Goal: Task Accomplishment & Management: Manage account settings

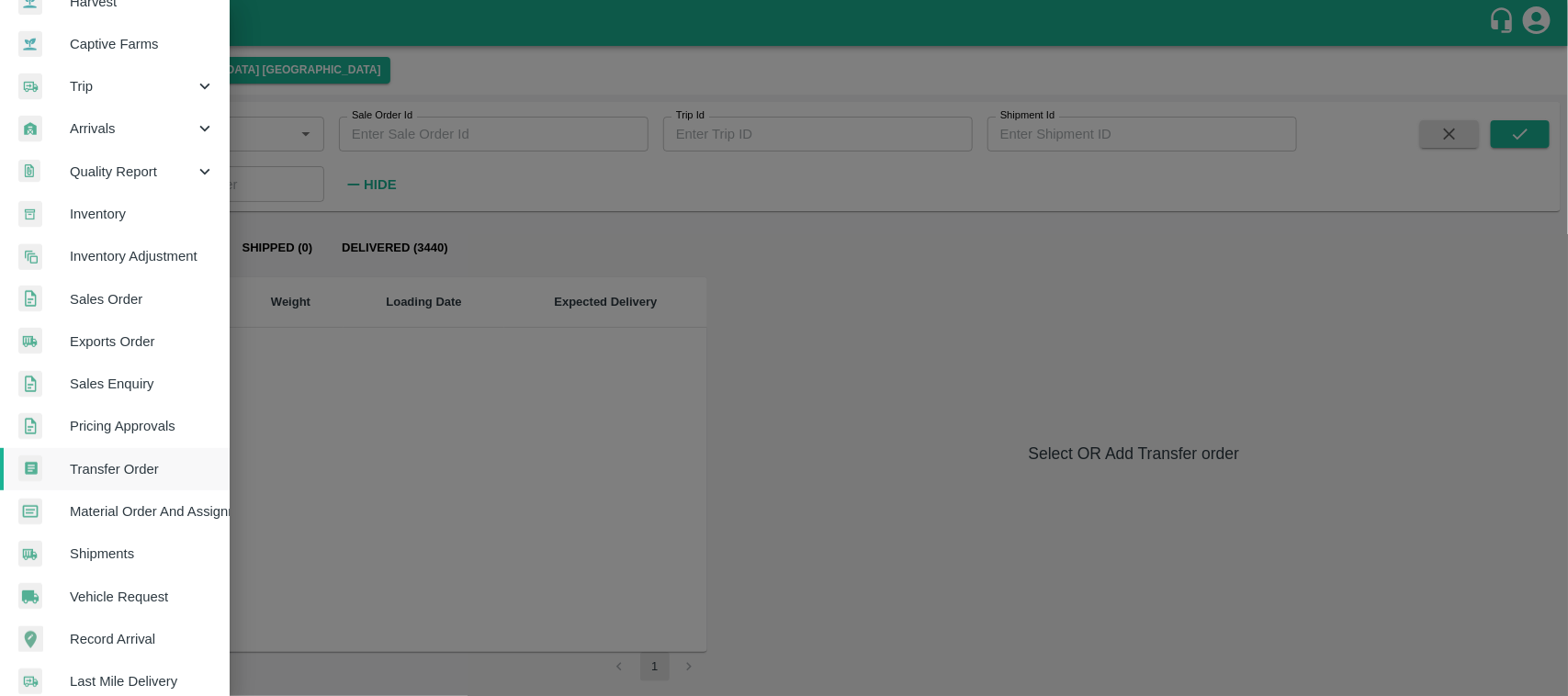
scroll to position [158, 0]
click at [106, 205] on span "Inventory" at bounding box center [142, 214] width 145 height 20
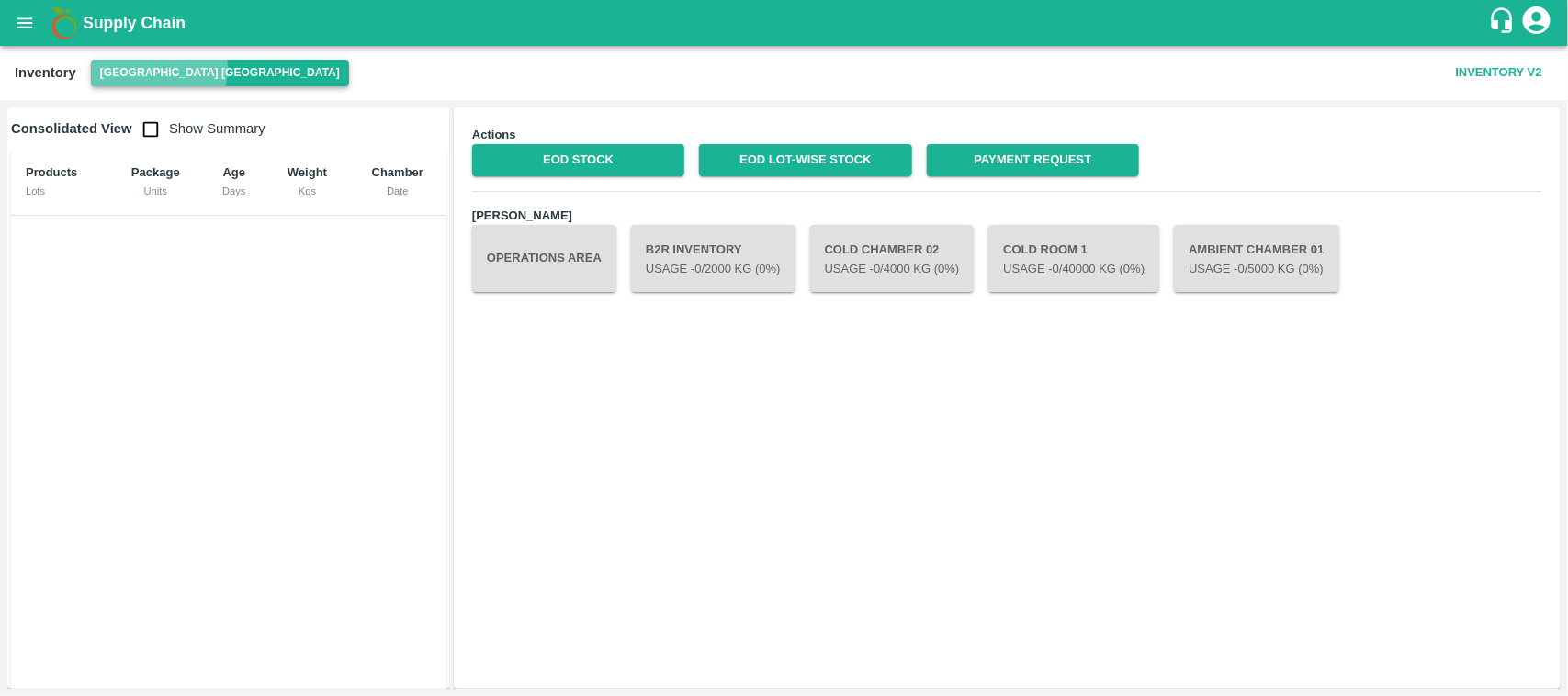
click at [158, 69] on button "[GEOGRAPHIC_DATA] [GEOGRAPHIC_DATA]" at bounding box center [219, 73] width 258 height 27
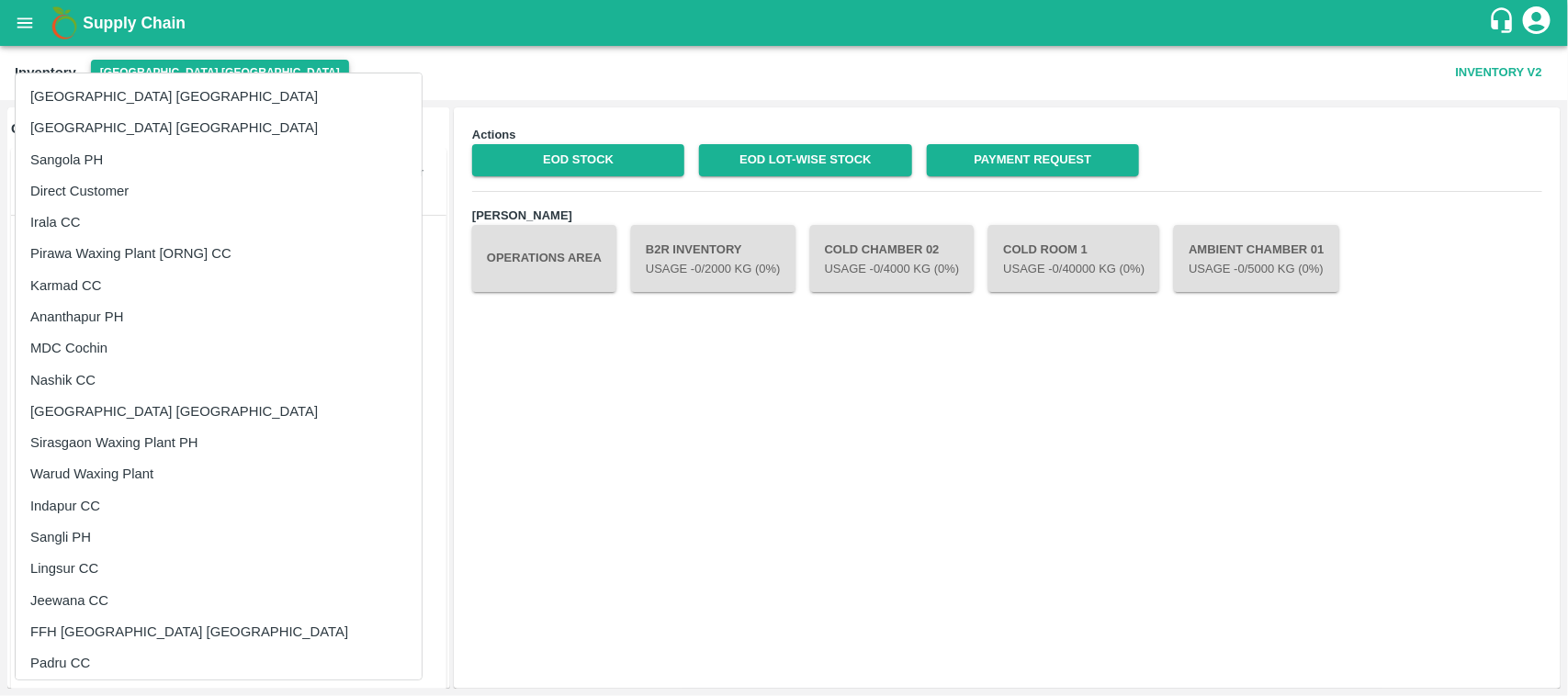
scroll to position [411, 0]
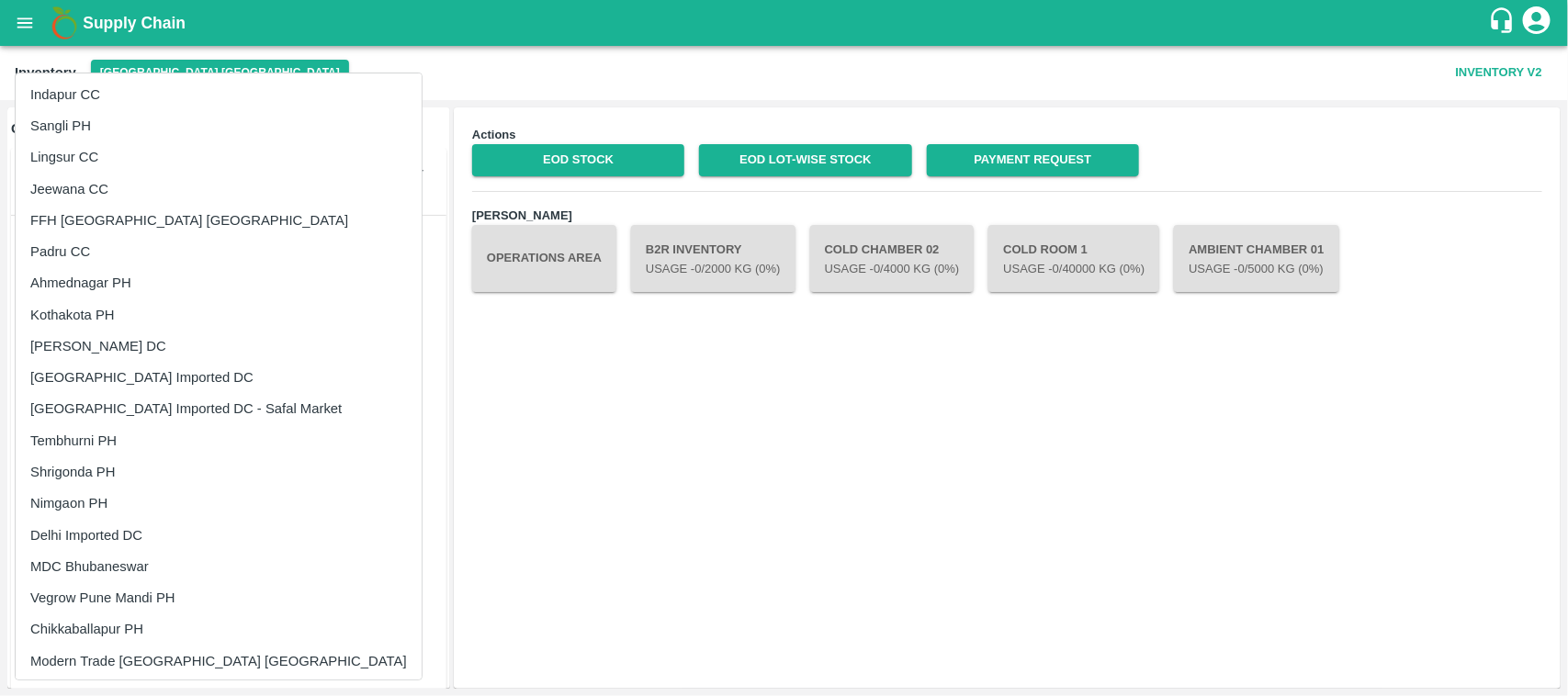
click at [333, 163] on div at bounding box center [784, 348] width 1568 height 696
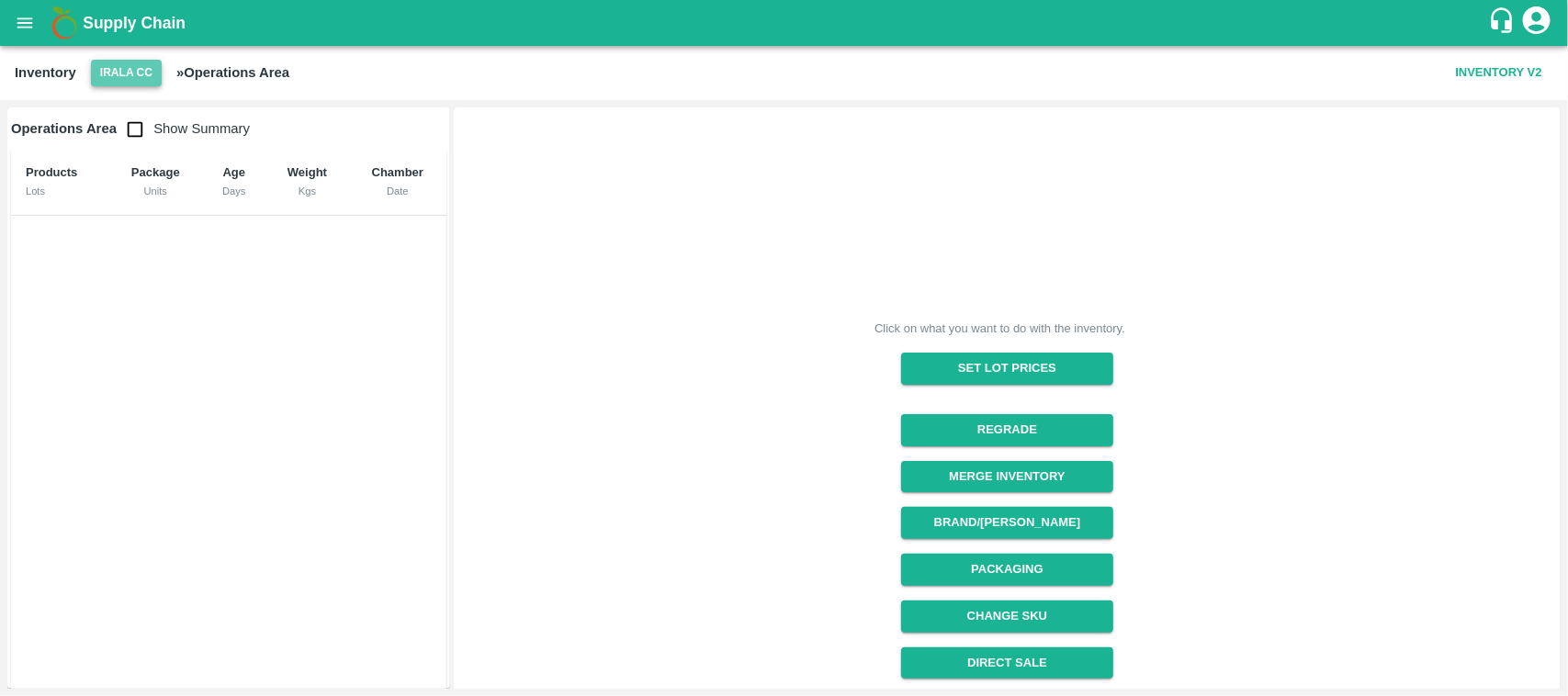
click at [149, 79] on button "Irala CC" at bounding box center [125, 73] width 70 height 27
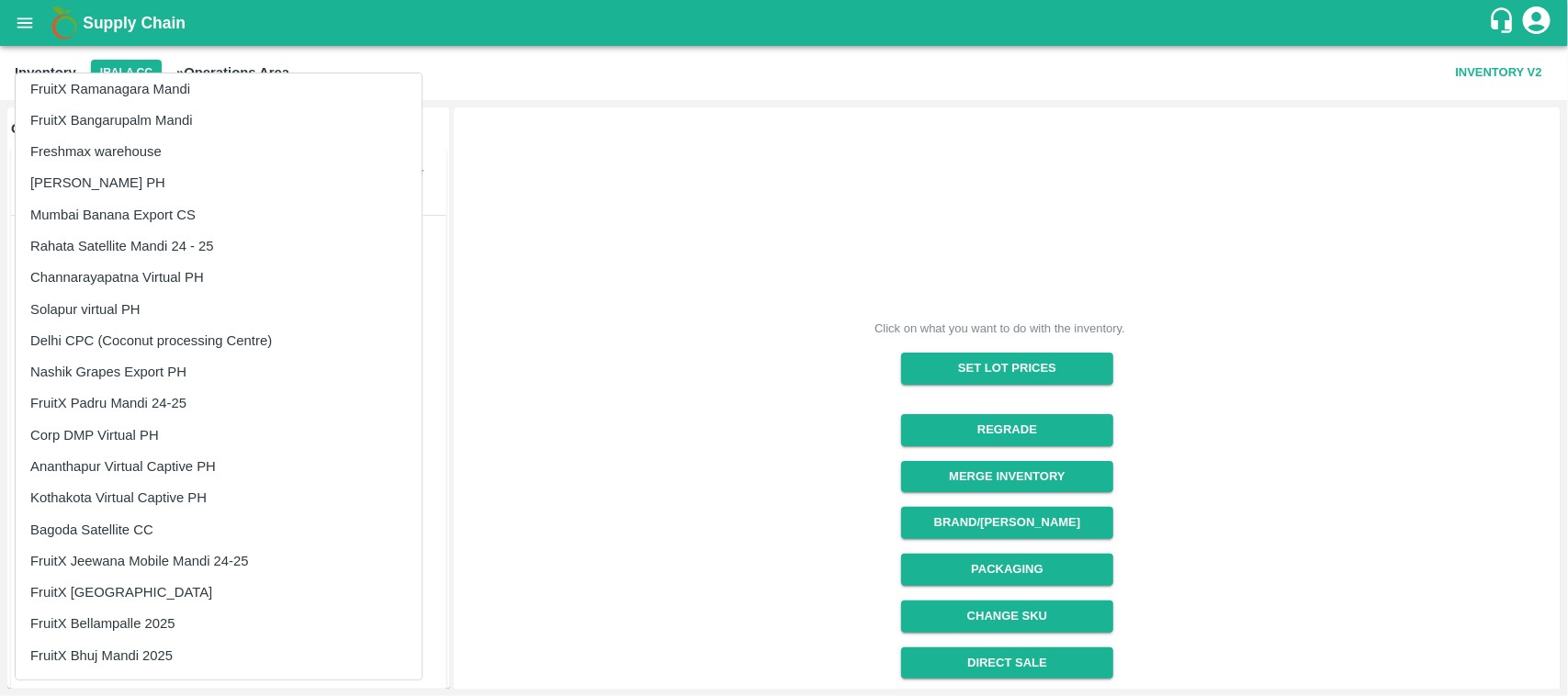
scroll to position [2211, 0]
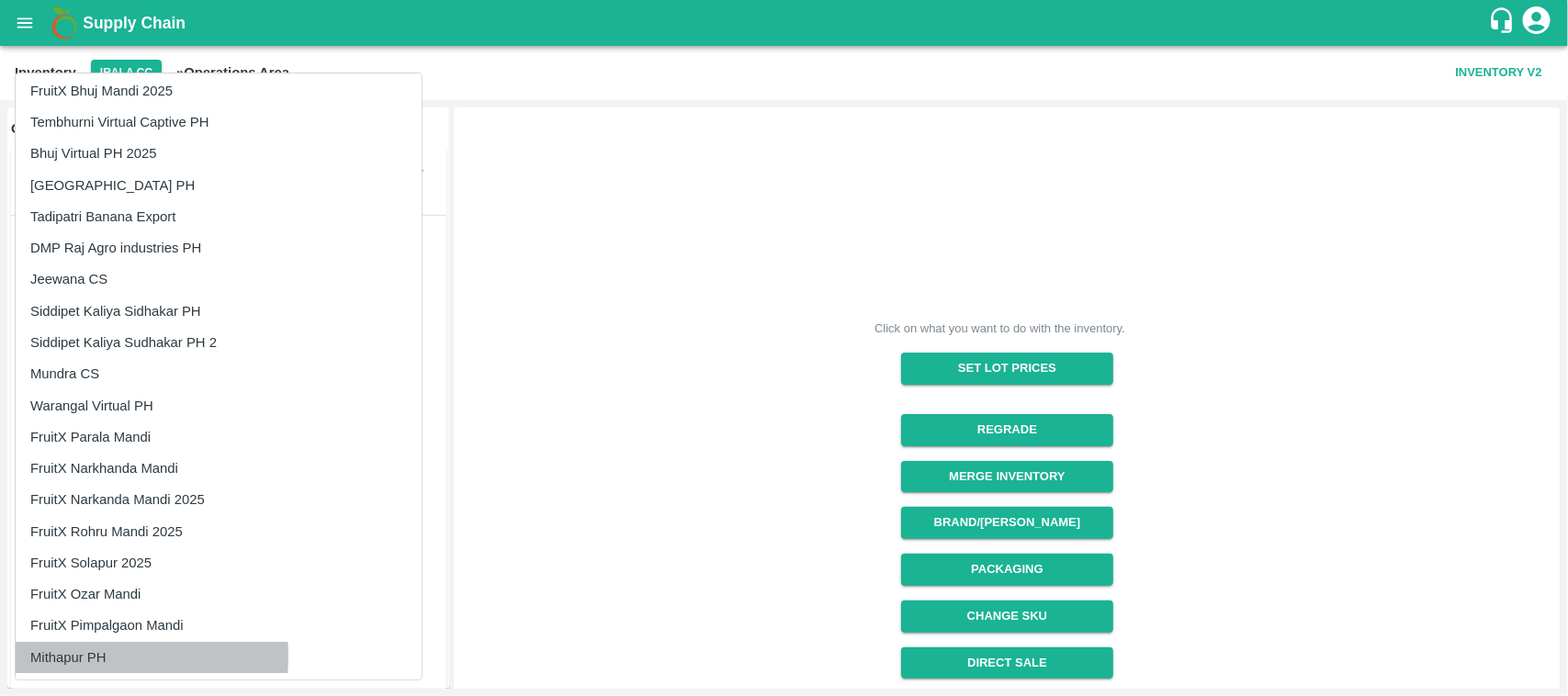
click at [65, 655] on li "Mithapur PH" at bounding box center [218, 657] width 406 height 31
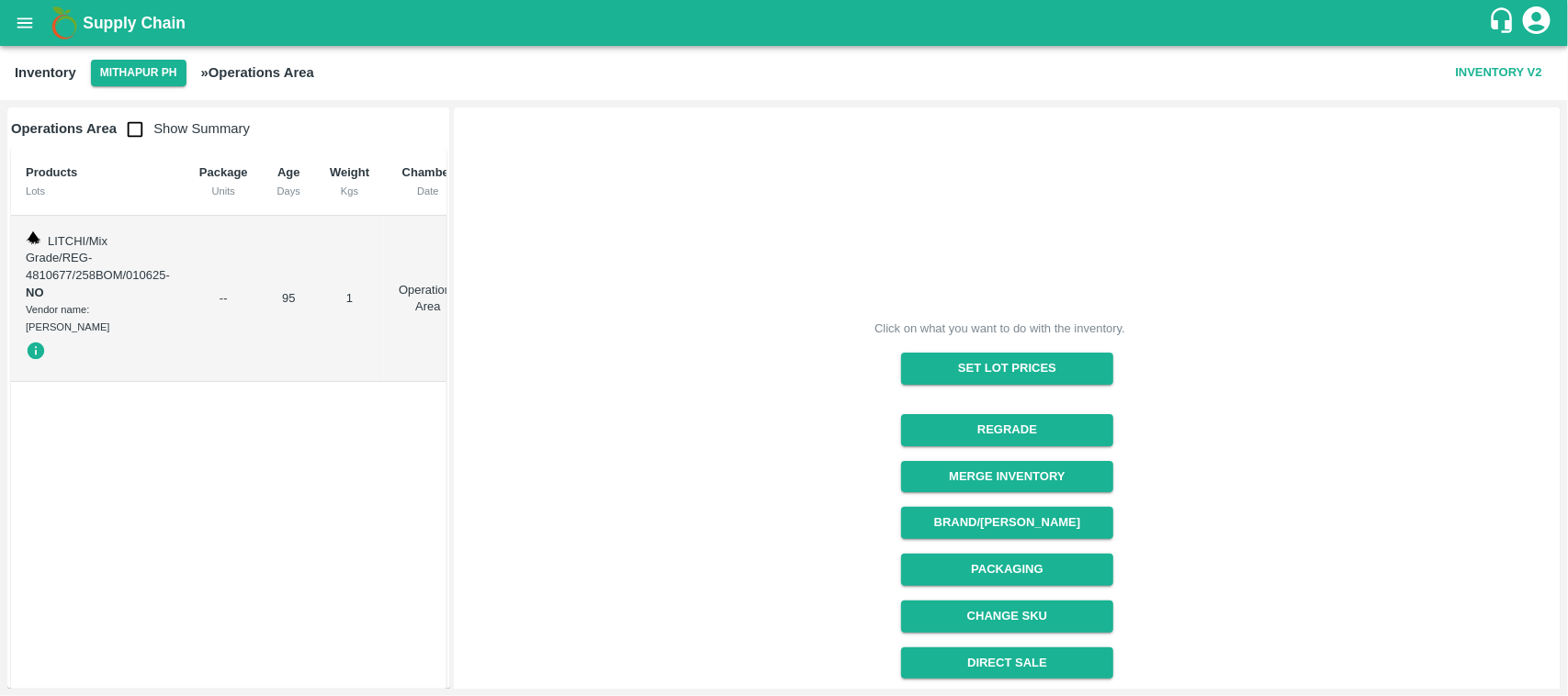
scroll to position [92, 0]
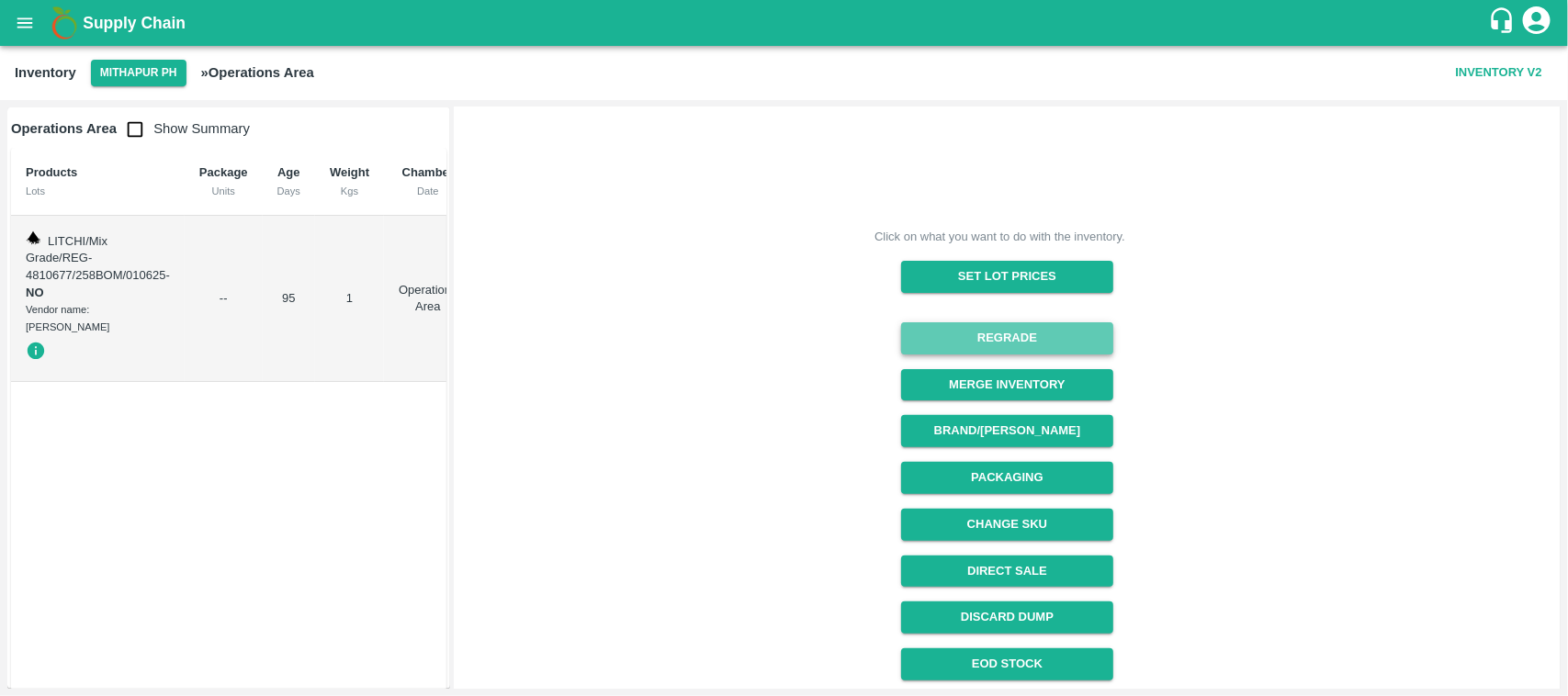
click at [985, 331] on button "Regrade" at bounding box center [1007, 338] width 212 height 32
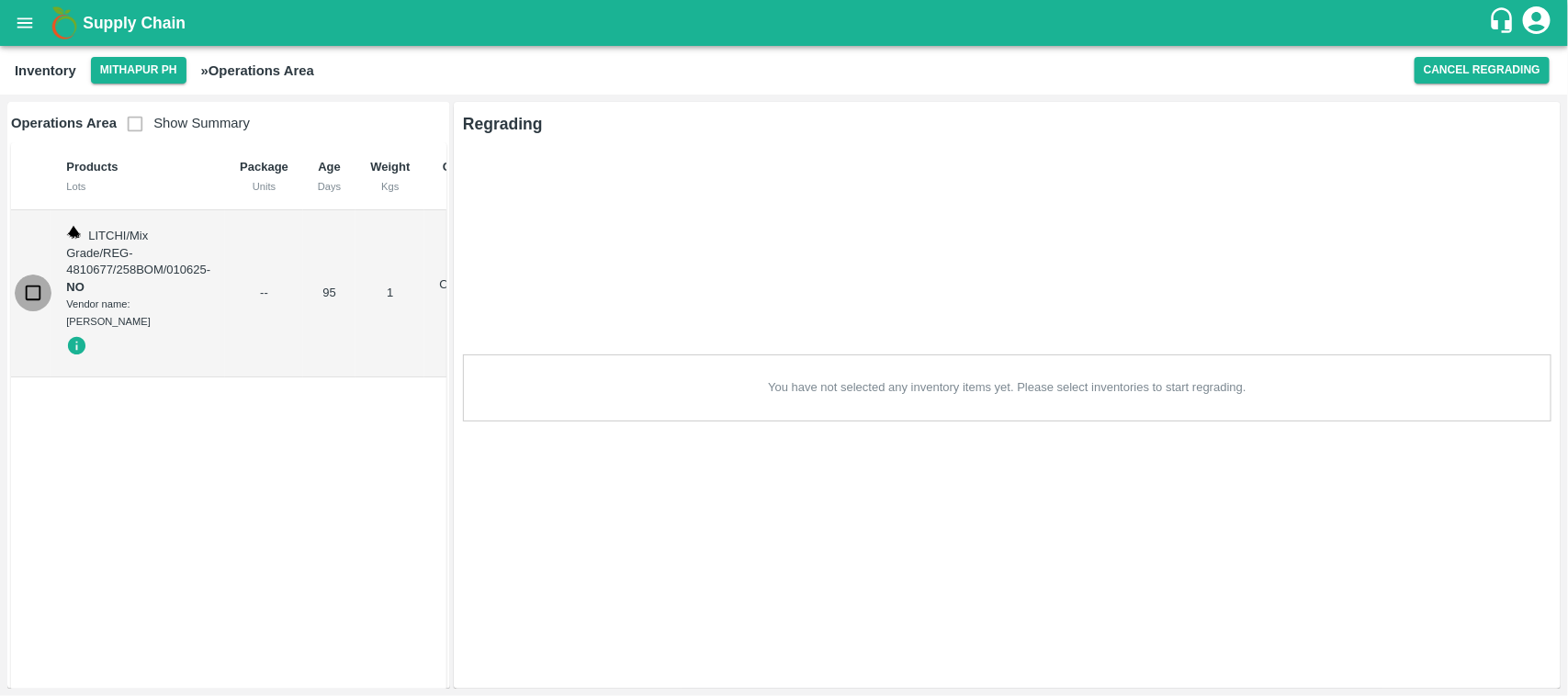
click at [37, 291] on input "checkbox" at bounding box center [33, 293] width 37 height 37
checkbox input "true"
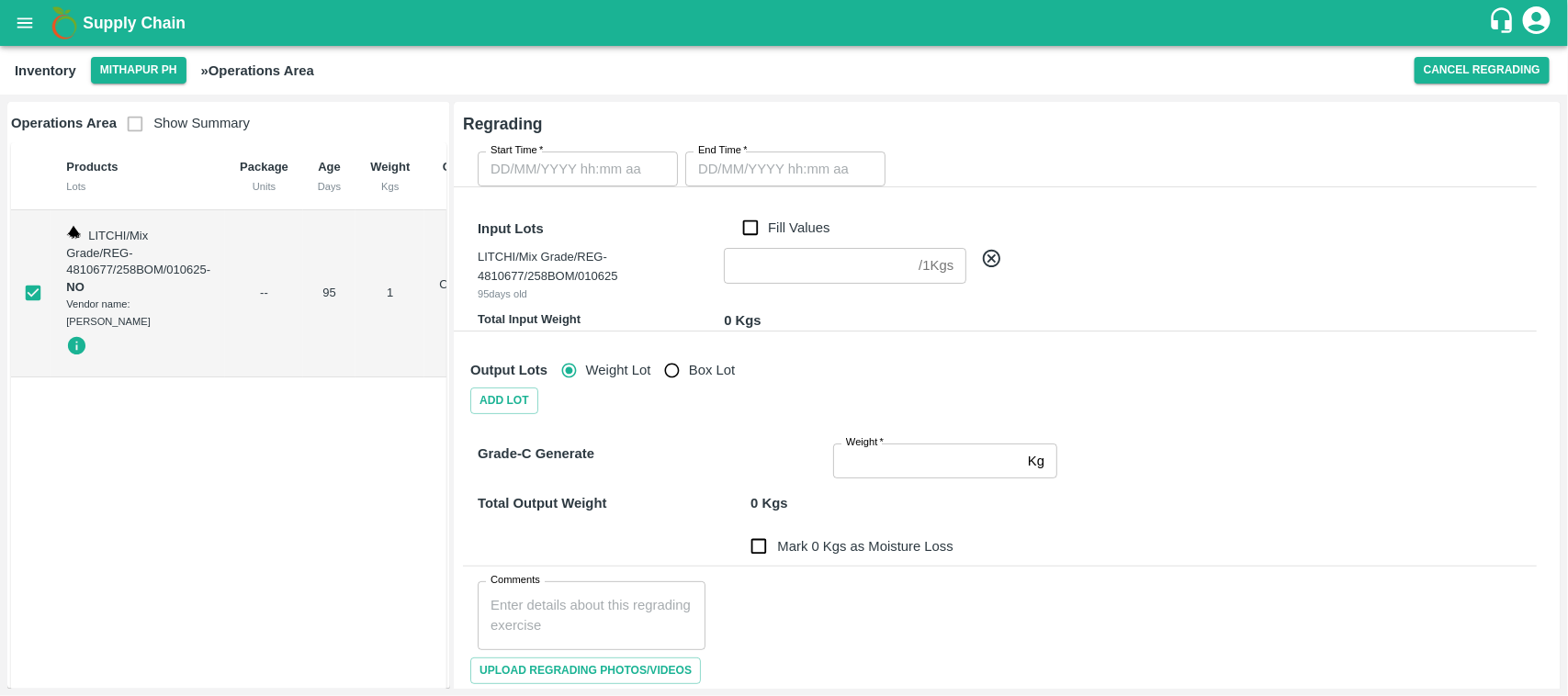
type input "DD/MM/YYYY hh:mm aa"
click at [589, 168] on input "DD/MM/YYYY hh:mm aa" at bounding box center [571, 169] width 187 height 35
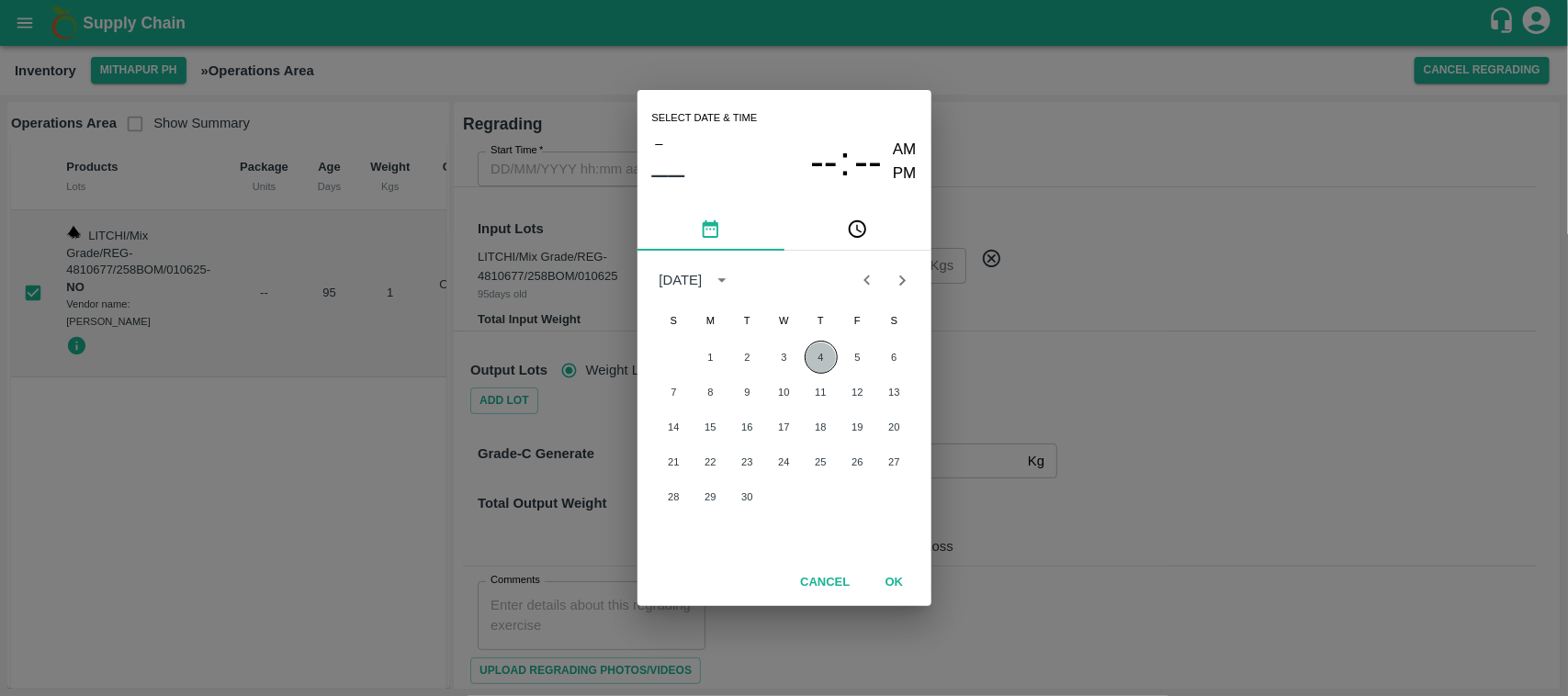
click at [827, 358] on button "4" at bounding box center [821, 357] width 33 height 33
type input "04/09/2025 12:00 AM"
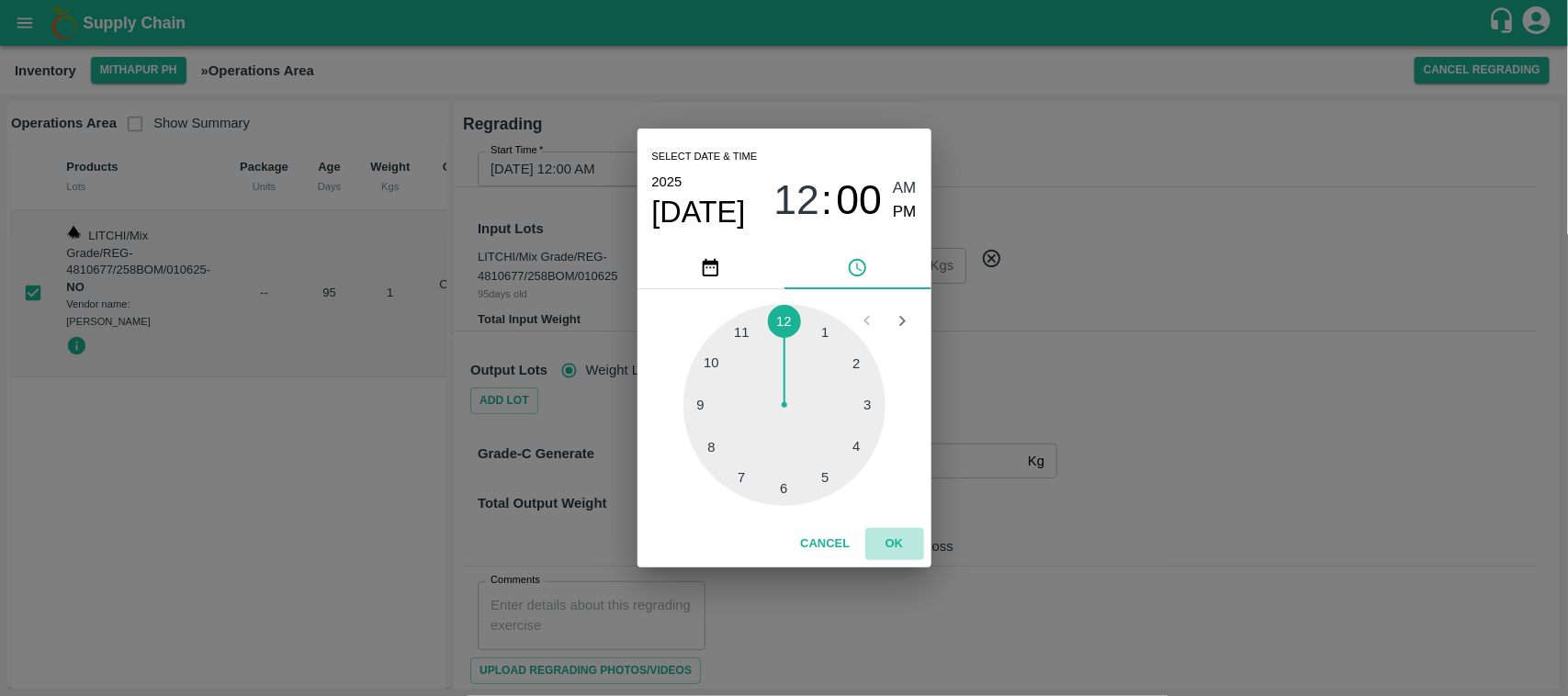
click at [898, 541] on button "OK" at bounding box center [894, 543] width 59 height 32
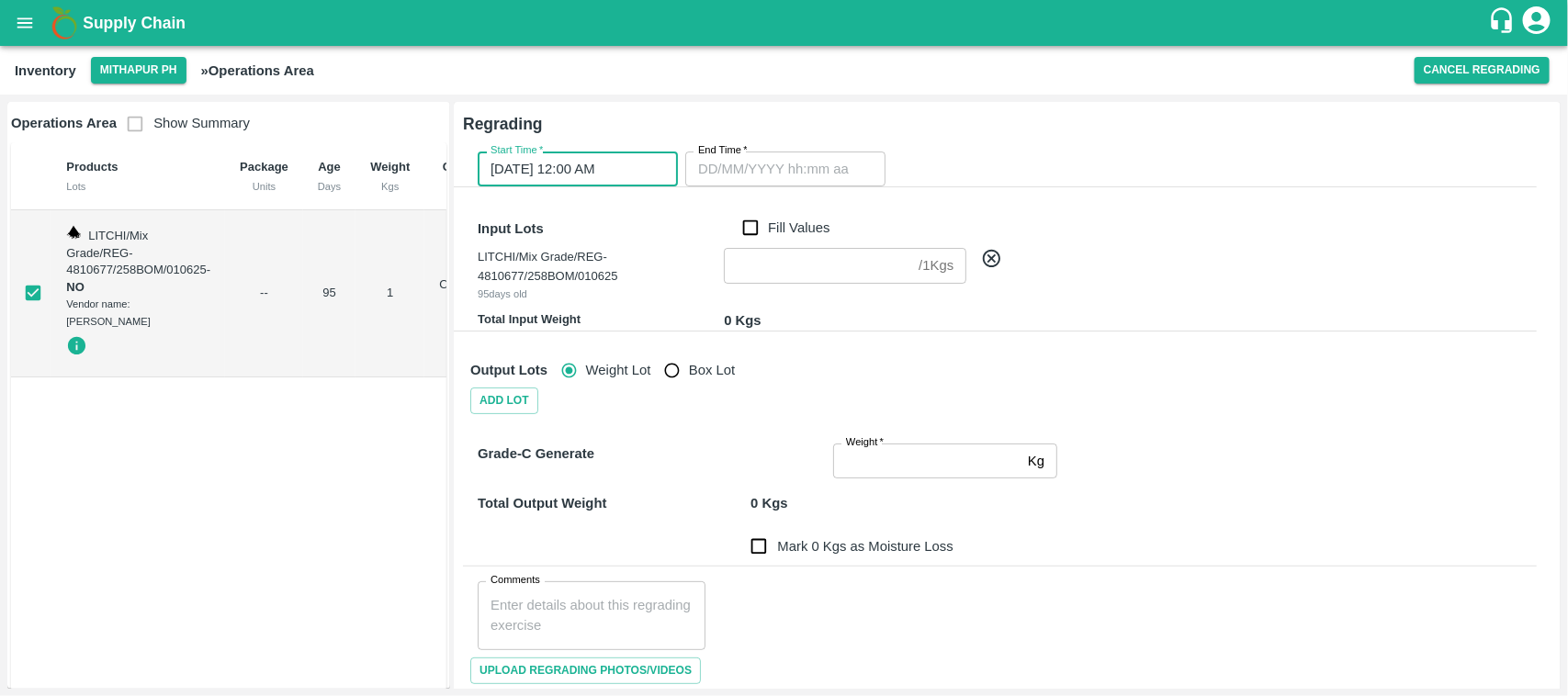
type input "DD/MM/YYYY hh:mm aa"
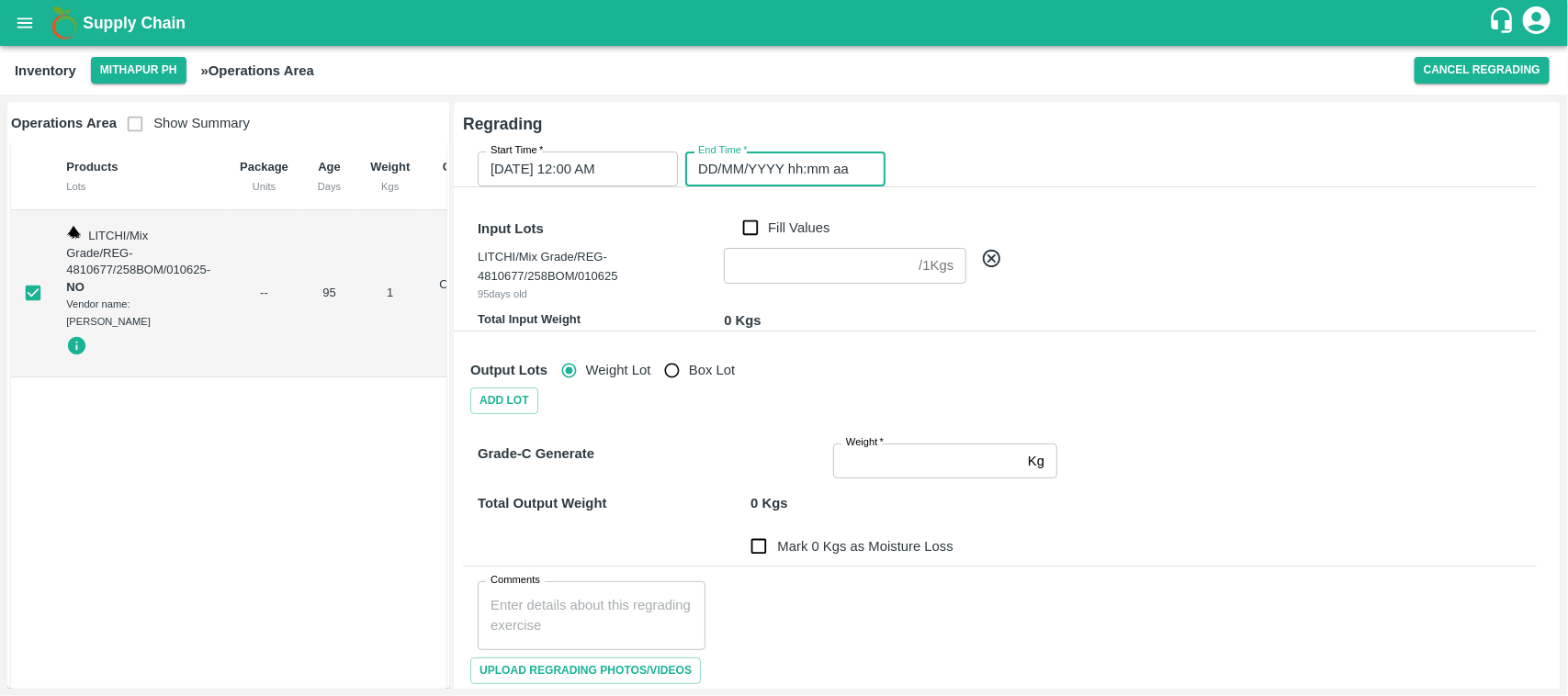
click at [751, 159] on input "DD/MM/YYYY hh:mm aa" at bounding box center [779, 169] width 187 height 35
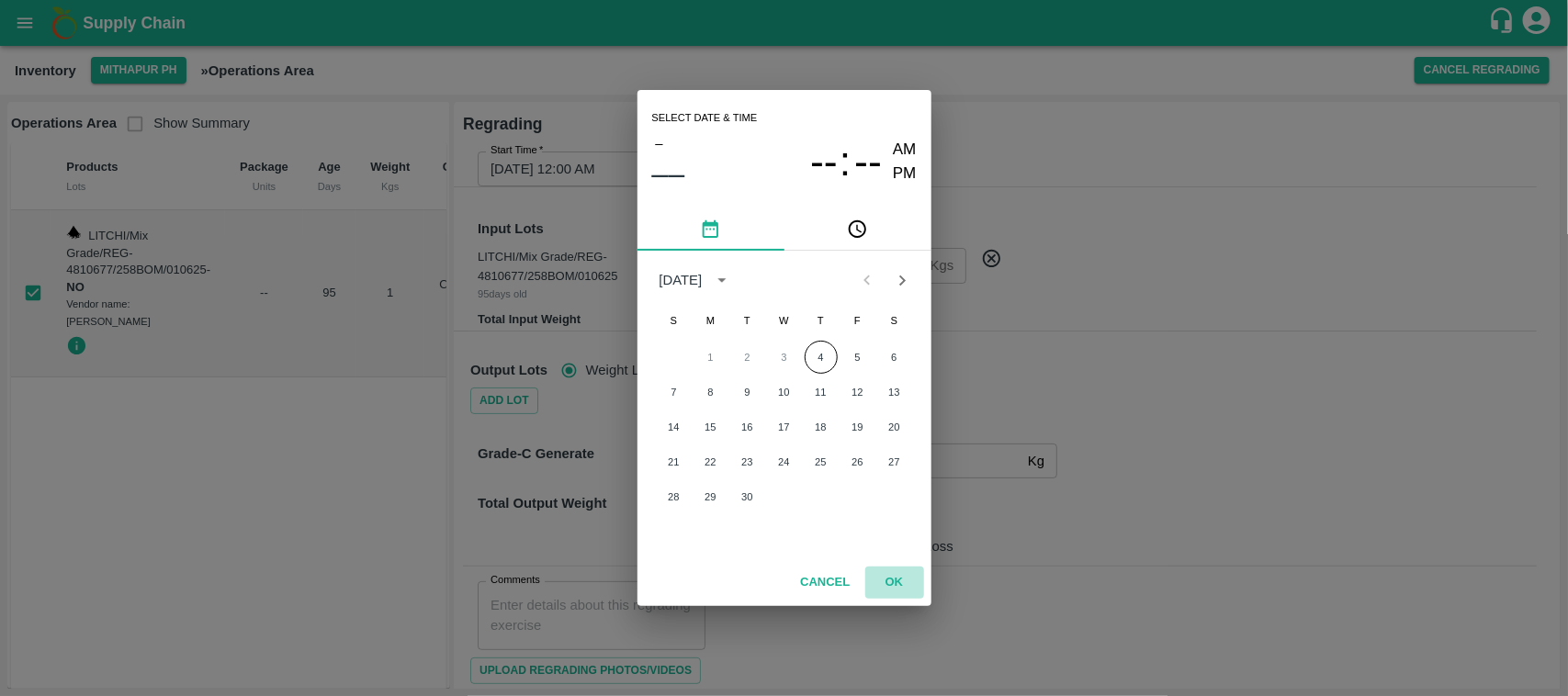
click at [895, 577] on button "OK" at bounding box center [894, 582] width 59 height 32
type input "DD/MM/YYYY hh:mm aa"
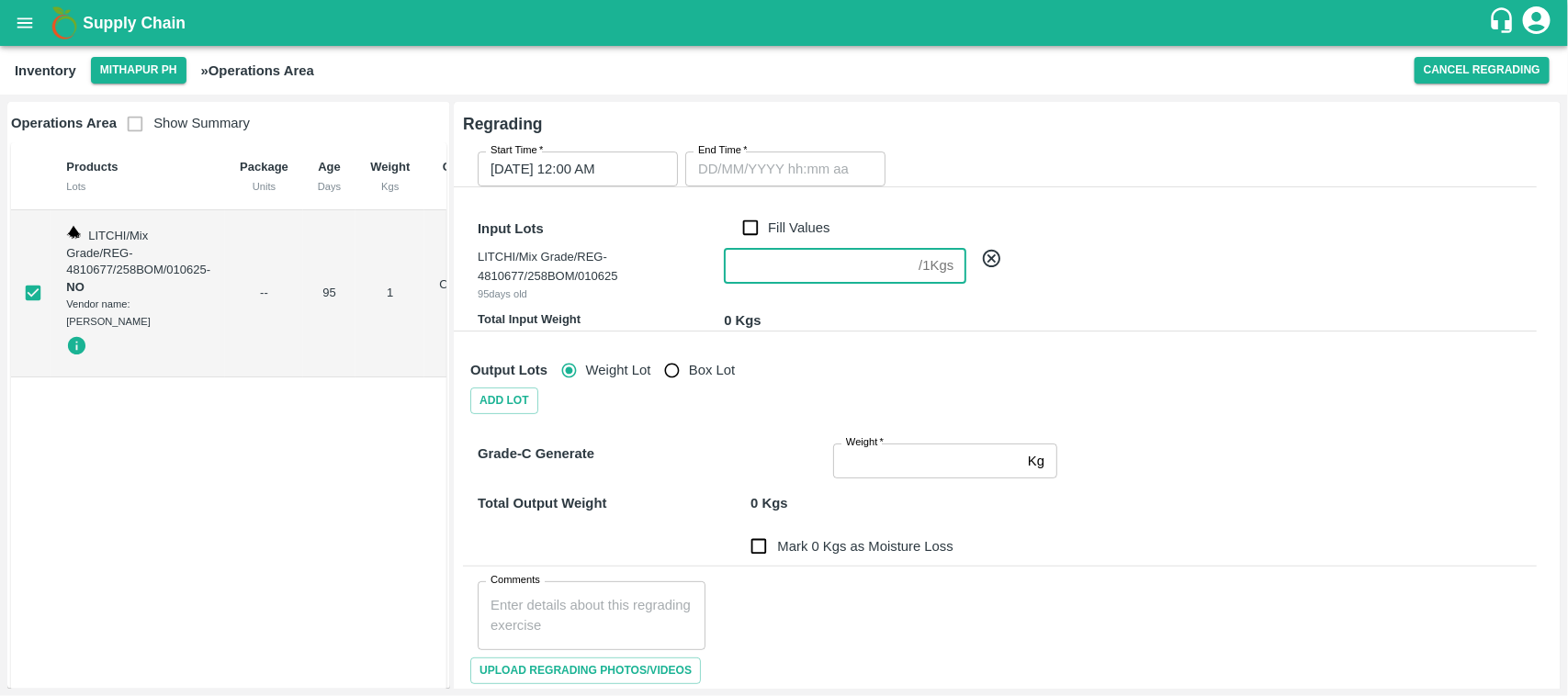
click at [787, 276] on input "number" at bounding box center [817, 265] width 187 height 35
type input "1"
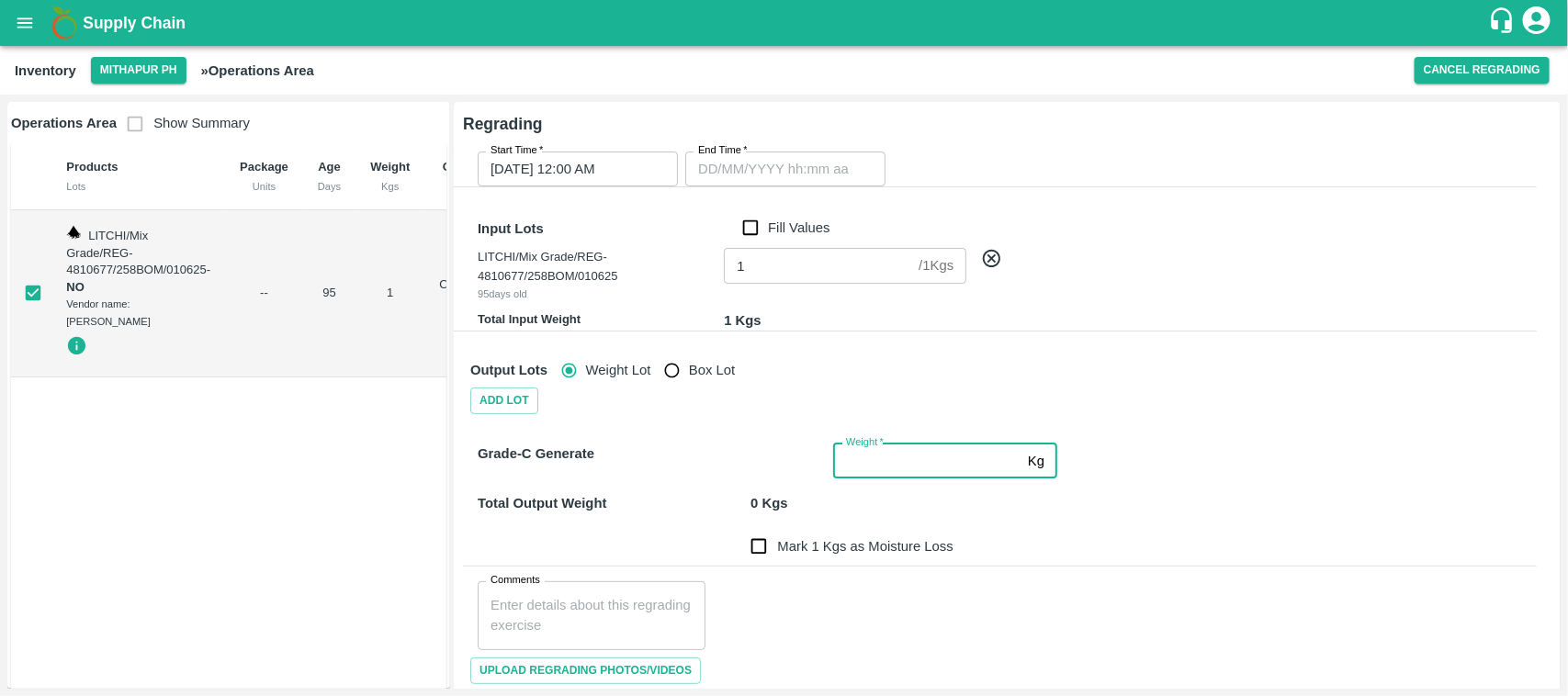
click at [875, 464] on input "Weight   *" at bounding box center [926, 461] width 187 height 35
click at [762, 551] on input "Mark 1 Kgs as Moisture Loss" at bounding box center [758, 546] width 37 height 37
checkbox input "true"
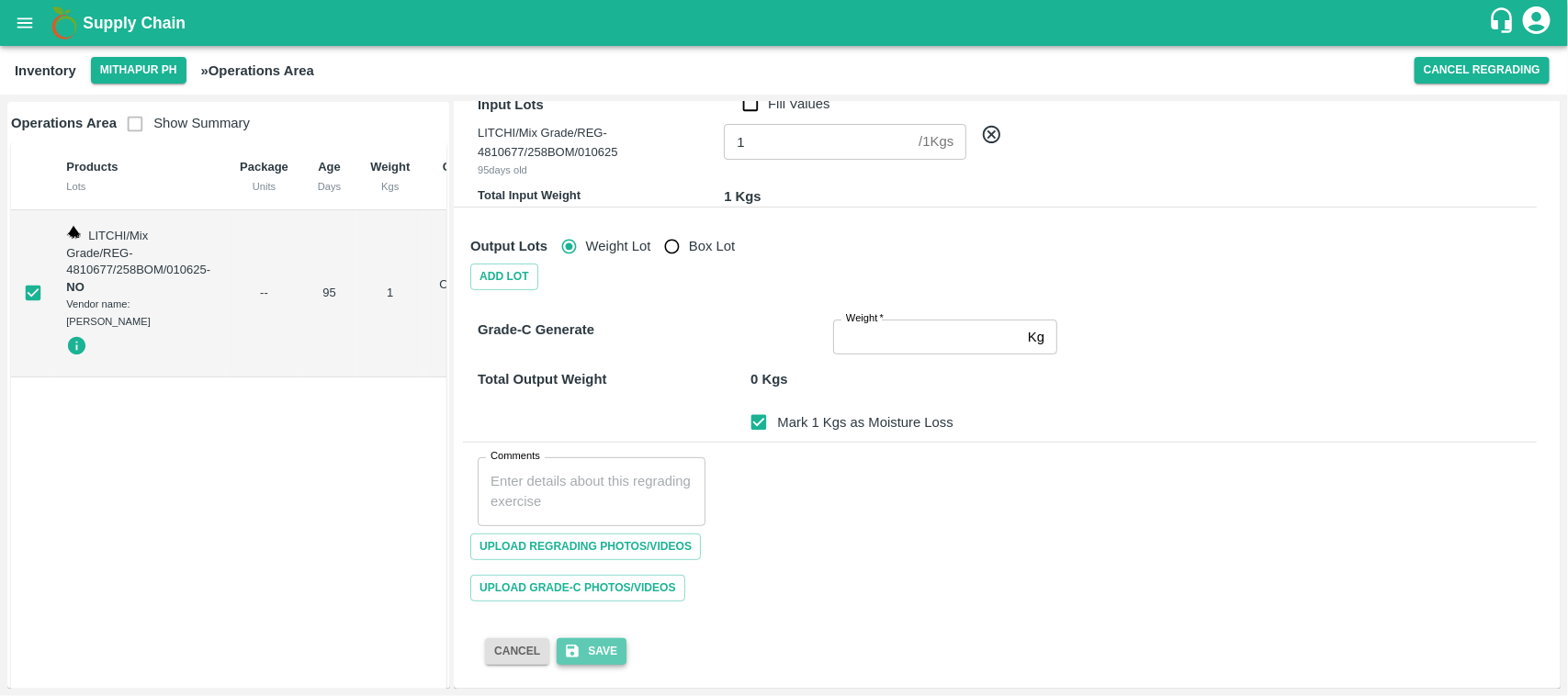
click at [598, 658] on button "Save" at bounding box center [591, 653] width 69 height 27
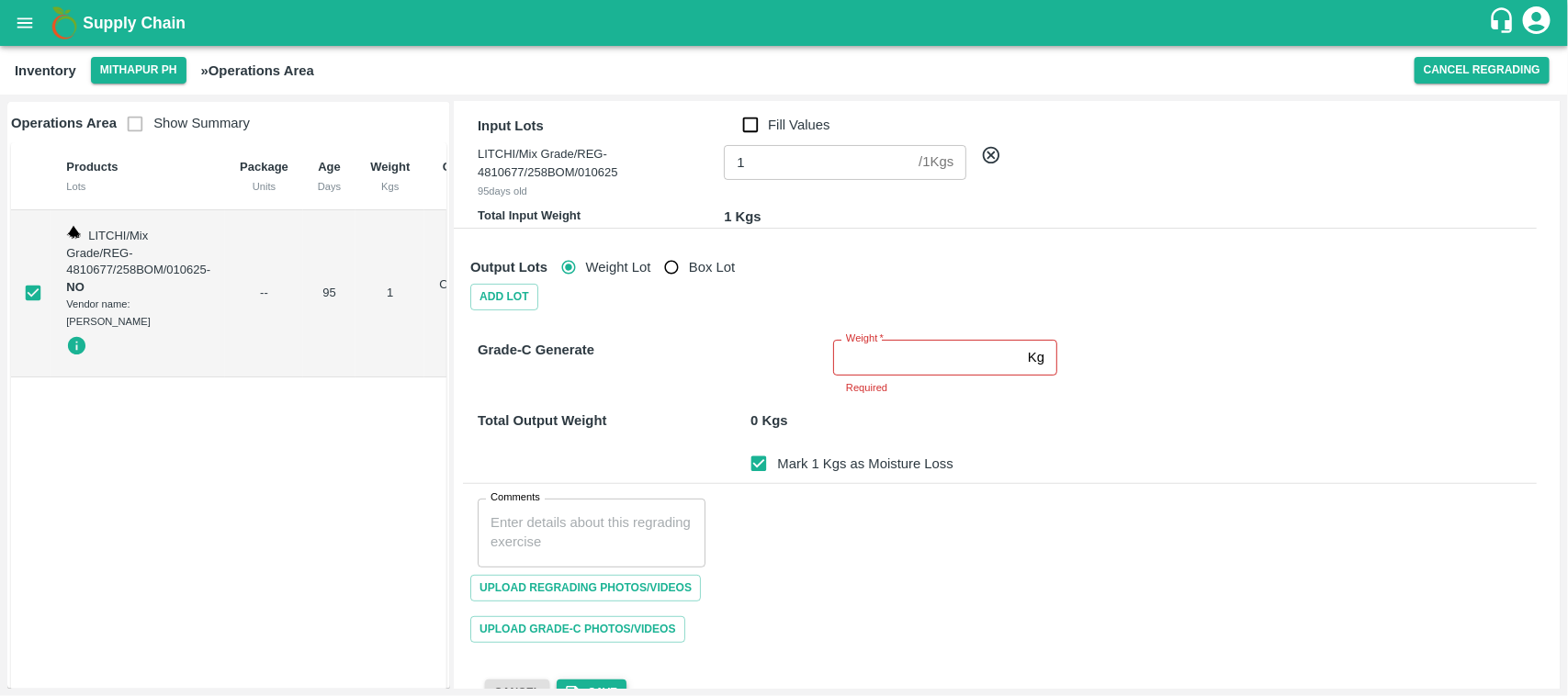
scroll to position [144, 0]
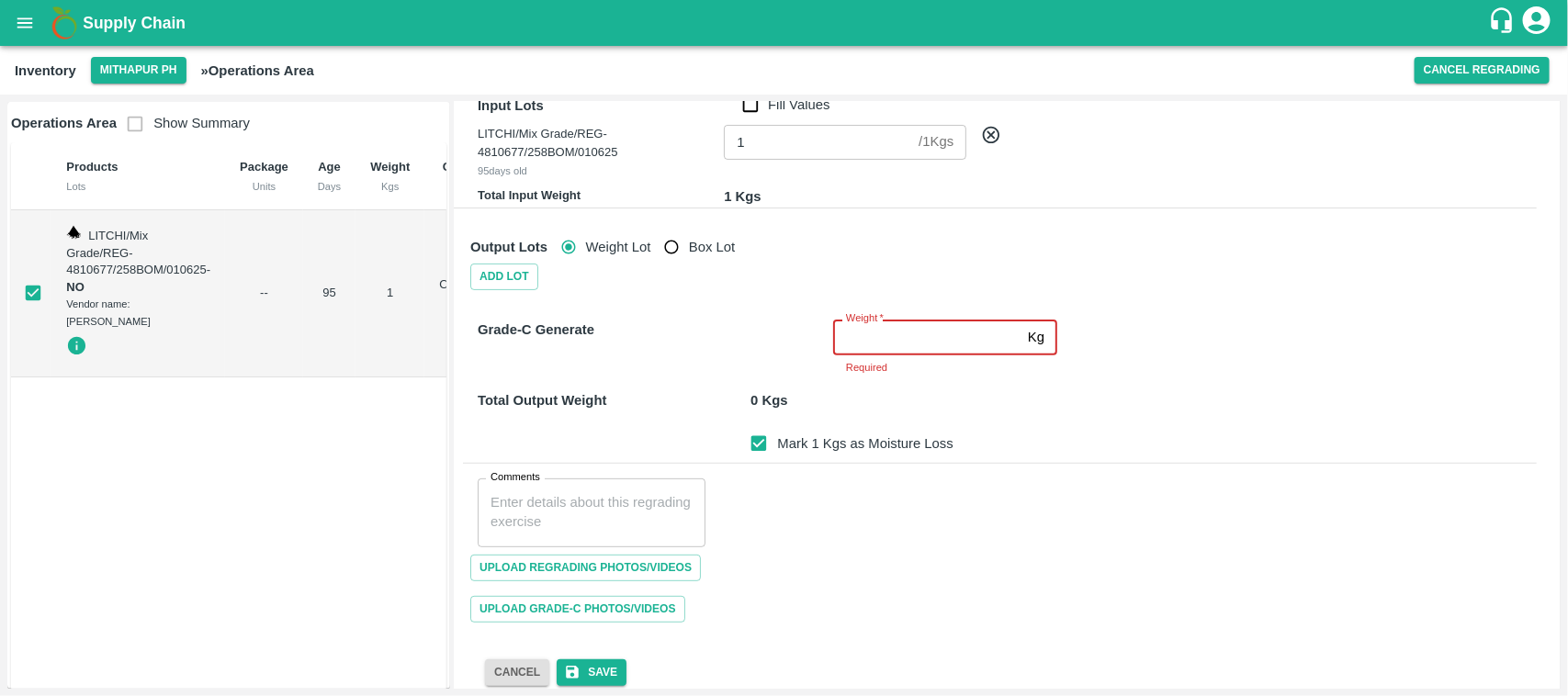
click at [875, 340] on input "Weight   *" at bounding box center [926, 337] width 187 height 35
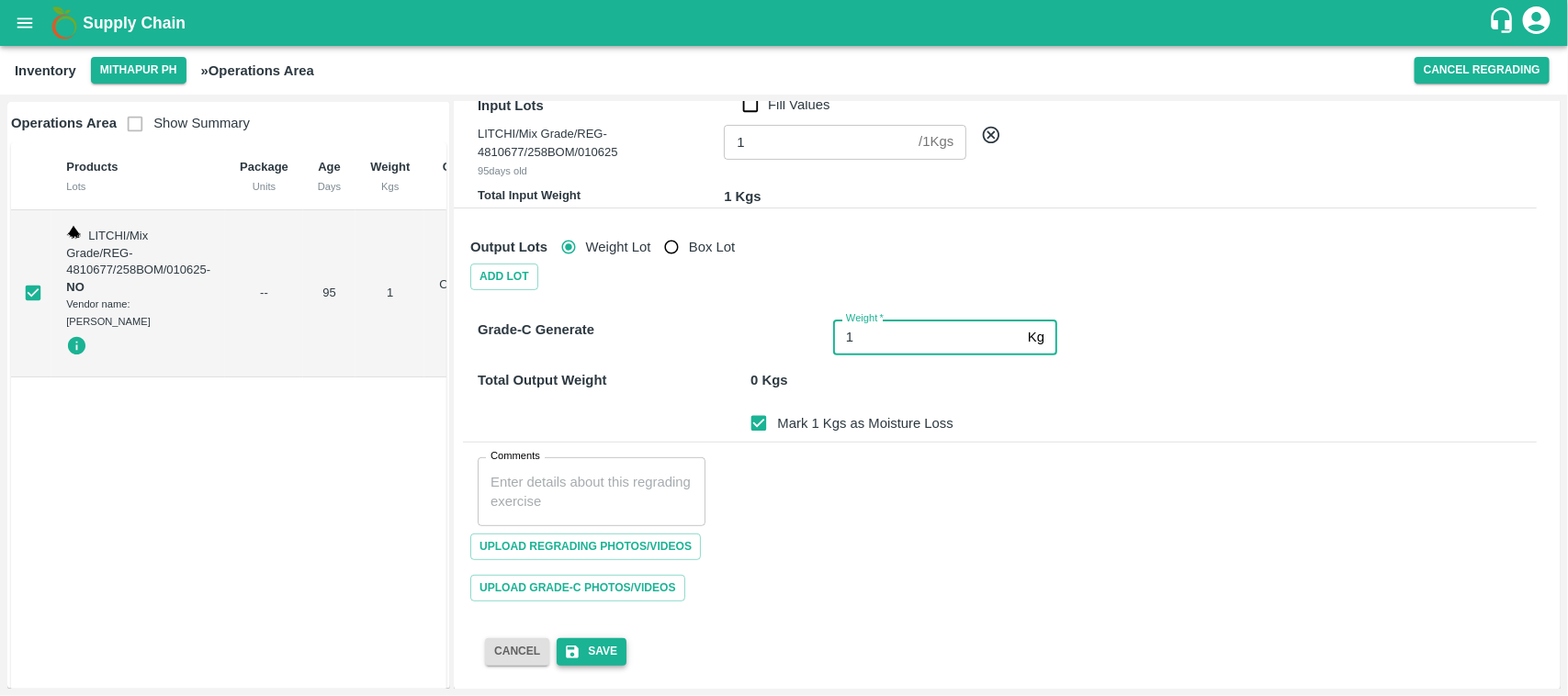
type input "1"
click at [584, 648] on button "Save" at bounding box center [591, 653] width 69 height 27
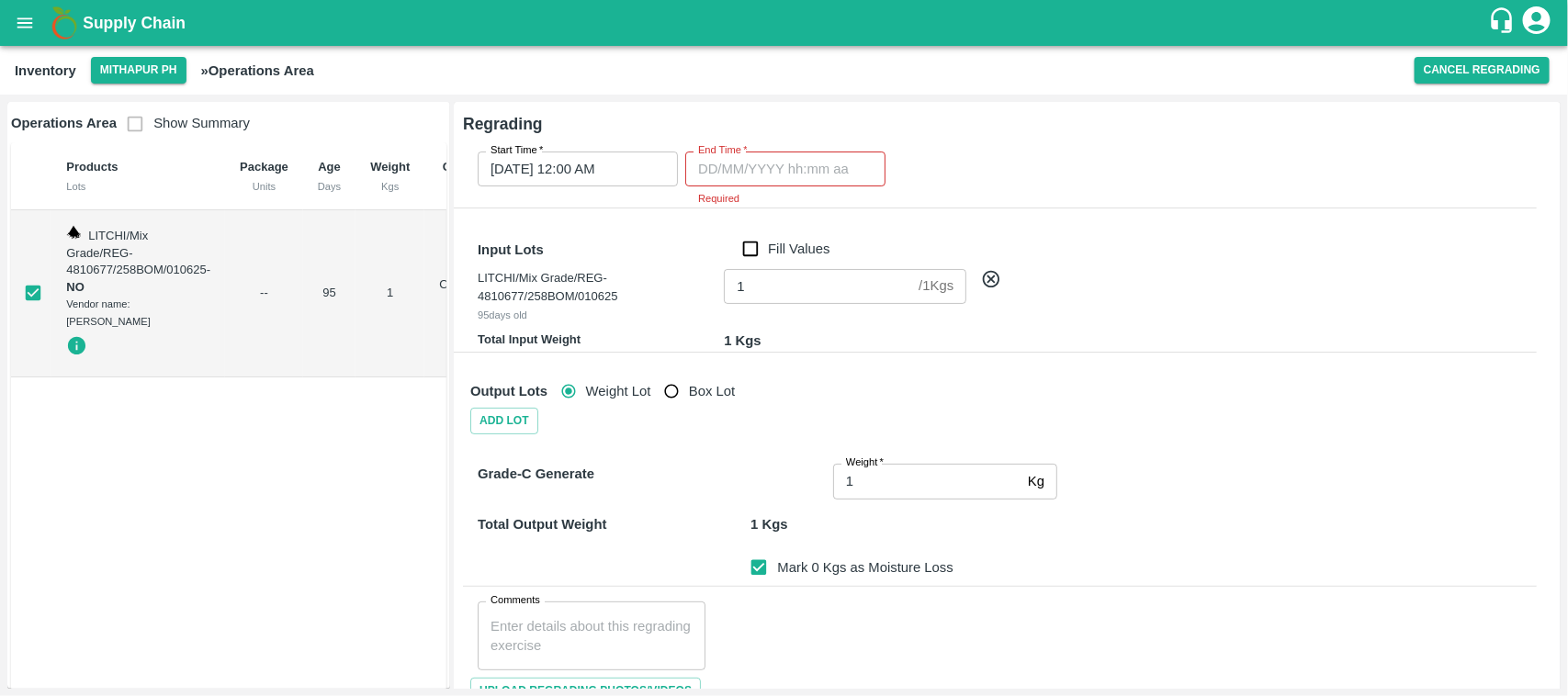
type input "DD/MM/YYYY hh:mm aa"
click at [730, 162] on input "DD/MM/YYYY hh:mm aa" at bounding box center [779, 169] width 187 height 35
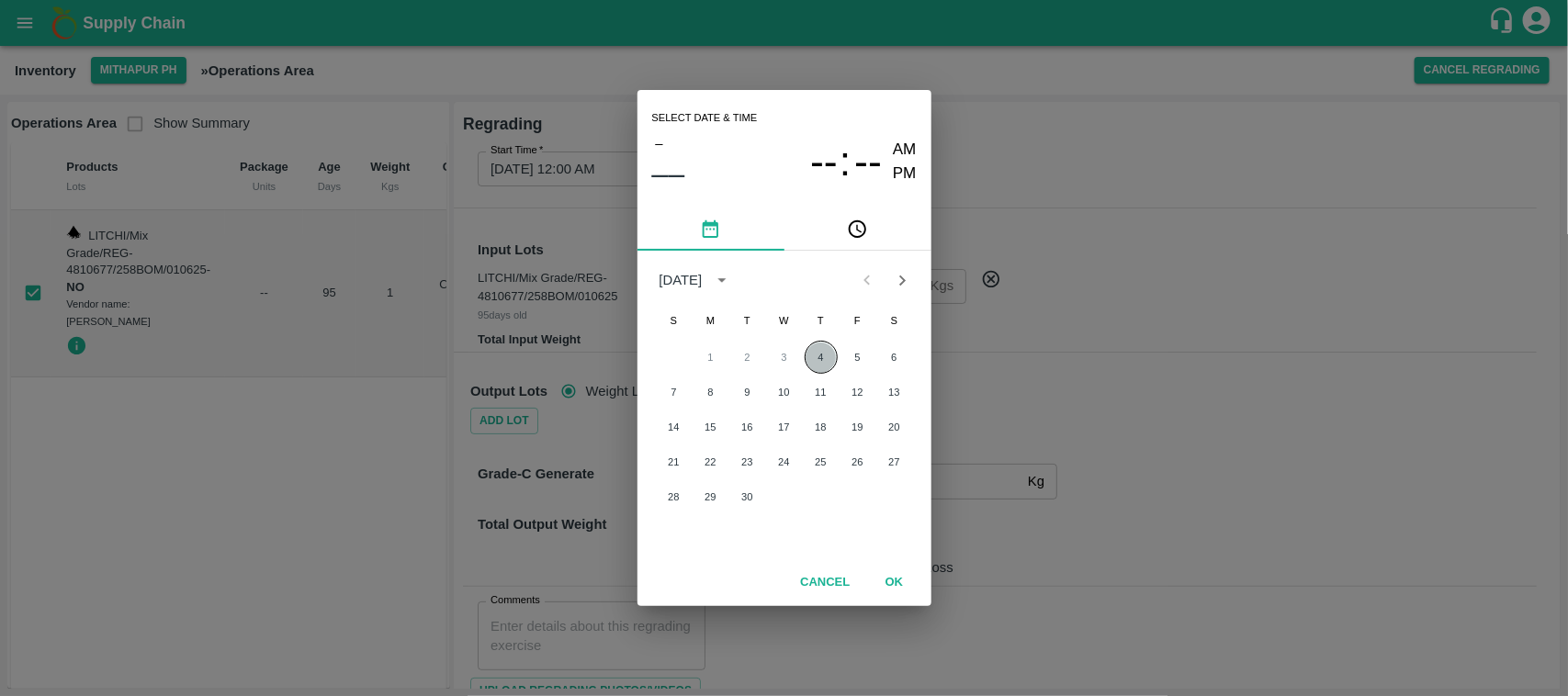
click at [824, 368] on button "4" at bounding box center [821, 357] width 33 height 33
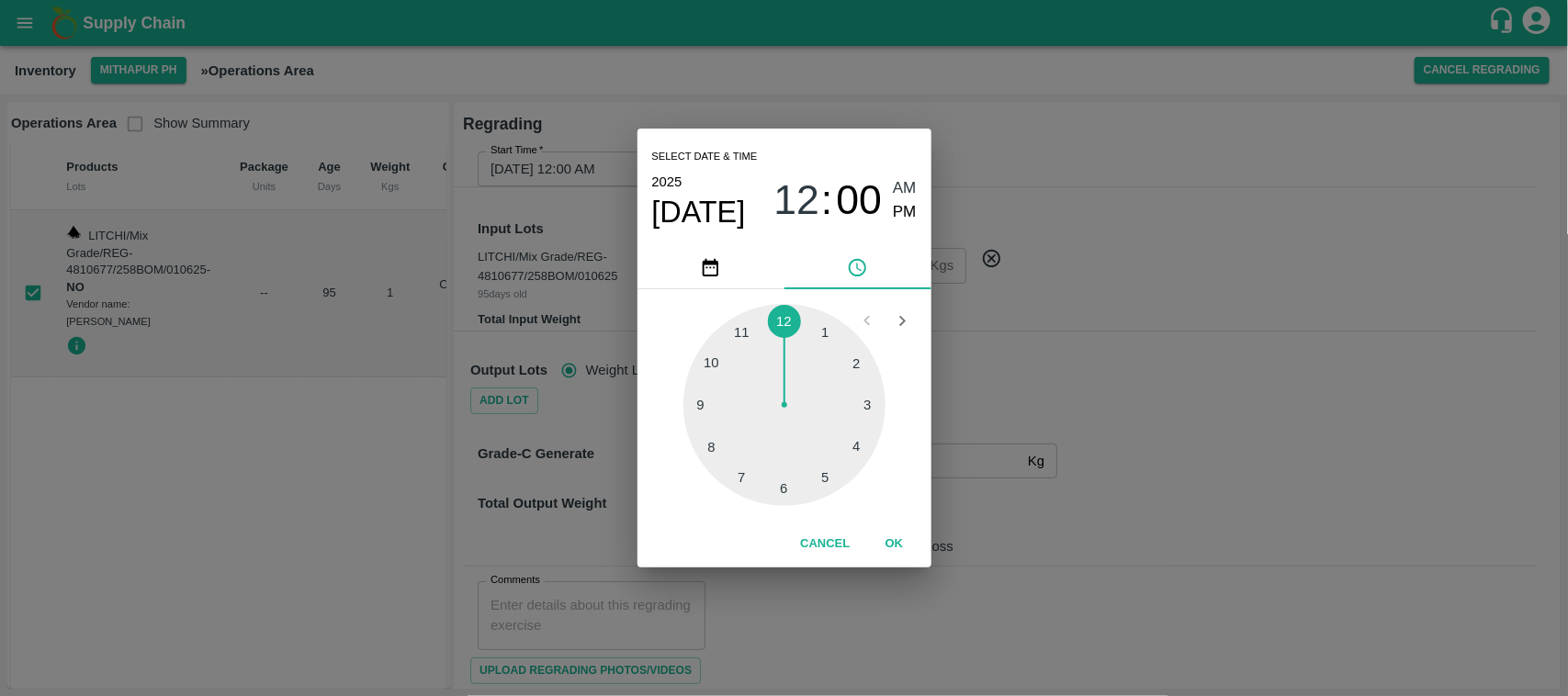
click at [828, 336] on div at bounding box center [784, 404] width 202 height 202
type input "04/09/2025 01:00 AM"
click at [896, 543] on button "OK" at bounding box center [894, 543] width 59 height 32
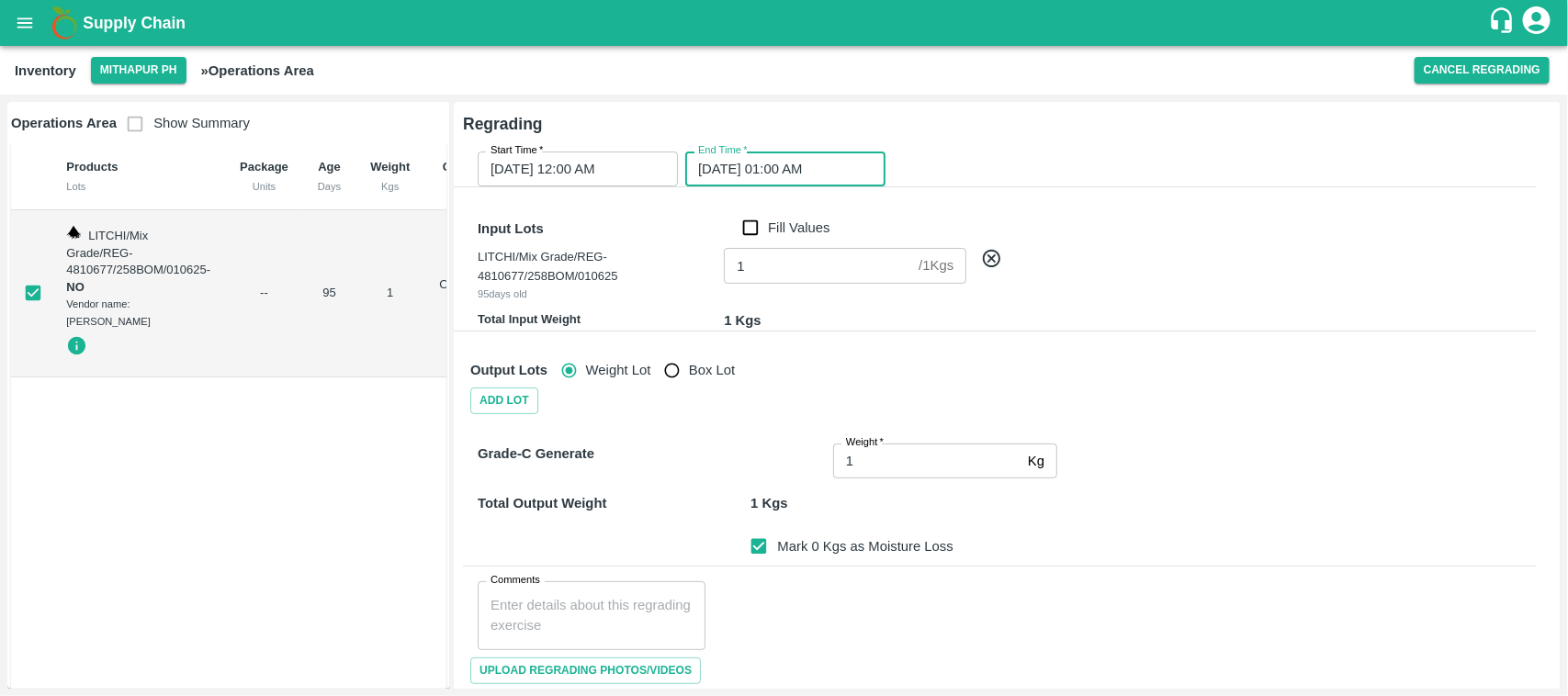
scroll to position [124, 0]
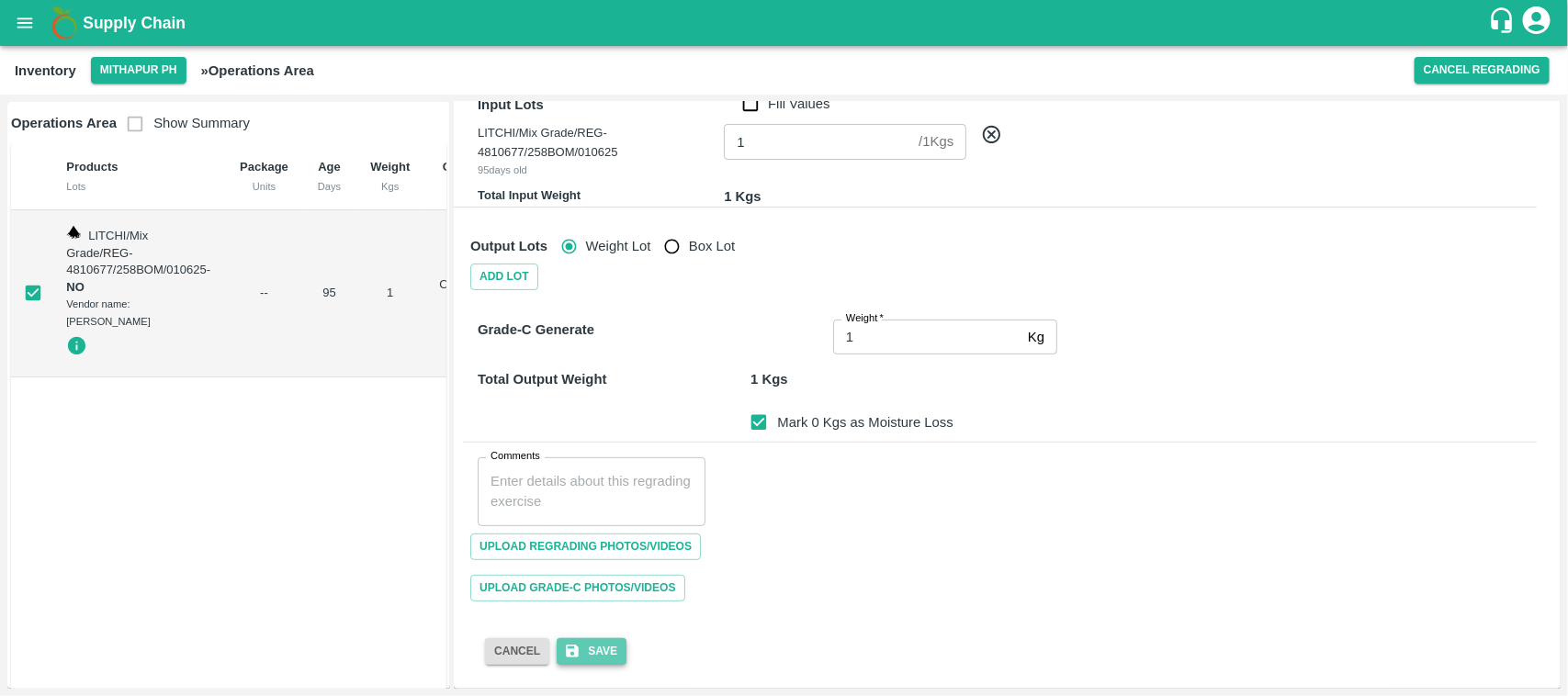
click at [583, 657] on button "Save" at bounding box center [591, 653] width 69 height 27
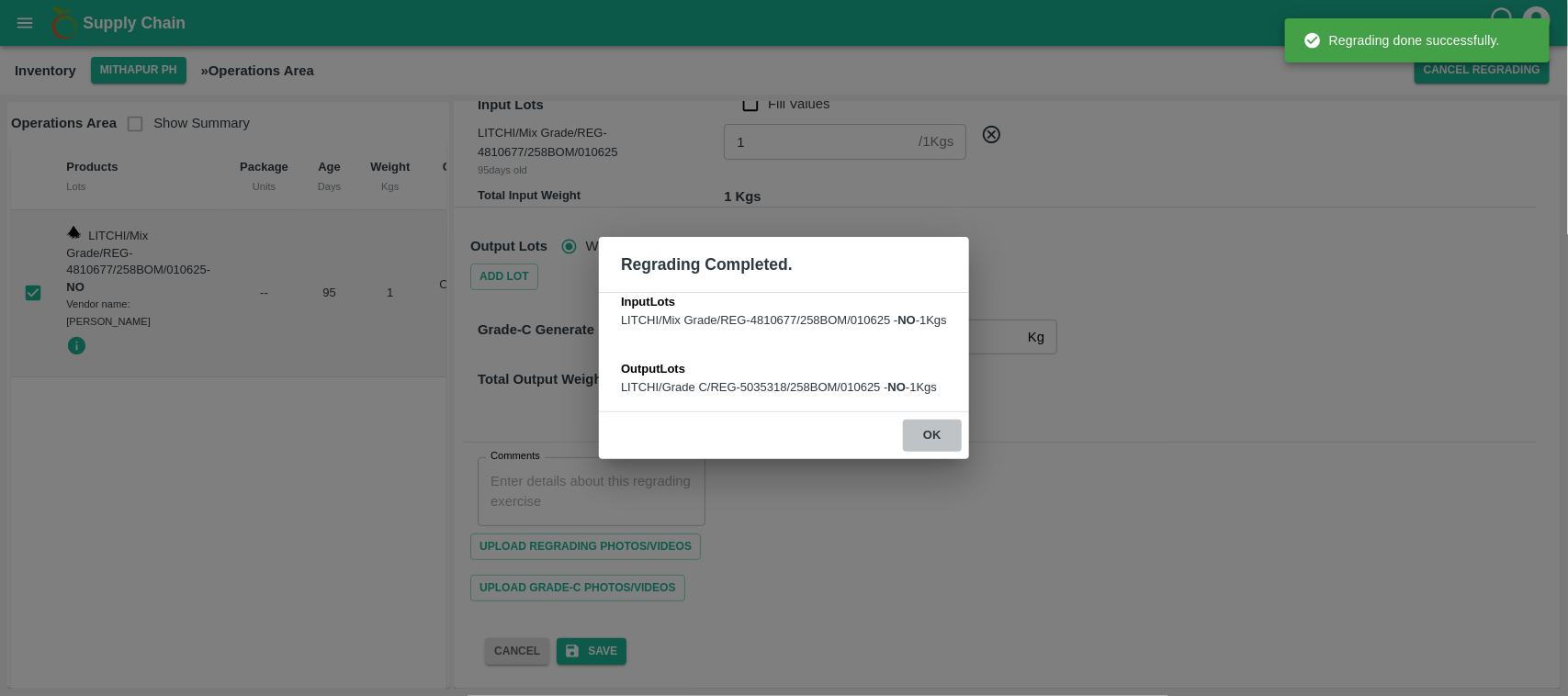
click at [942, 432] on button "ok" at bounding box center [932, 435] width 59 height 32
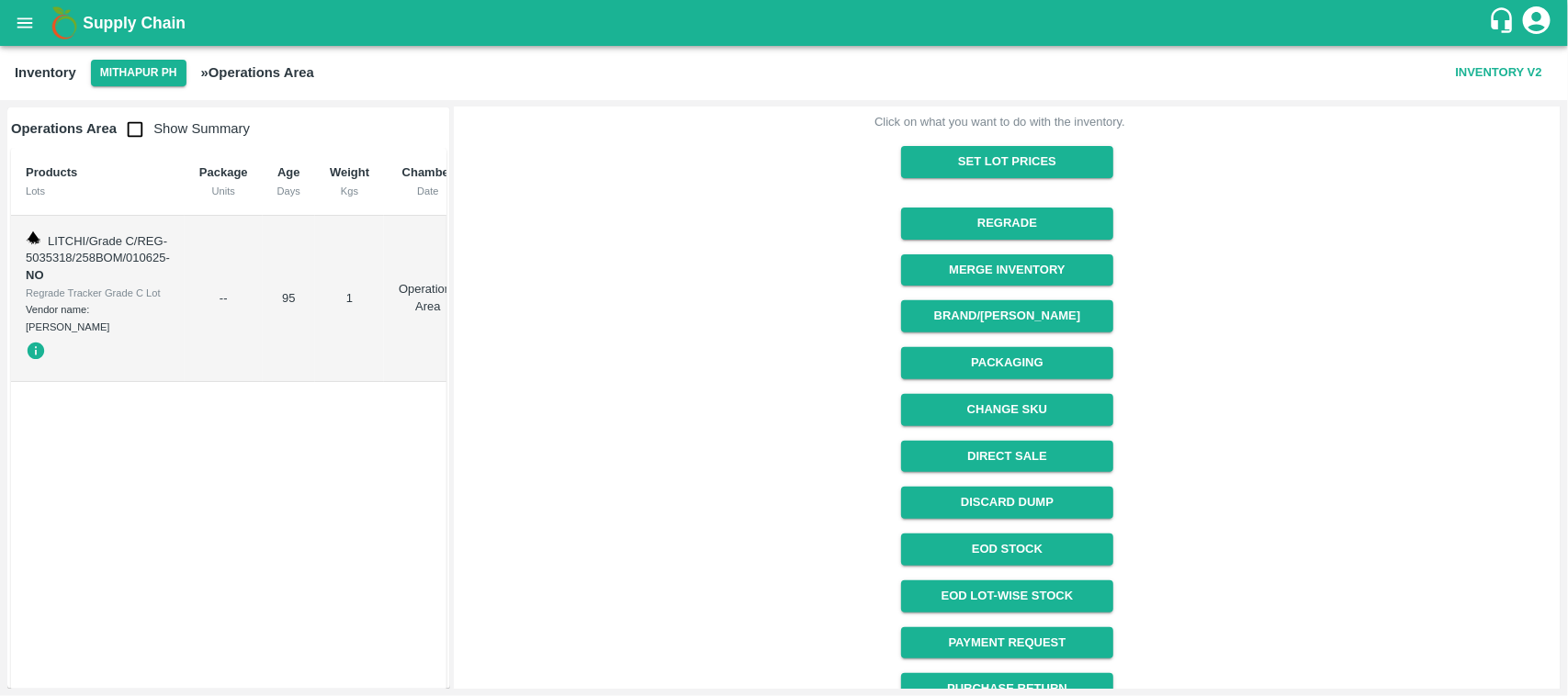
scroll to position [209, 0]
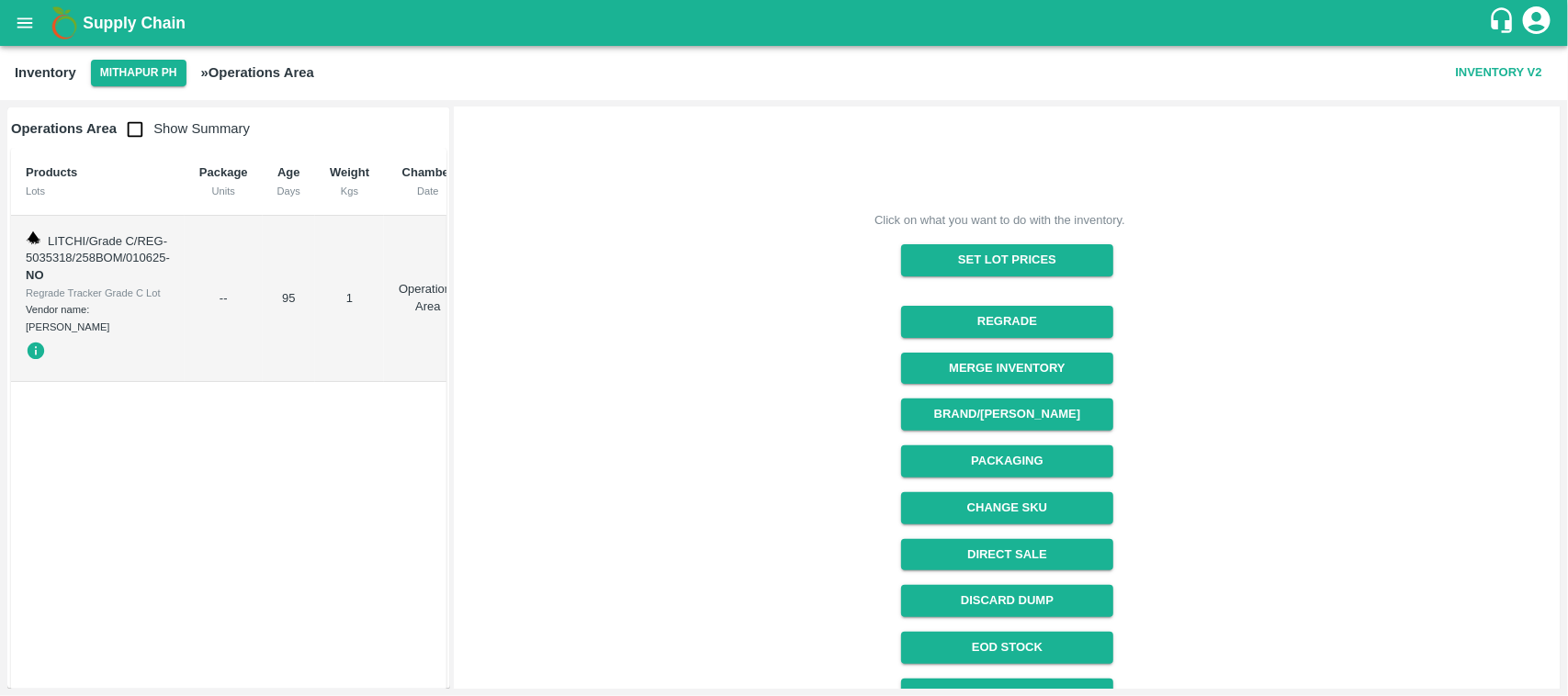
scroll to position [231, 0]
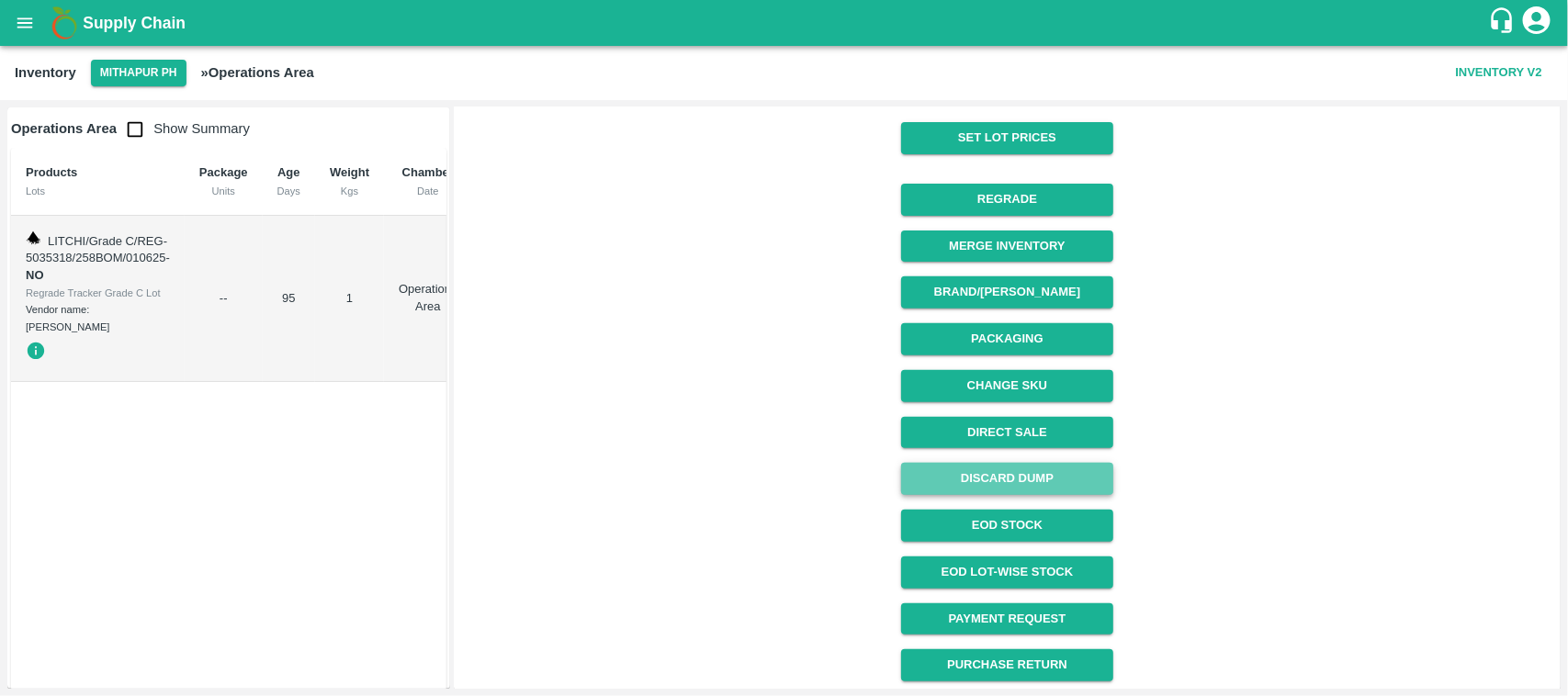
click at [1002, 481] on button "Discard Dump" at bounding box center [1007, 479] width 212 height 32
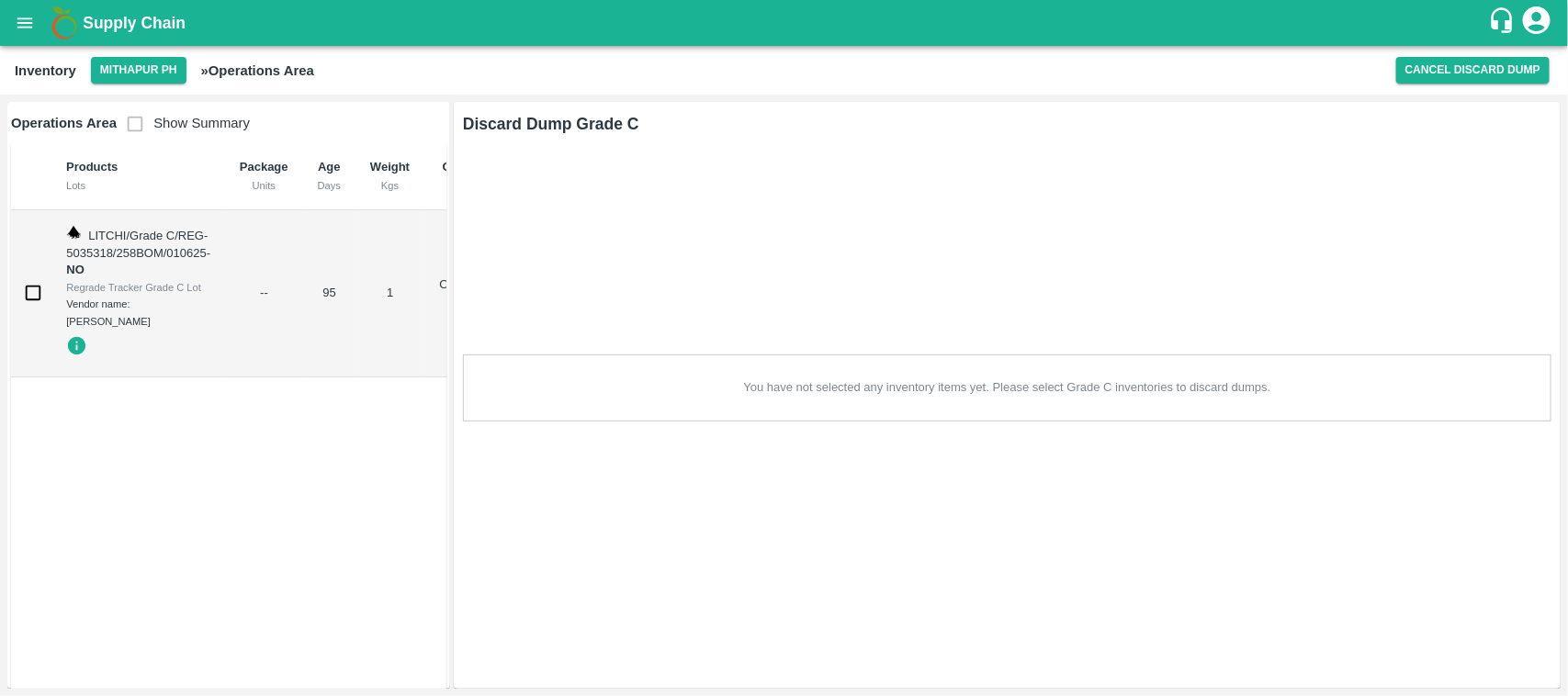
scroll to position [0, 0]
click at [25, 275] on input "checkbox" at bounding box center [33, 293] width 37 height 37
checkbox input "true"
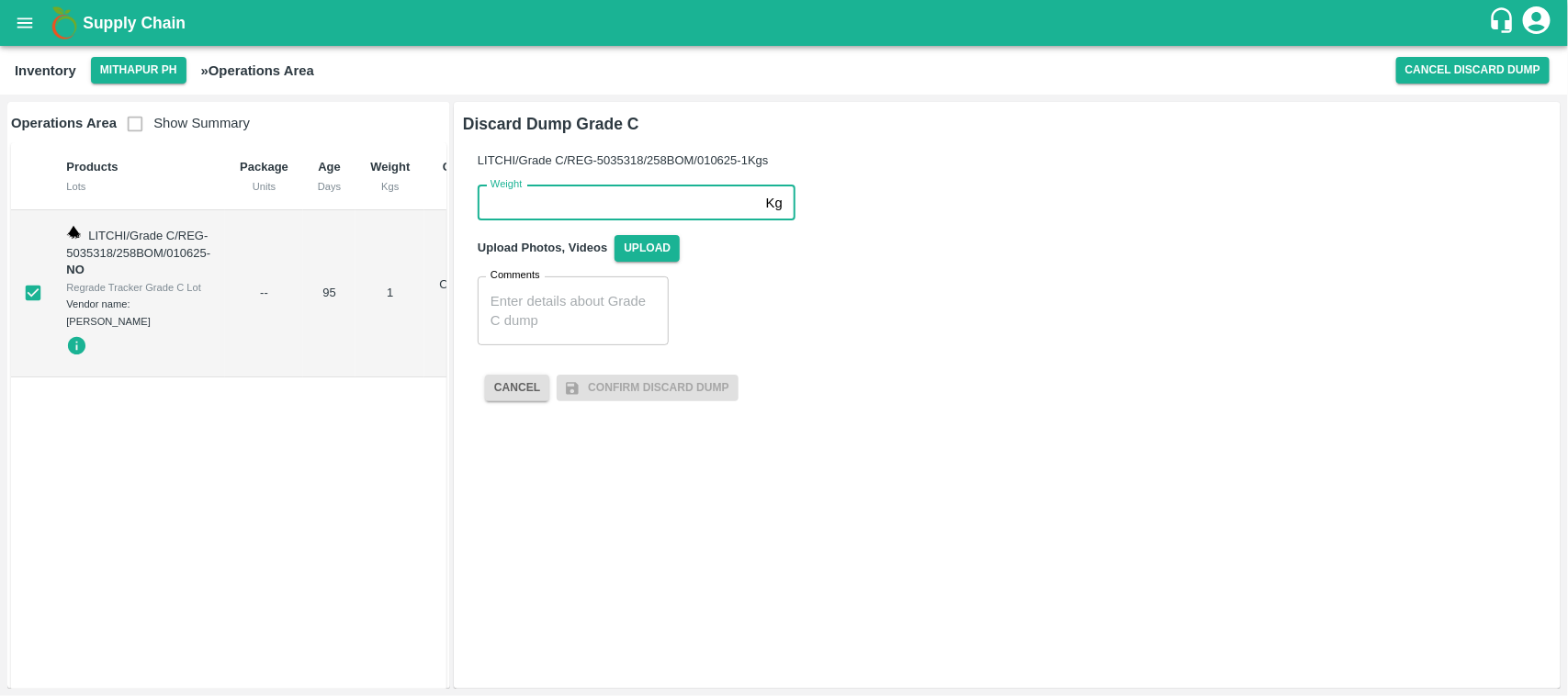
click at [548, 209] on input "Weight" at bounding box center [618, 203] width 281 height 35
type input "1"
click at [669, 237] on span "Upload" at bounding box center [647, 249] width 66 height 27
click at [0, 0] on input "Upload" at bounding box center [0, 0] width 0 height 0
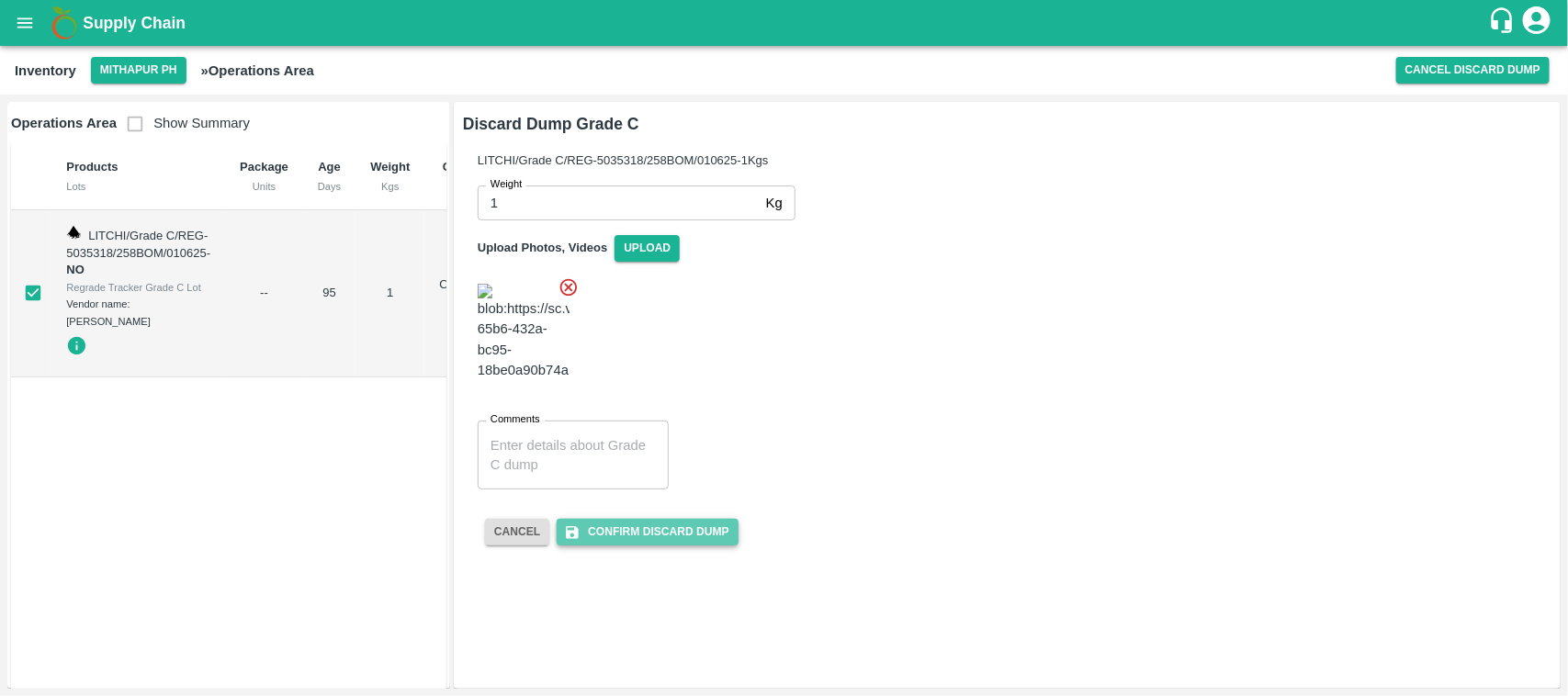
click at [640, 545] on button "Confirm Discard Dump" at bounding box center [647, 533] width 181 height 27
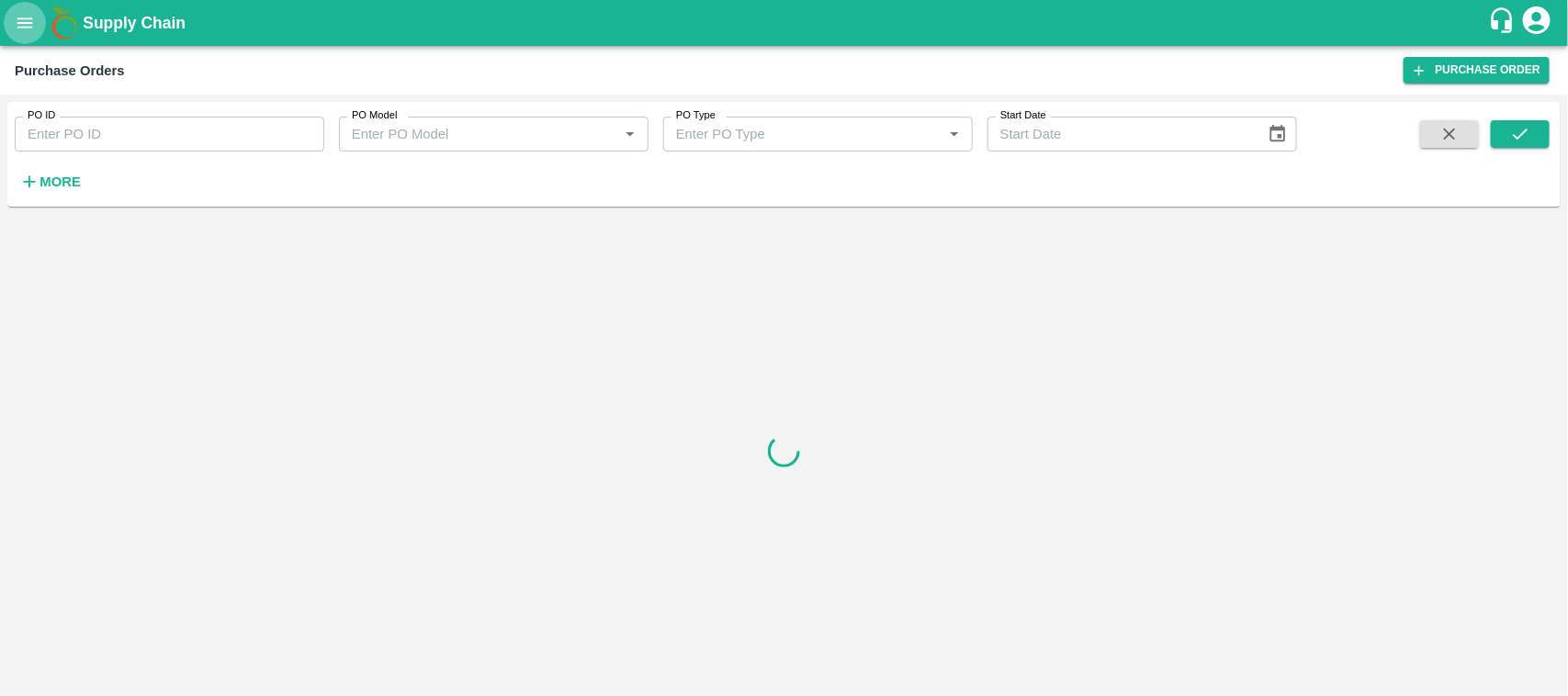
click at [34, 14] on icon "open drawer" at bounding box center [24, 22] width 20 height 20
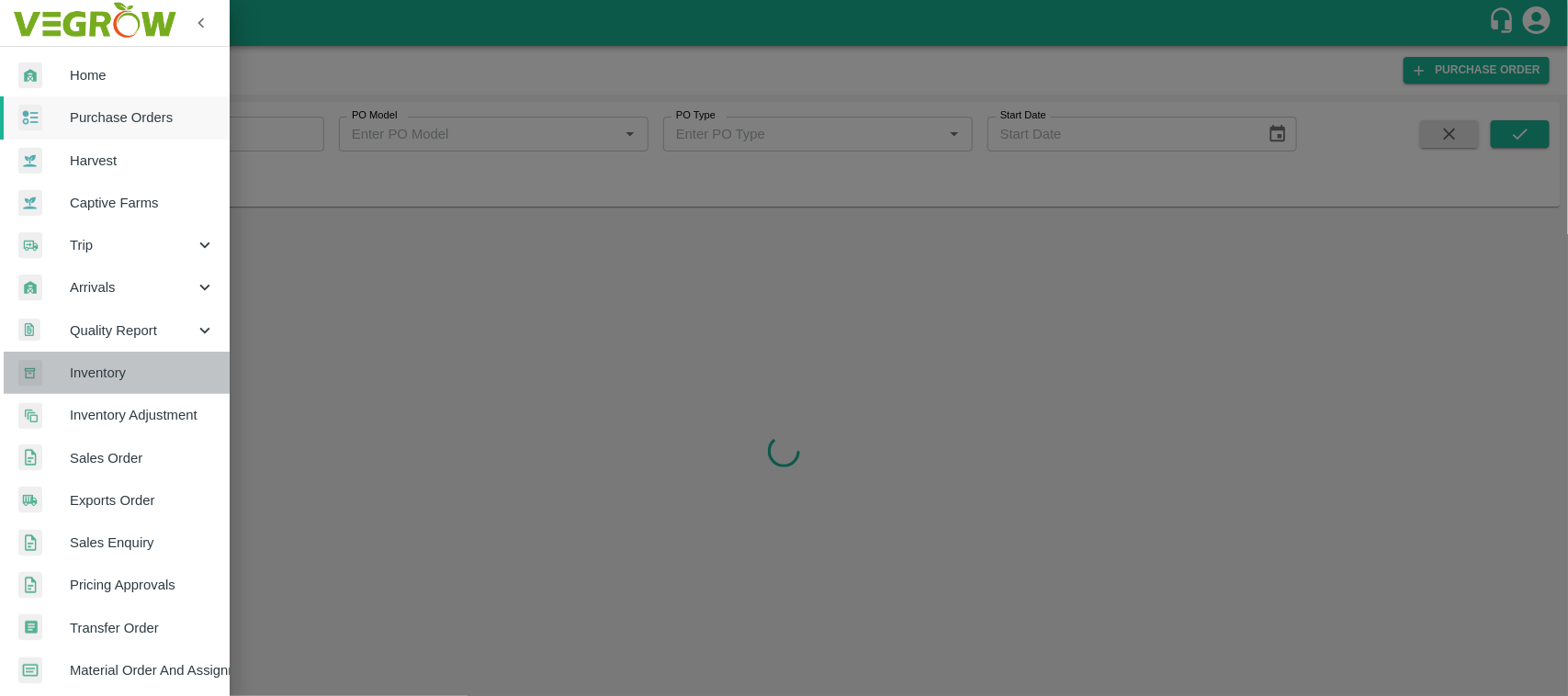
click at [120, 365] on span "Inventory" at bounding box center [142, 373] width 145 height 20
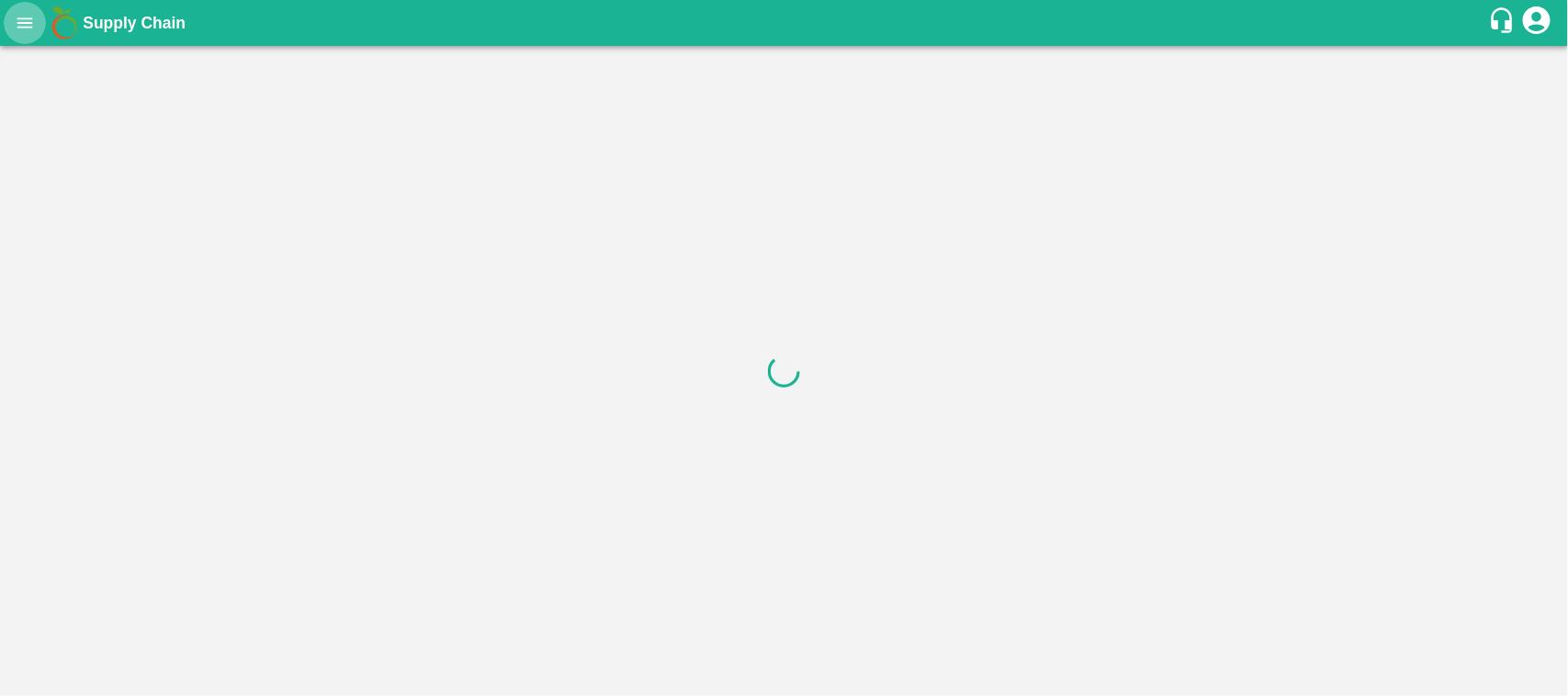
click at [28, 32] on icon "open drawer" at bounding box center [24, 22] width 20 height 20
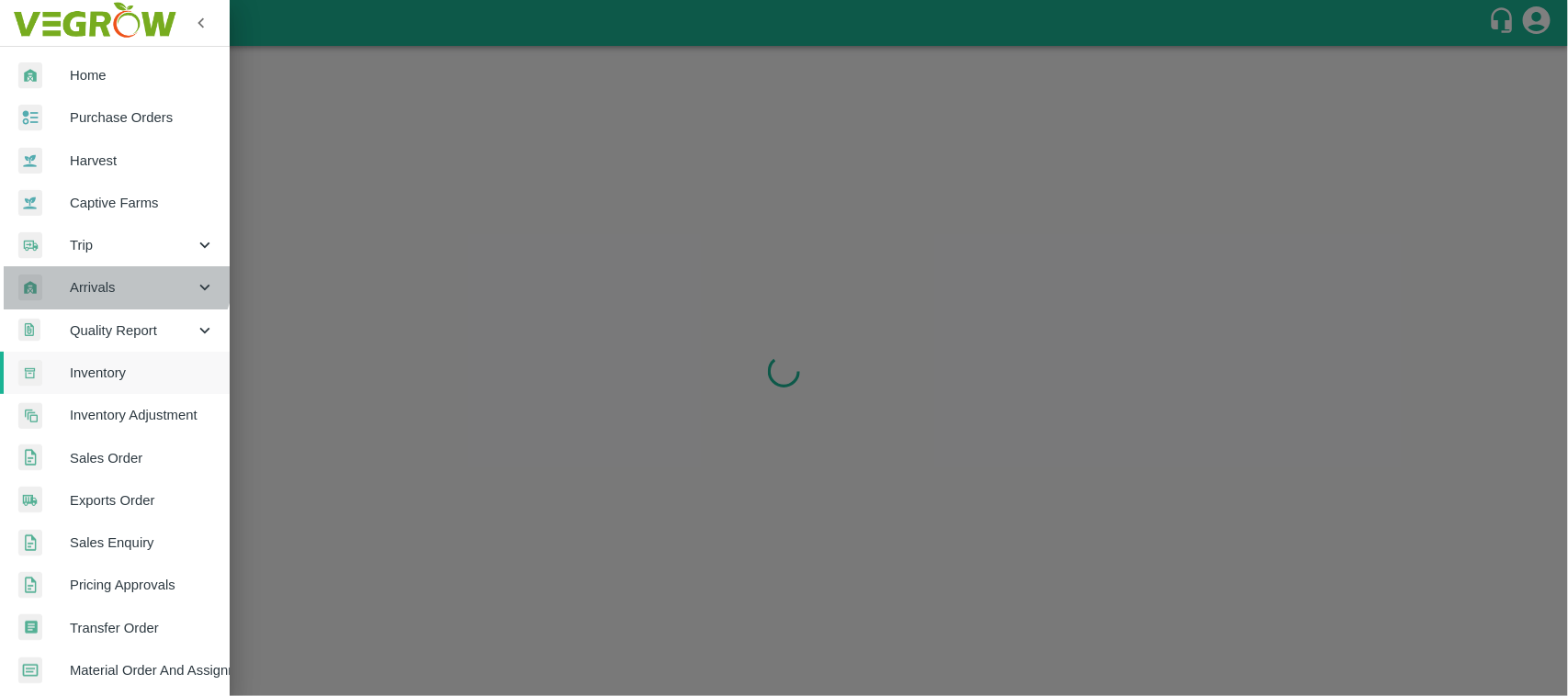
click at [112, 269] on div "Arrivals" at bounding box center [115, 288] width 230 height 42
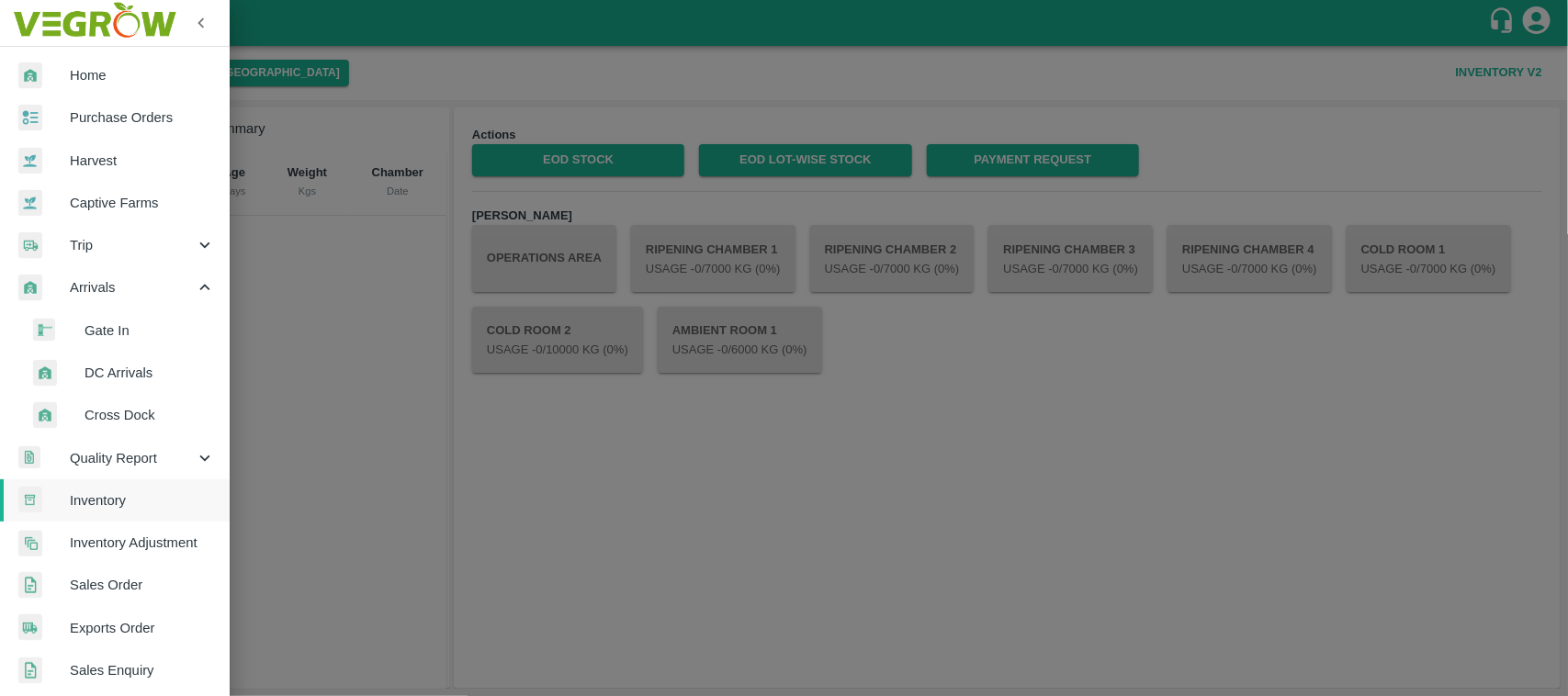
click at [124, 356] on li "DC Arrivals" at bounding box center [122, 374] width 215 height 42
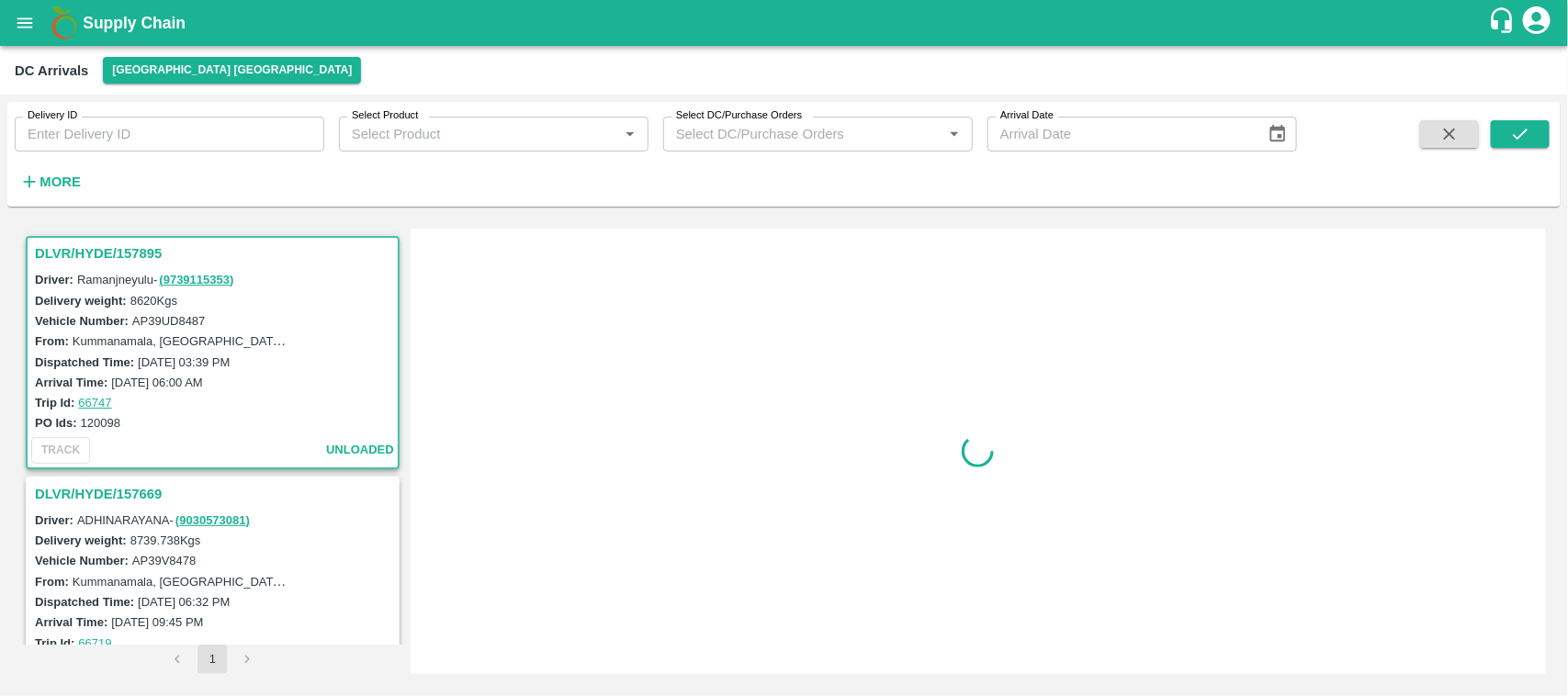
click at [178, 55] on div "DC Arrivals Hyderabad DC" at bounding box center [784, 70] width 1568 height 48
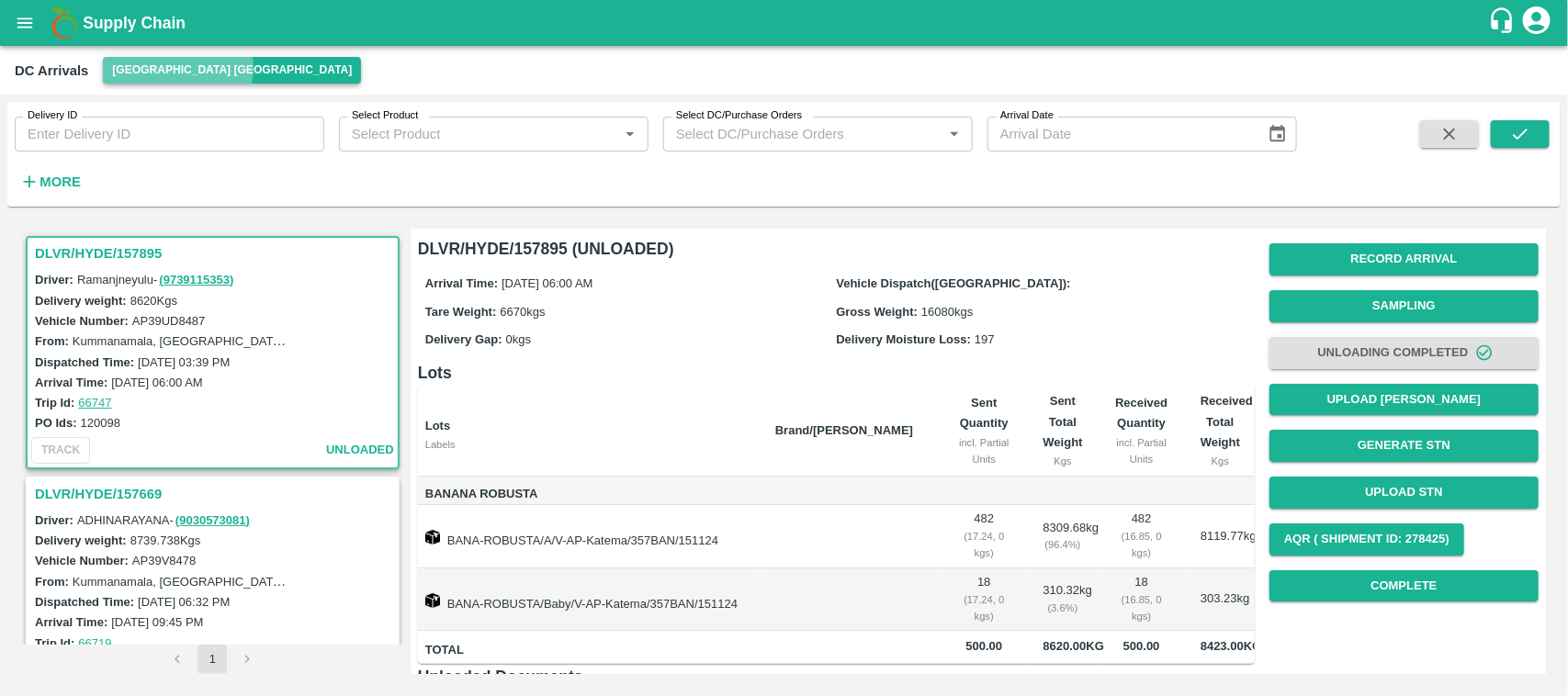
click at [177, 67] on button "[GEOGRAPHIC_DATA] [GEOGRAPHIC_DATA]" at bounding box center [232, 70] width 258 height 27
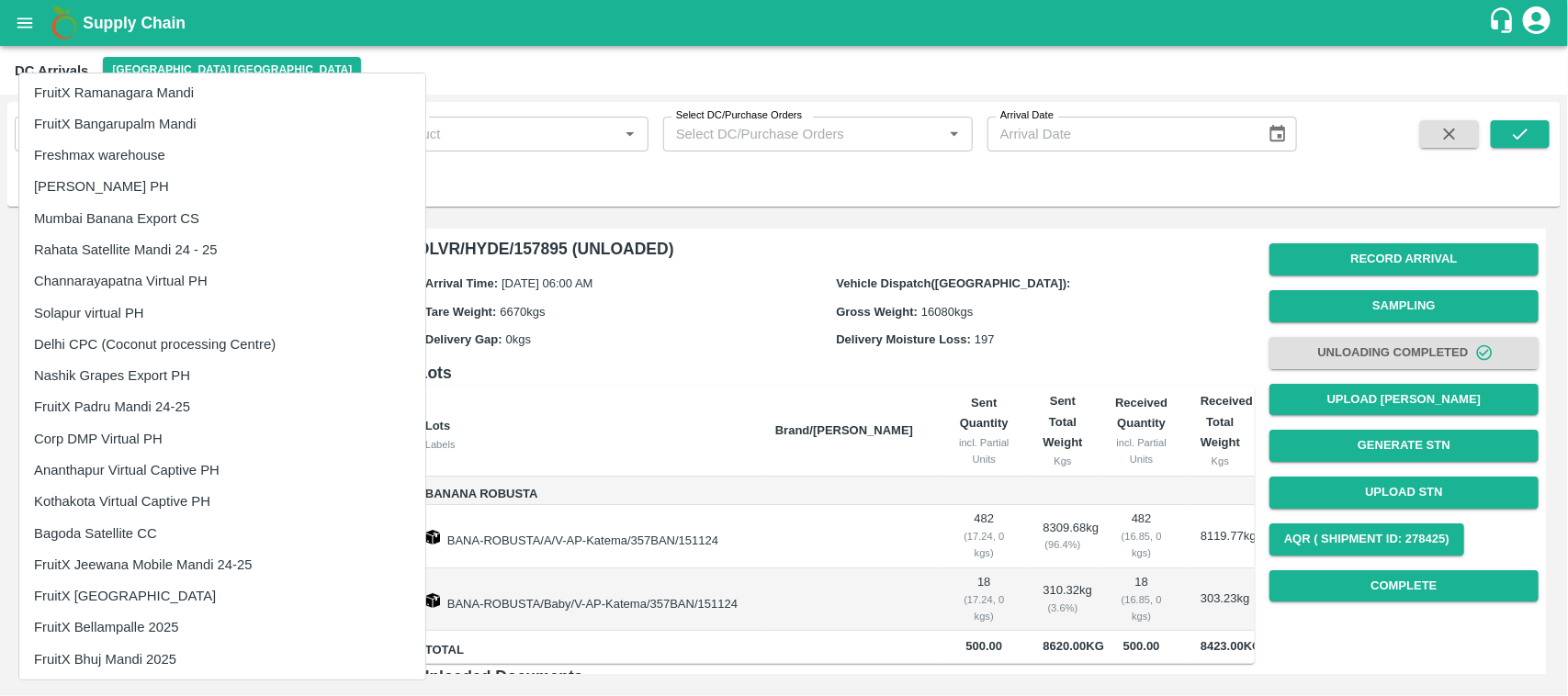
scroll to position [1641, 0]
click at [134, 331] on li "Delhi CPC (Coconut processing Centre)" at bounding box center [222, 346] width 406 height 31
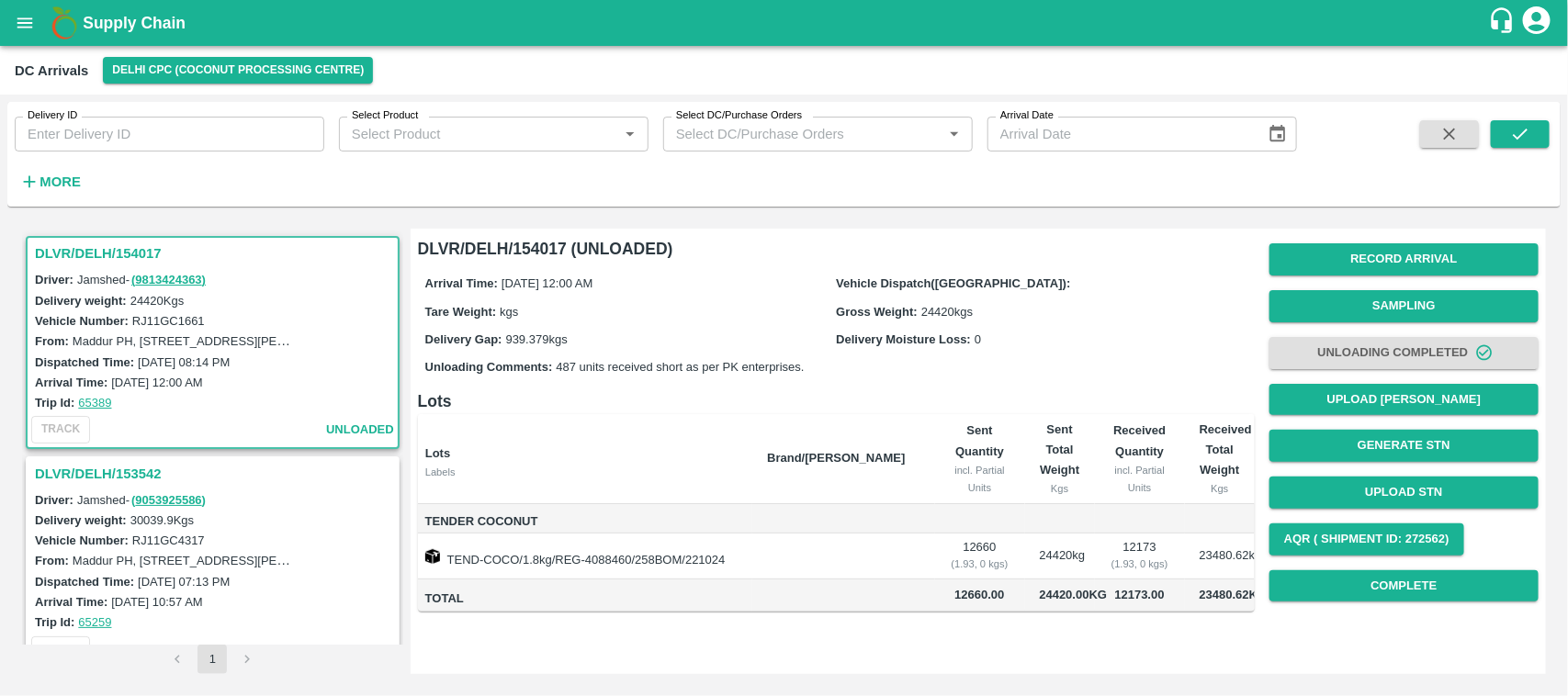
click at [1525, 112] on div "Delivery ID Delivery ID Select Product Select Product   * Select DC/Purchase Or…" at bounding box center [784, 153] width 1554 height 90
click at [1525, 122] on button "submit" at bounding box center [1520, 134] width 59 height 28
click at [58, 191] on h6 "More" at bounding box center [60, 181] width 41 height 24
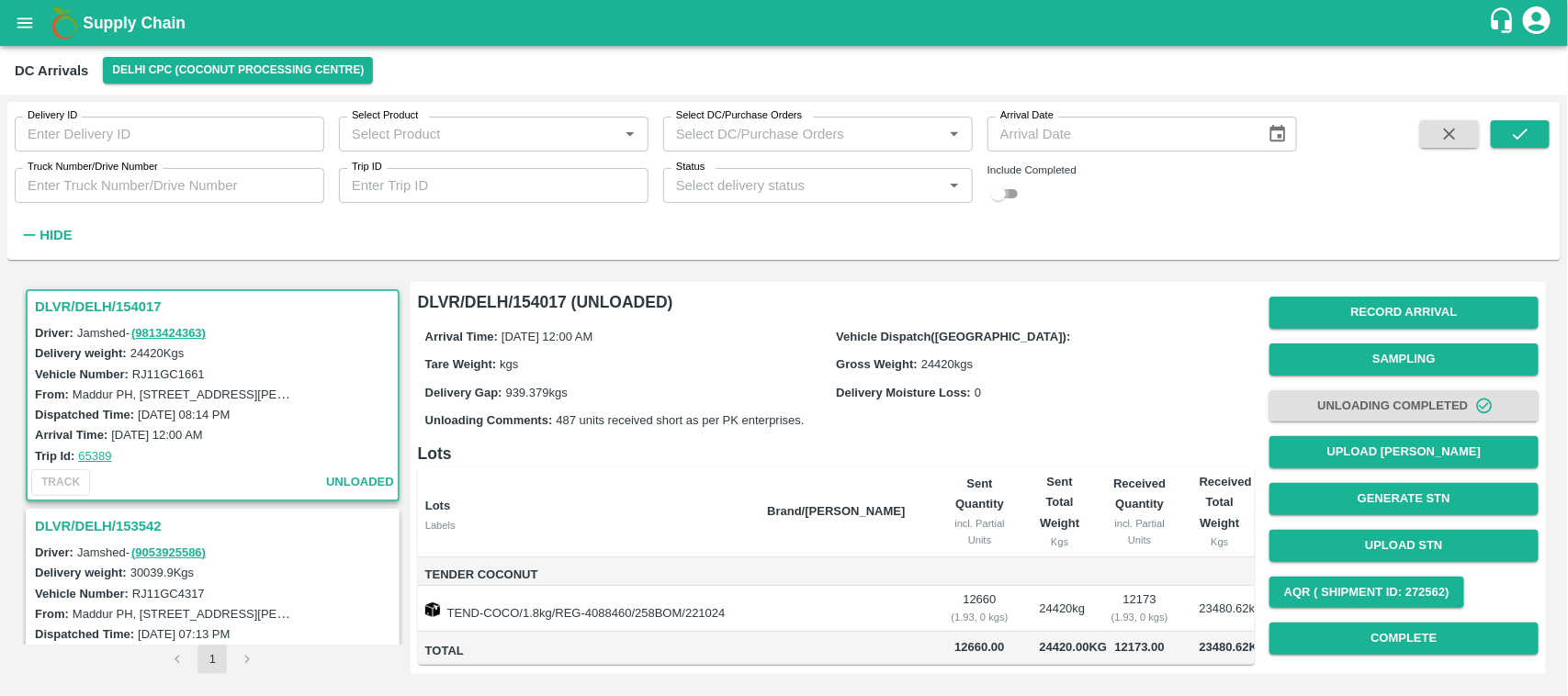
click at [1002, 188] on input "checkbox" at bounding box center [998, 193] width 67 height 22
checkbox input "true"
click at [1550, 125] on button "submit" at bounding box center [1520, 134] width 59 height 28
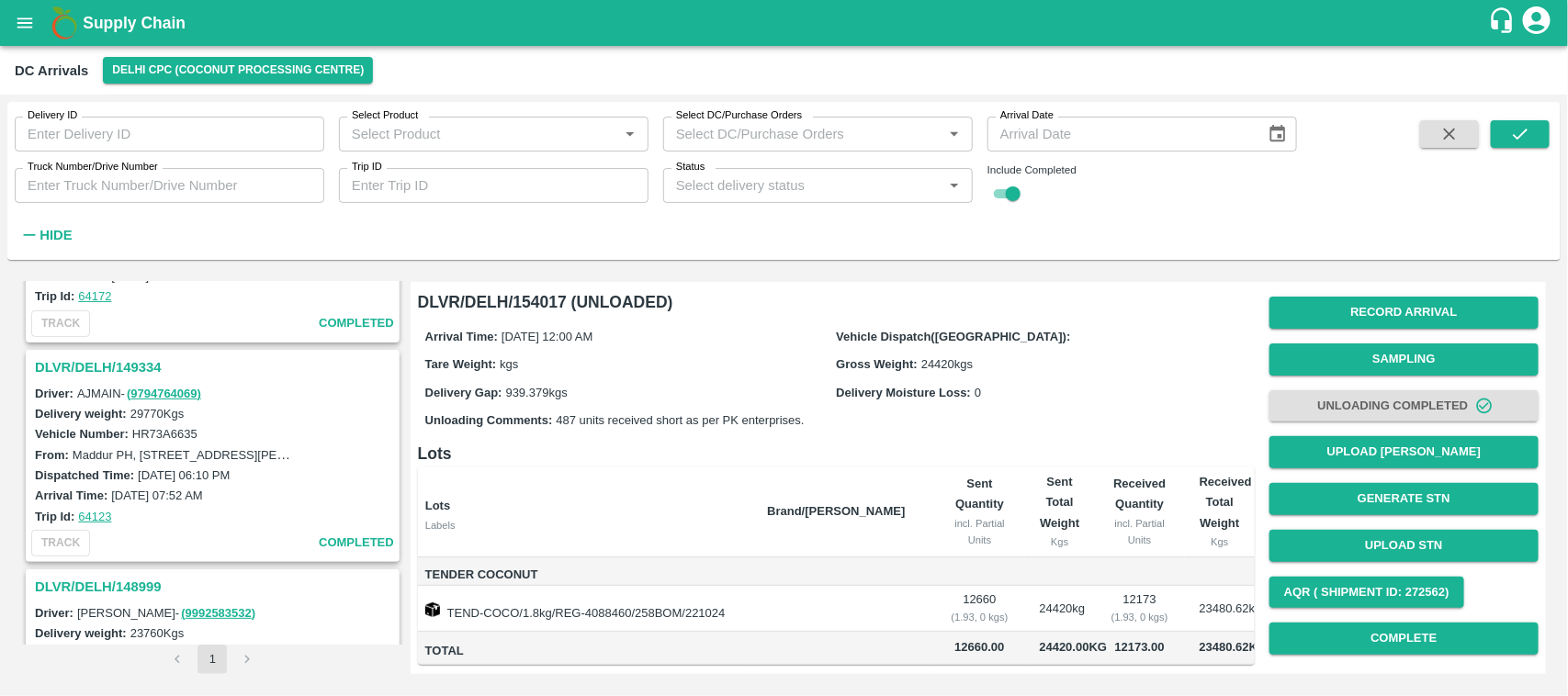
scroll to position [3324, 0]
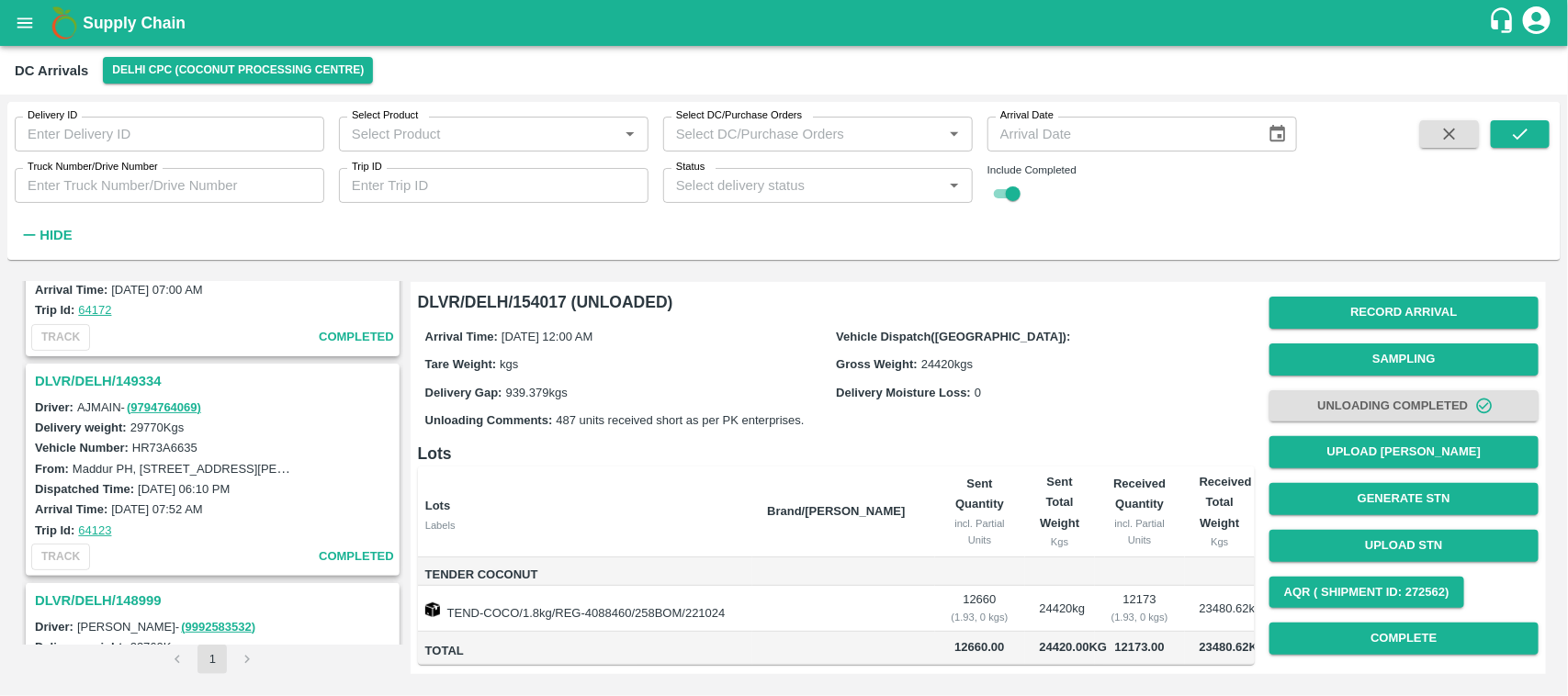
click at [1554, 139] on div "Delivery ID Delivery ID Select Product Select Product   * Select DC/Purchase Or…" at bounding box center [784, 181] width 1554 height 143
click at [1546, 136] on button "submit" at bounding box center [1520, 134] width 59 height 28
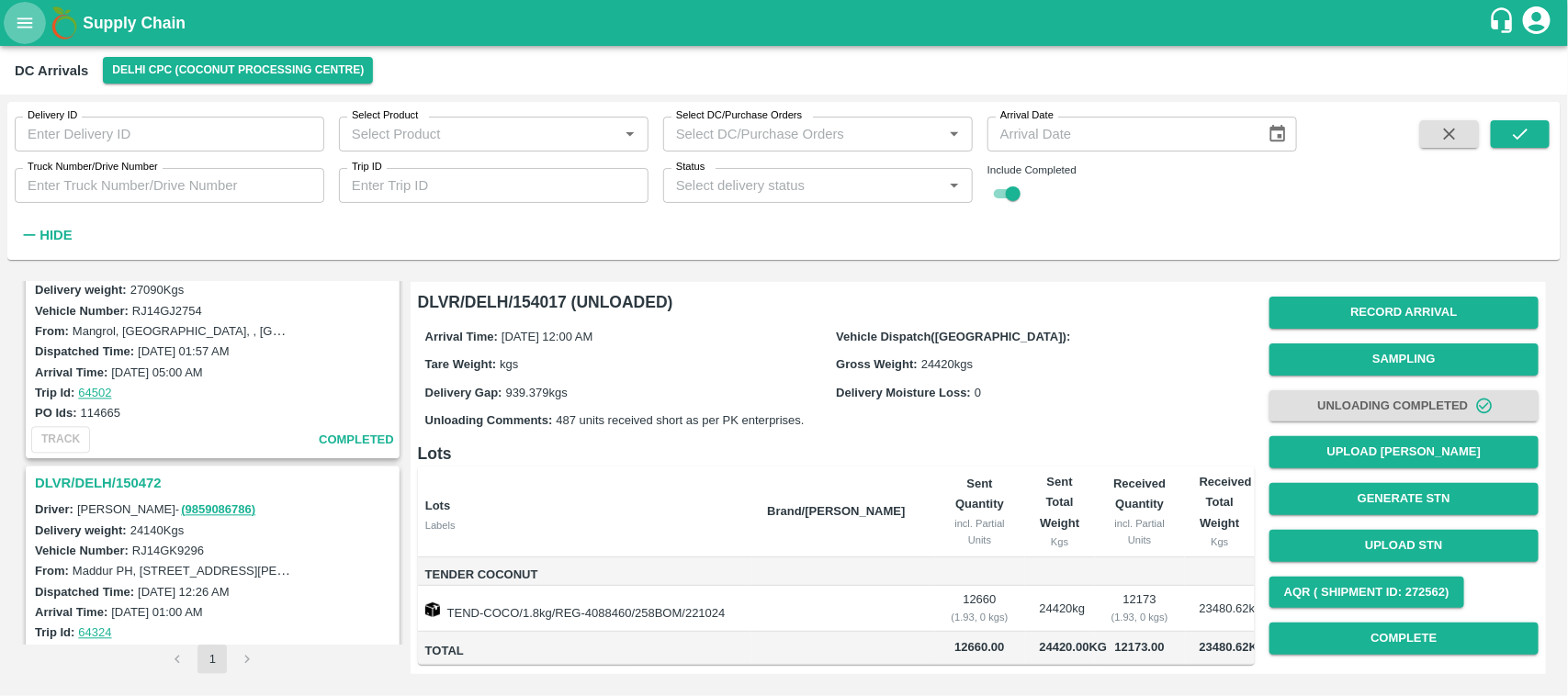
click at [32, 14] on icon "open drawer" at bounding box center [24, 22] width 20 height 20
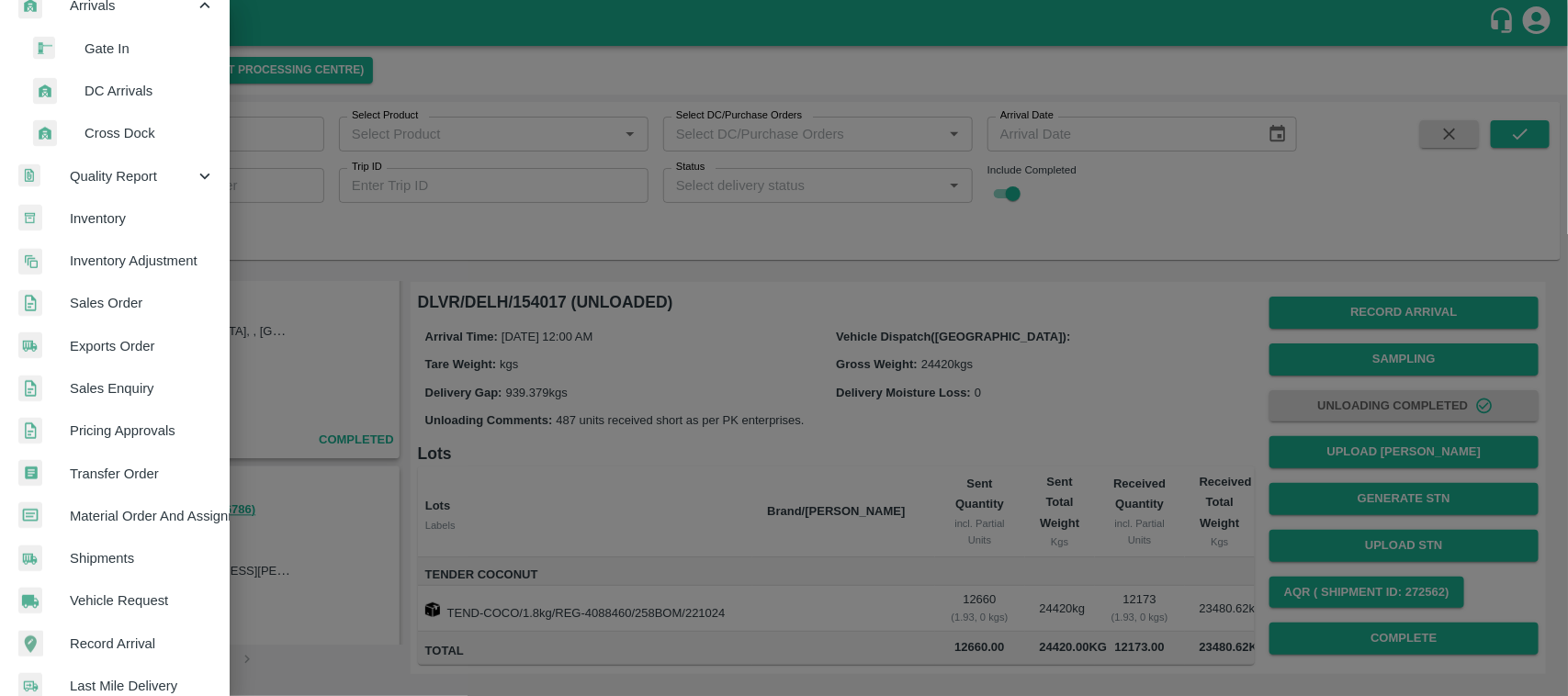
scroll to position [285, 0]
click at [121, 513] on span "Material Order And Assignment" at bounding box center [142, 514] width 145 height 20
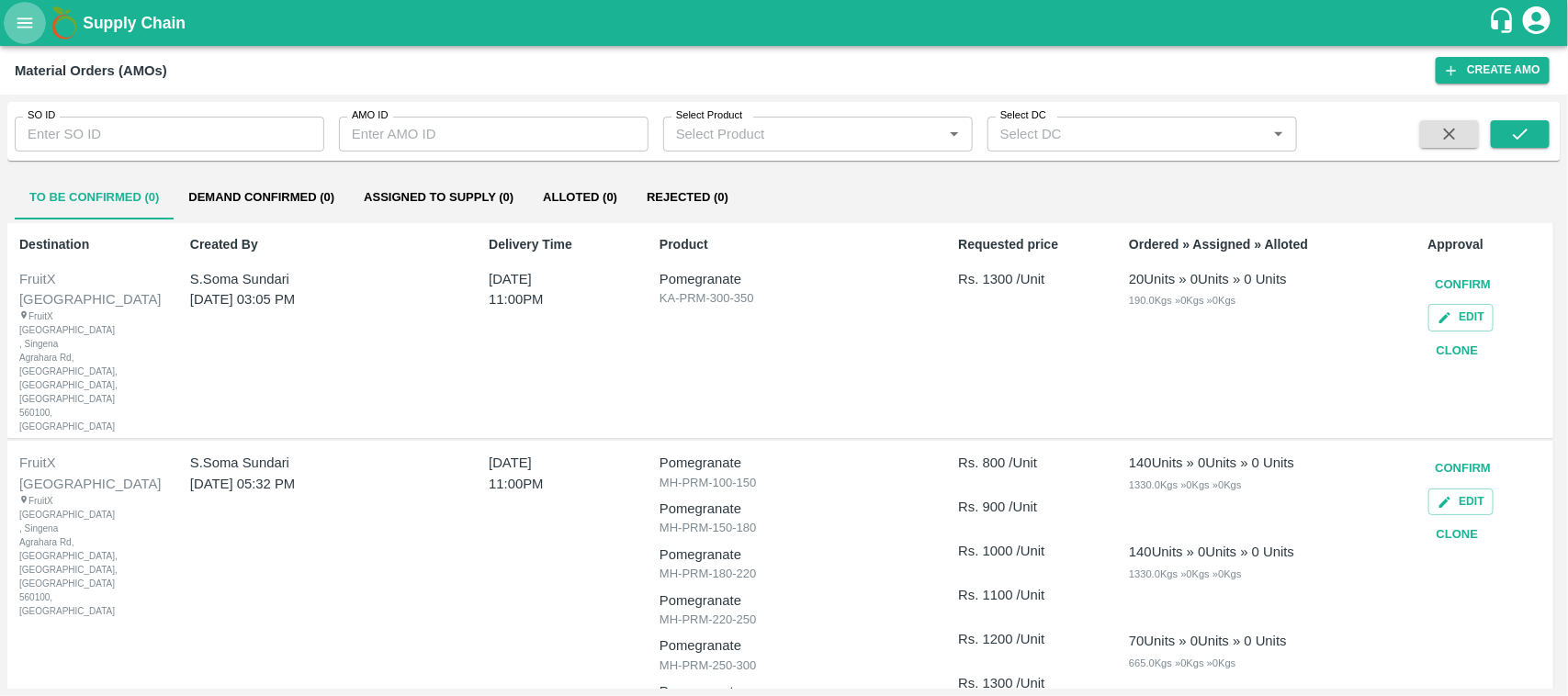
click at [40, 28] on button "open drawer" at bounding box center [25, 23] width 42 height 42
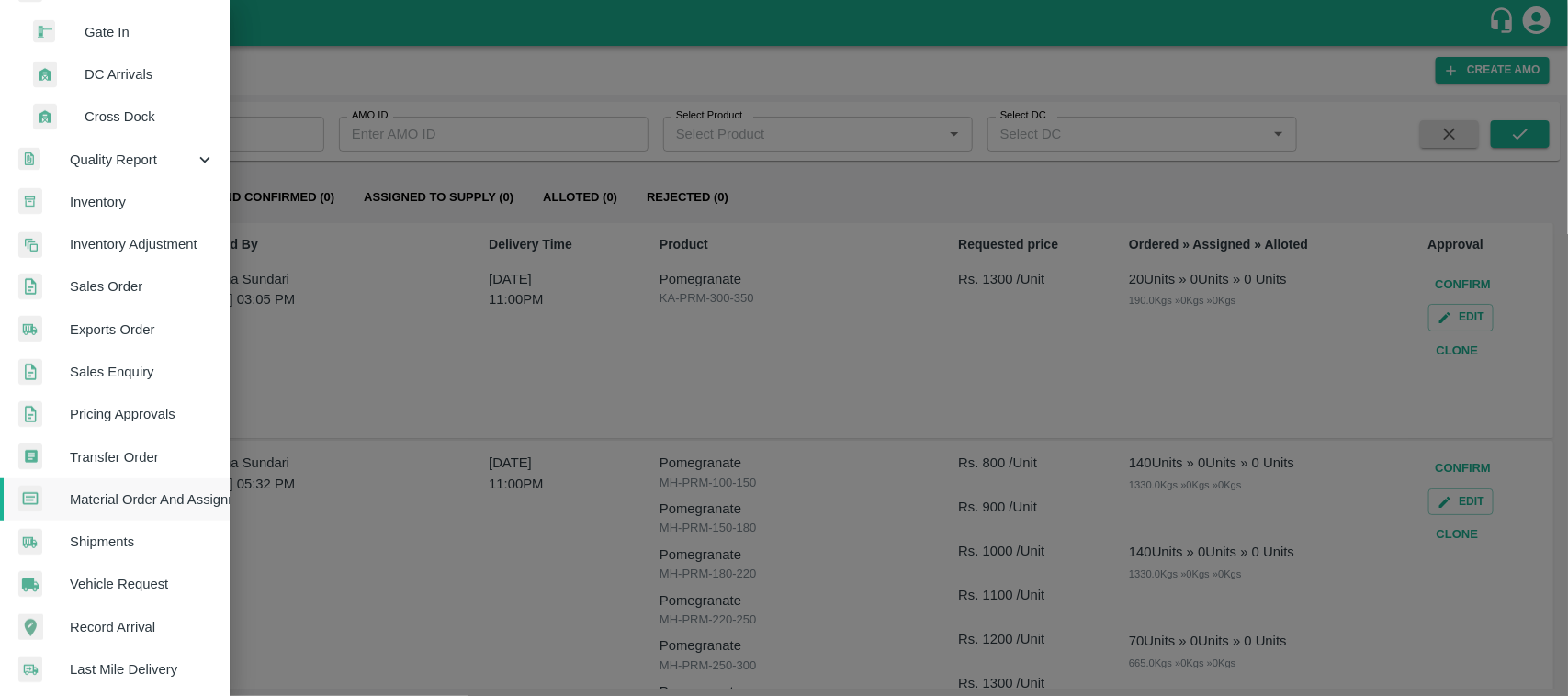
scroll to position [304, 0]
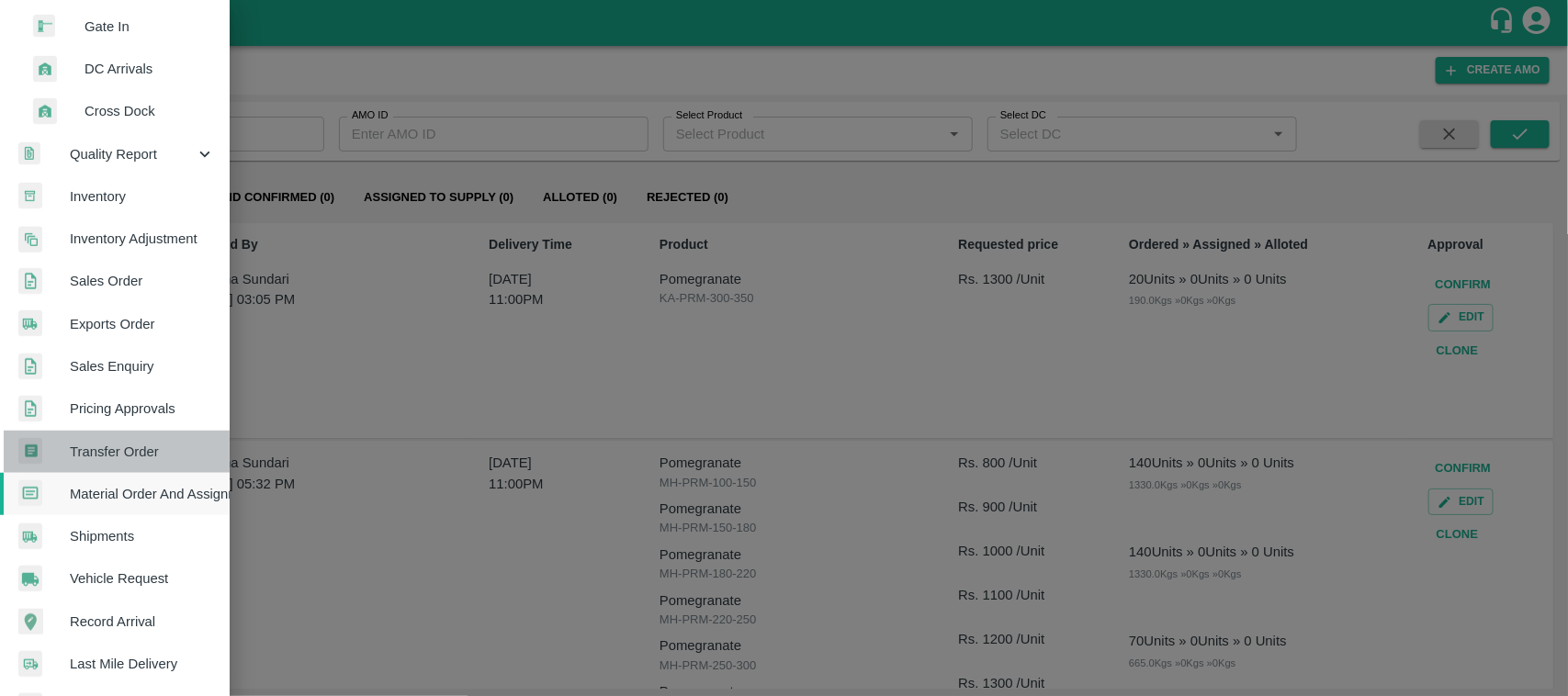
click at [124, 451] on span "Transfer Order" at bounding box center [142, 452] width 145 height 20
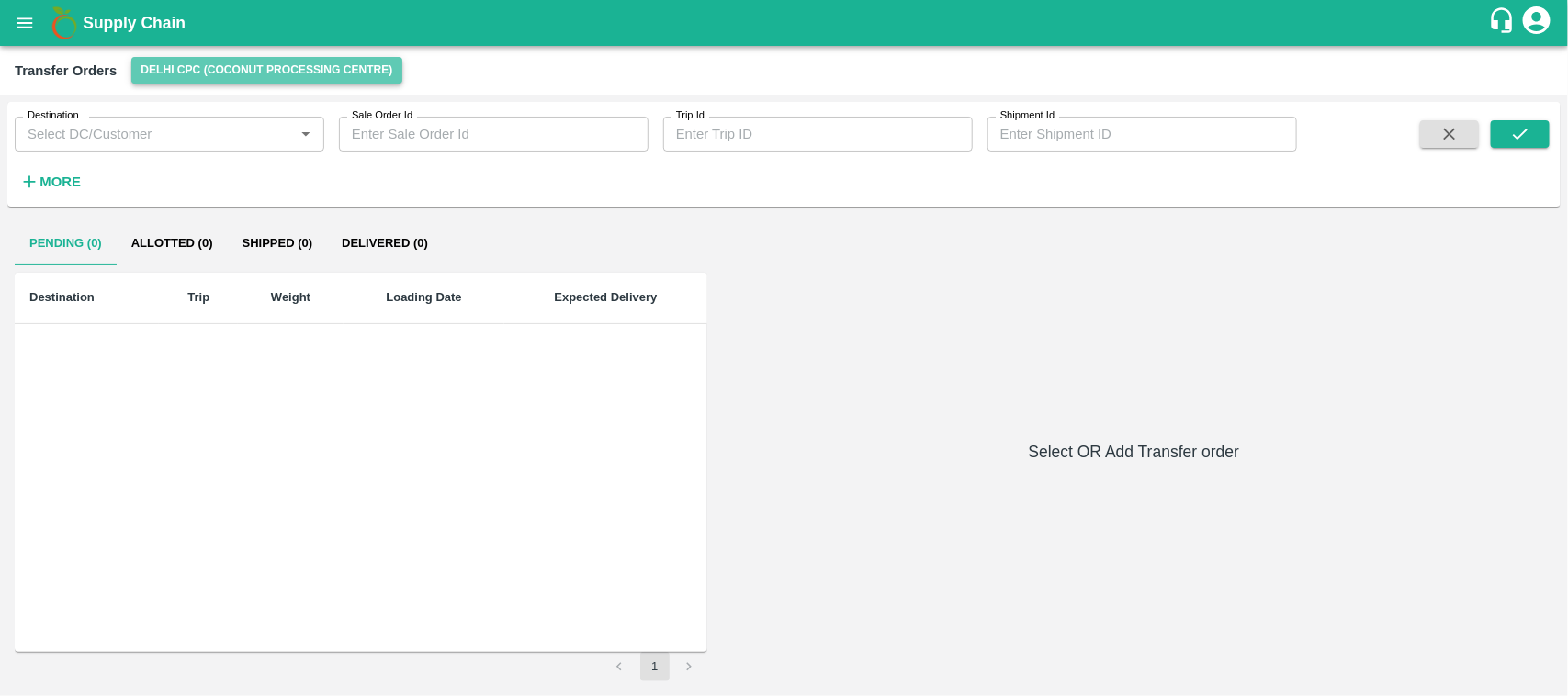
click at [212, 57] on button "Delhi CPC (Coconut processing Centre)" at bounding box center [266, 70] width 270 height 27
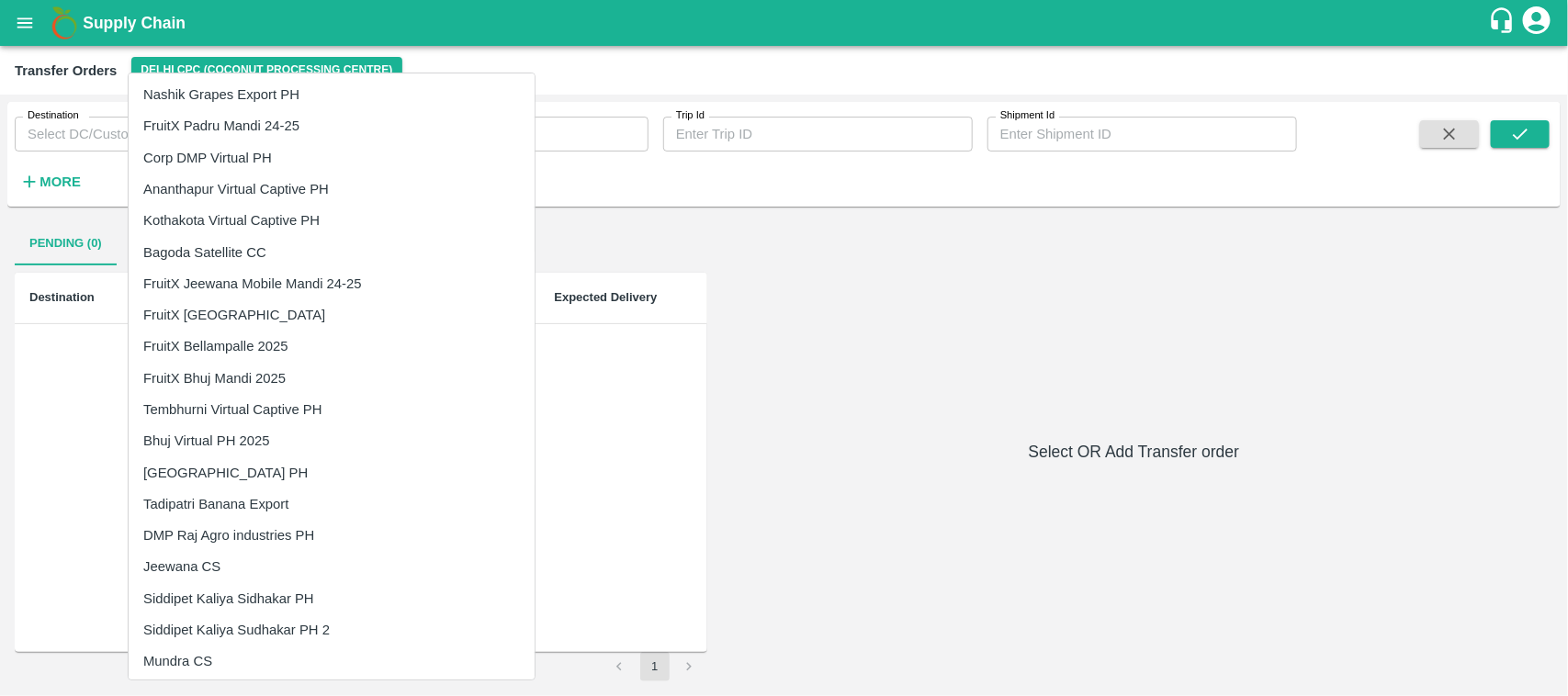
scroll to position [2180, 0]
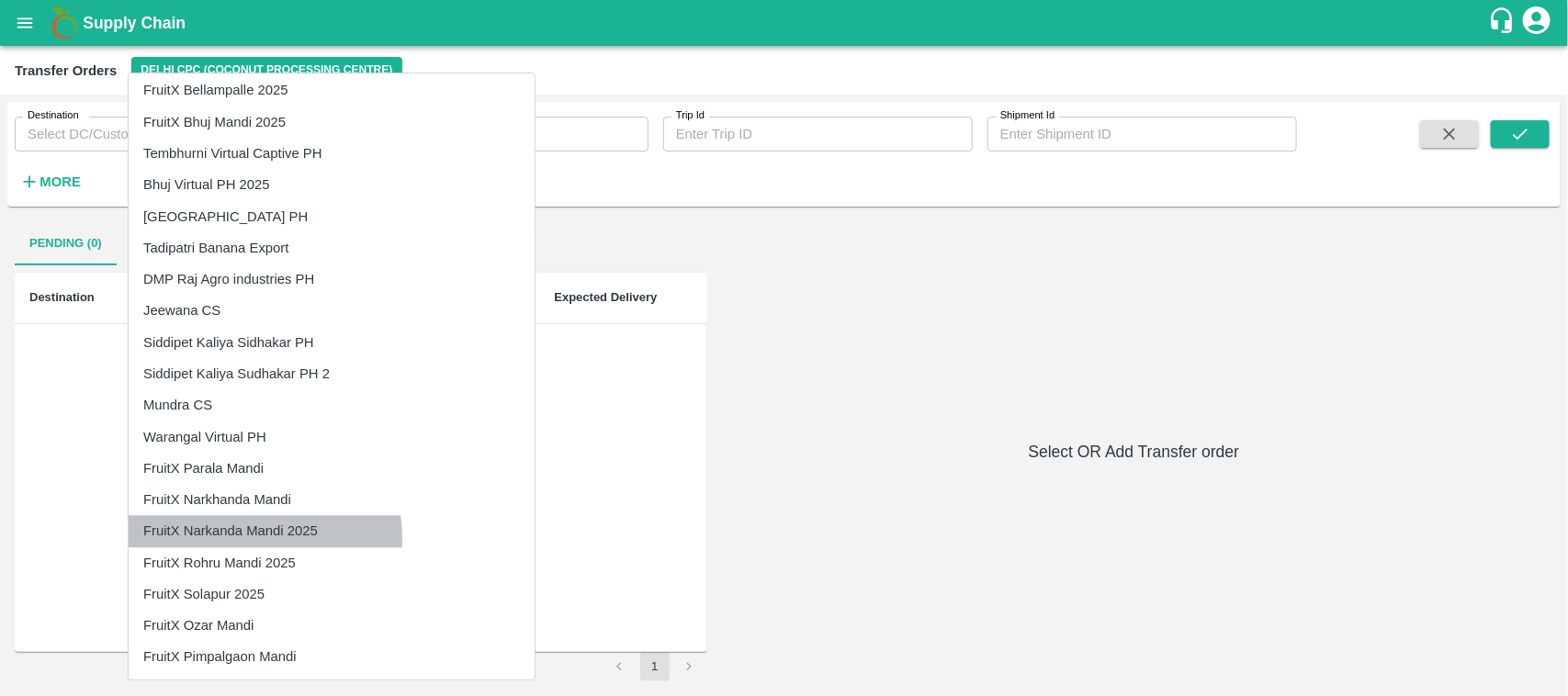
click at [260, 538] on li "FruitX Narkanda Mandi 2025" at bounding box center [331, 531] width 406 height 31
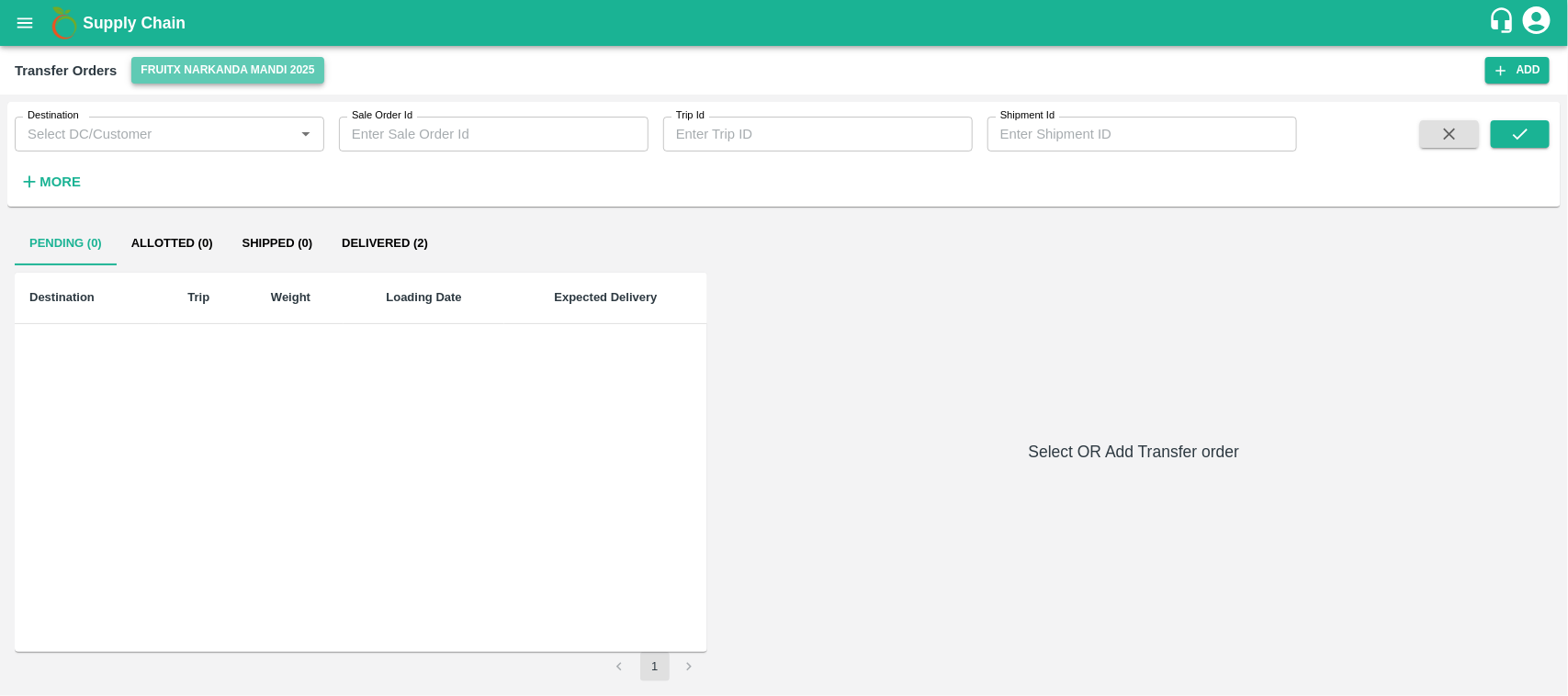
click at [271, 70] on button "FruitX Narkanda Mandi 2025" at bounding box center [227, 70] width 192 height 27
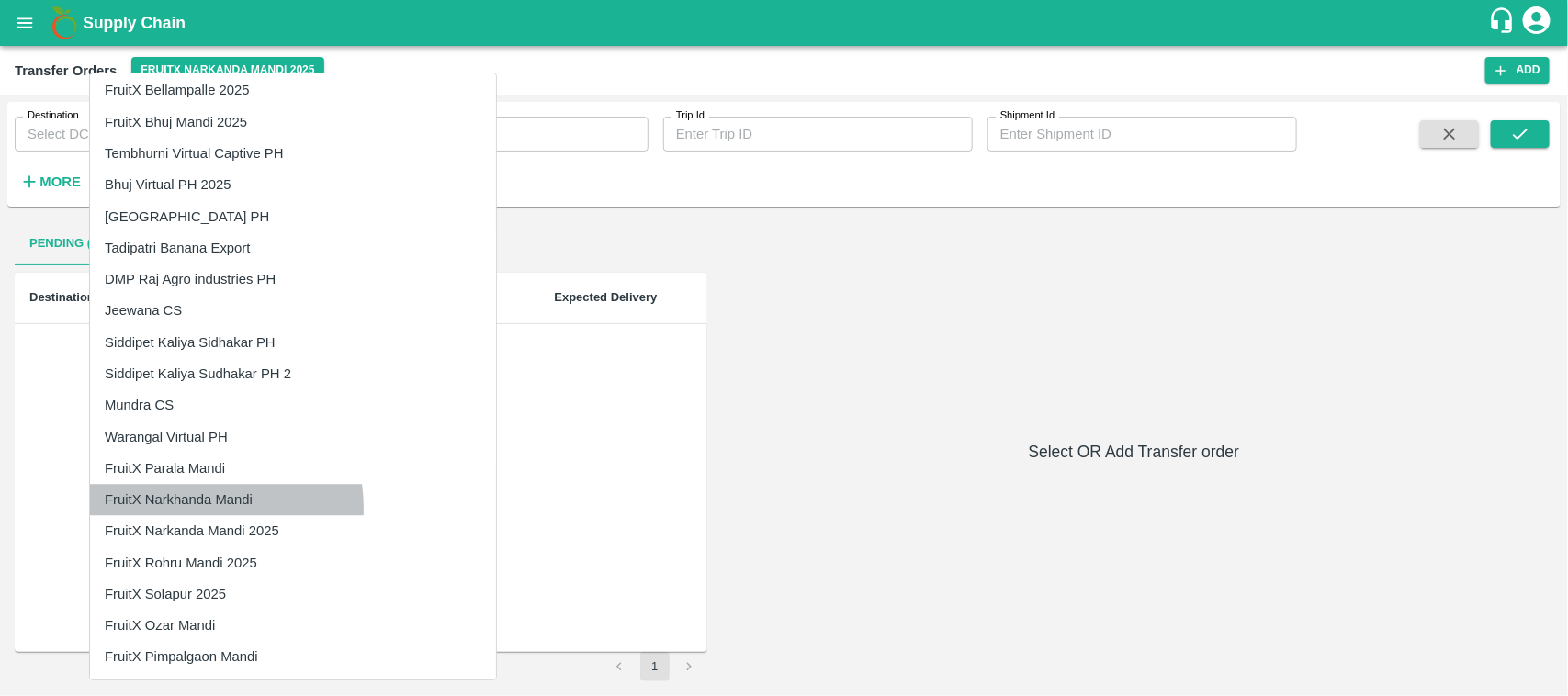
click at [195, 507] on li "FruitX Narkhanda Mandi" at bounding box center [292, 500] width 406 height 31
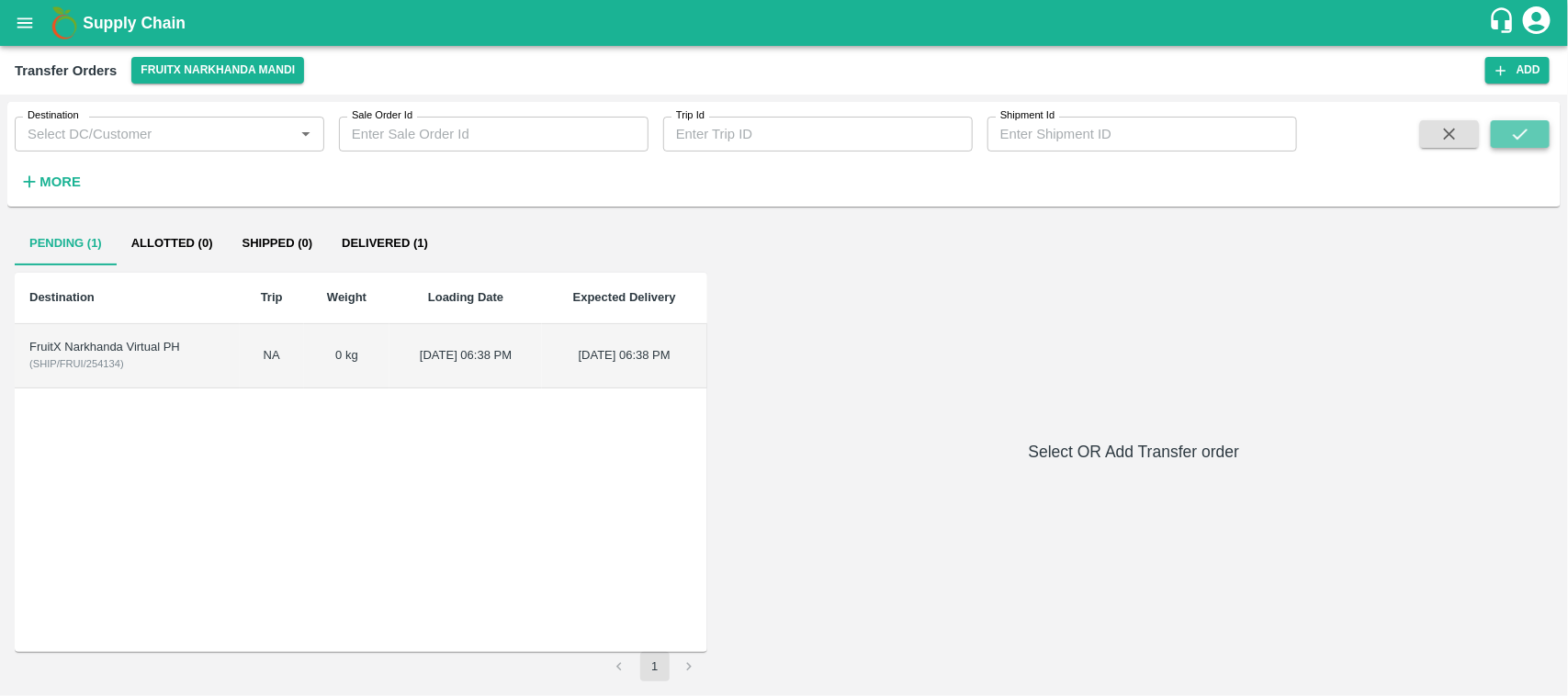
click at [1495, 124] on button "submit" at bounding box center [1520, 134] width 59 height 28
click at [400, 341] on td "18 Aug 2024, 06:38 PM" at bounding box center [465, 356] width 151 height 65
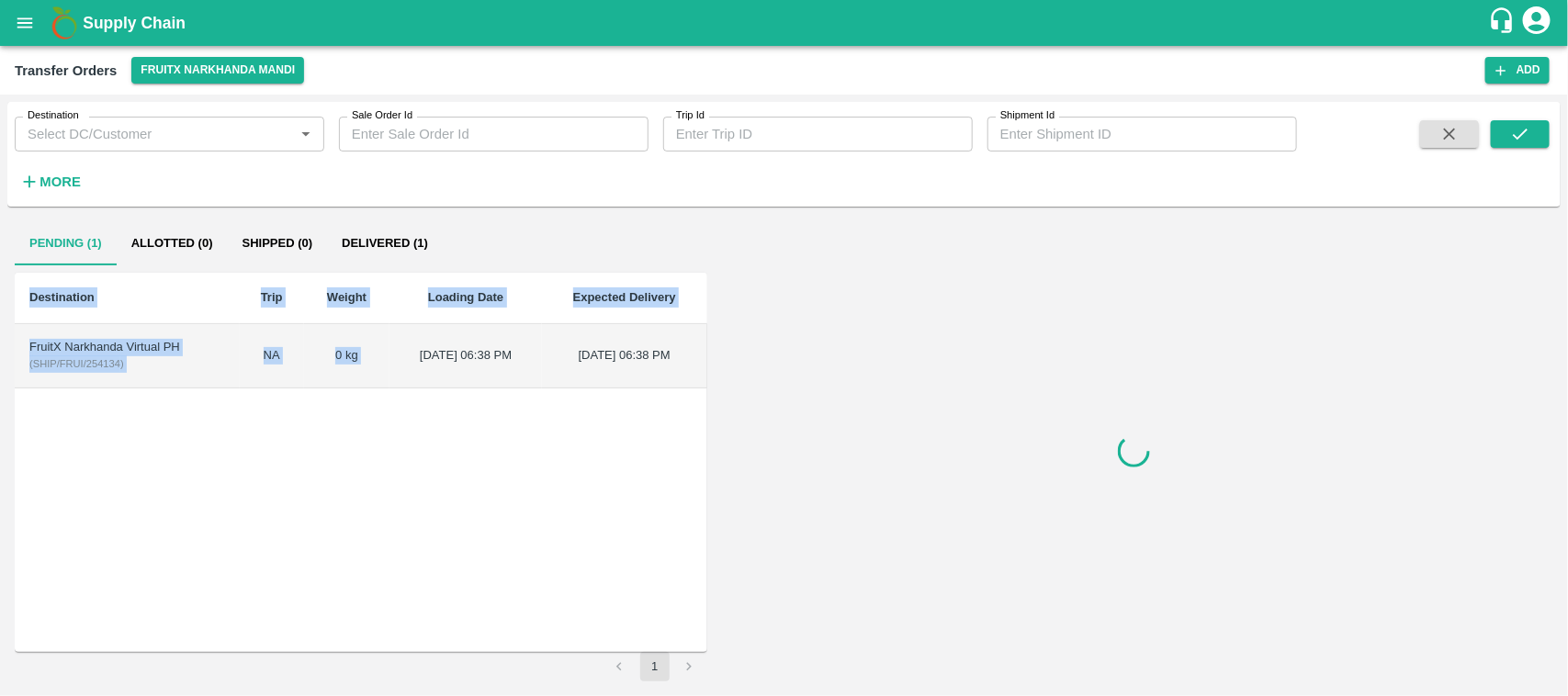
drag, startPoint x: 370, startPoint y: 366, endPoint x: 768, endPoint y: 320, distance: 400.6
click at [768, 320] on div "Pending (1) Allotted (0) Shipped (0) Delivered (1) Destination Trip Weight Load…" at bounding box center [784, 451] width 1538 height 460
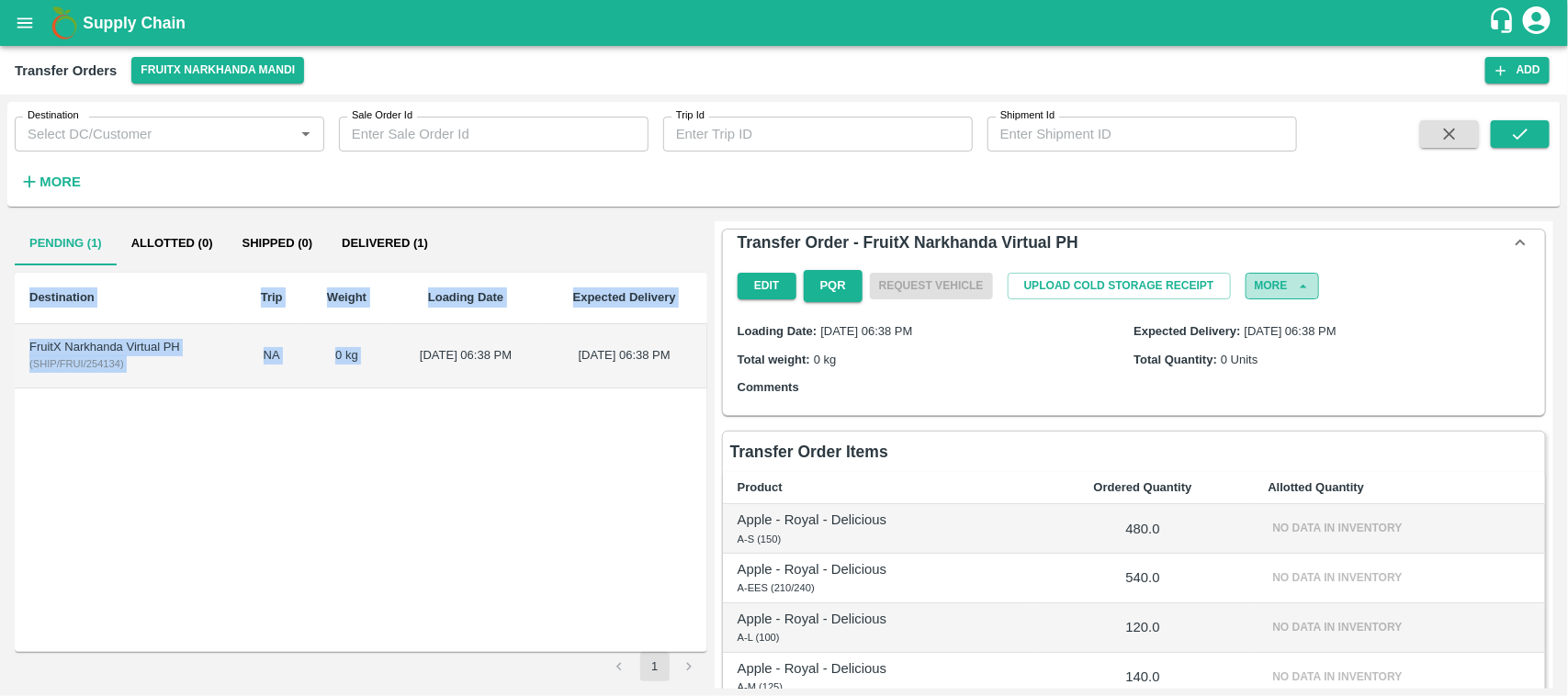
click at [1273, 287] on button "More" at bounding box center [1282, 287] width 73 height 27
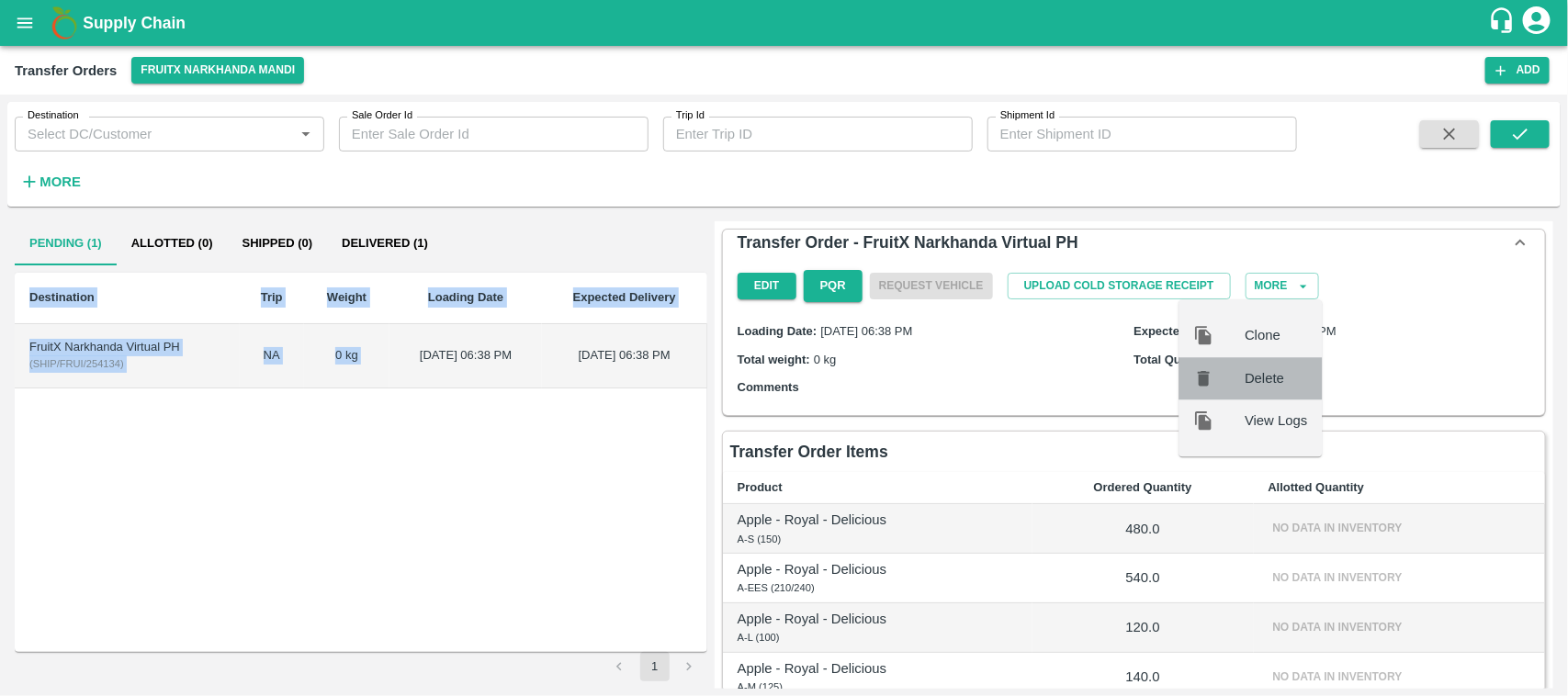
click at [1260, 376] on span "Delete" at bounding box center [1276, 378] width 63 height 20
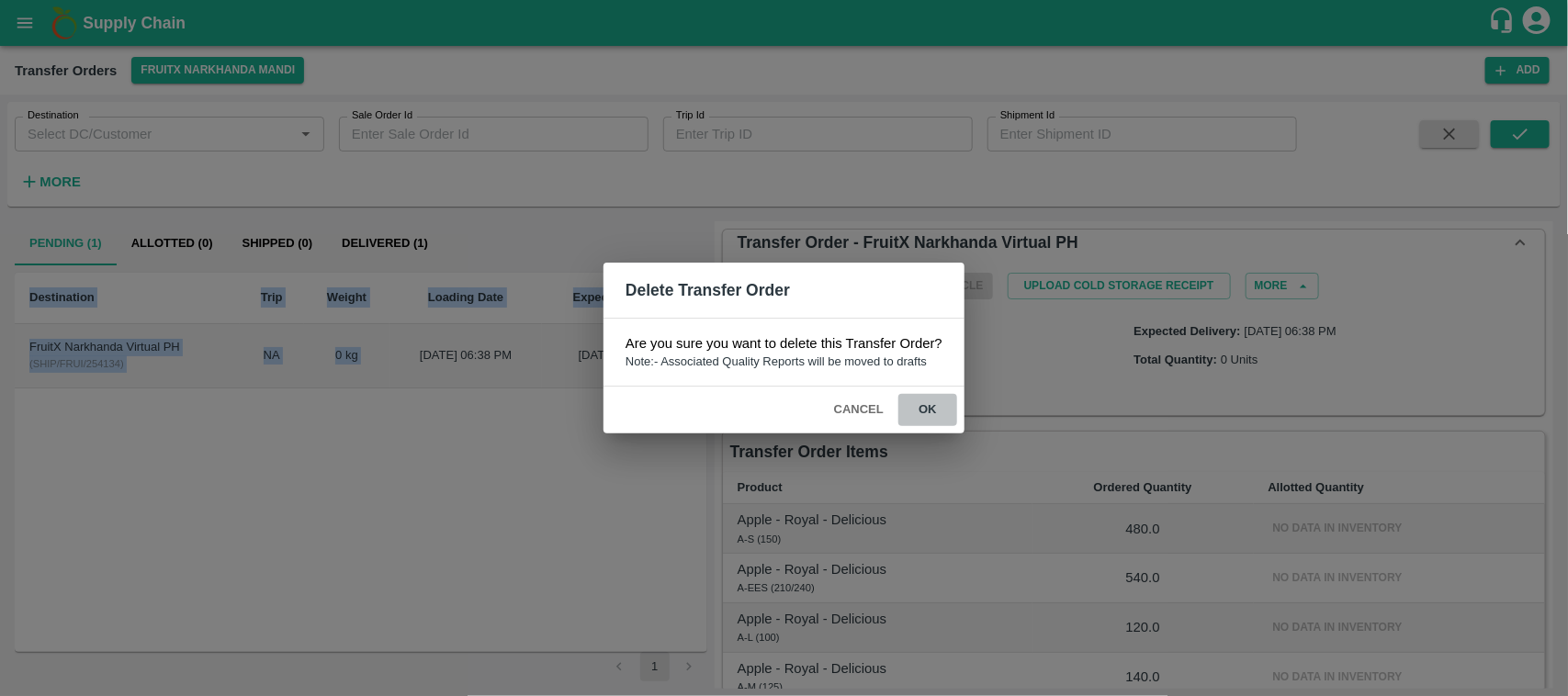
click at [929, 405] on button "ok" at bounding box center [927, 409] width 59 height 32
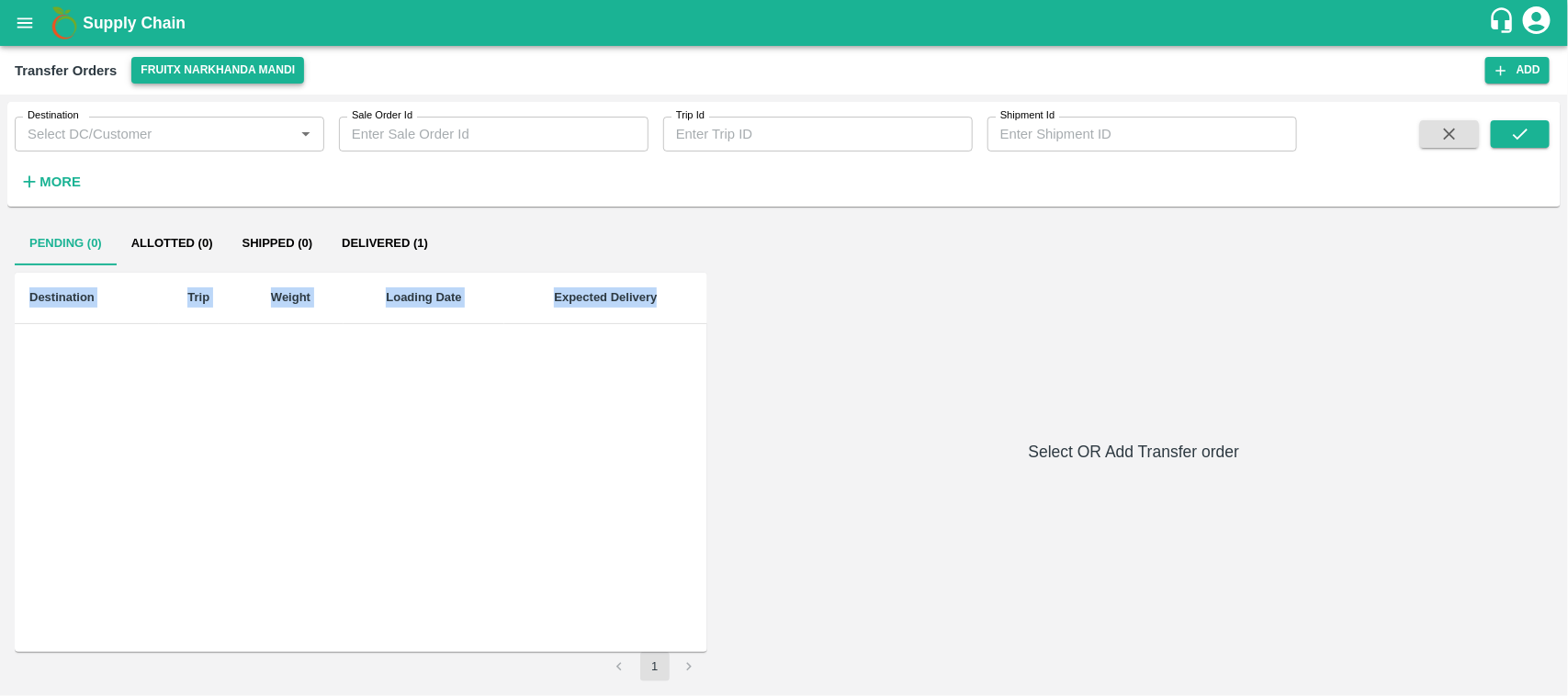
click at [237, 74] on button "FruitX Narkhanda Mandi" at bounding box center [217, 70] width 173 height 27
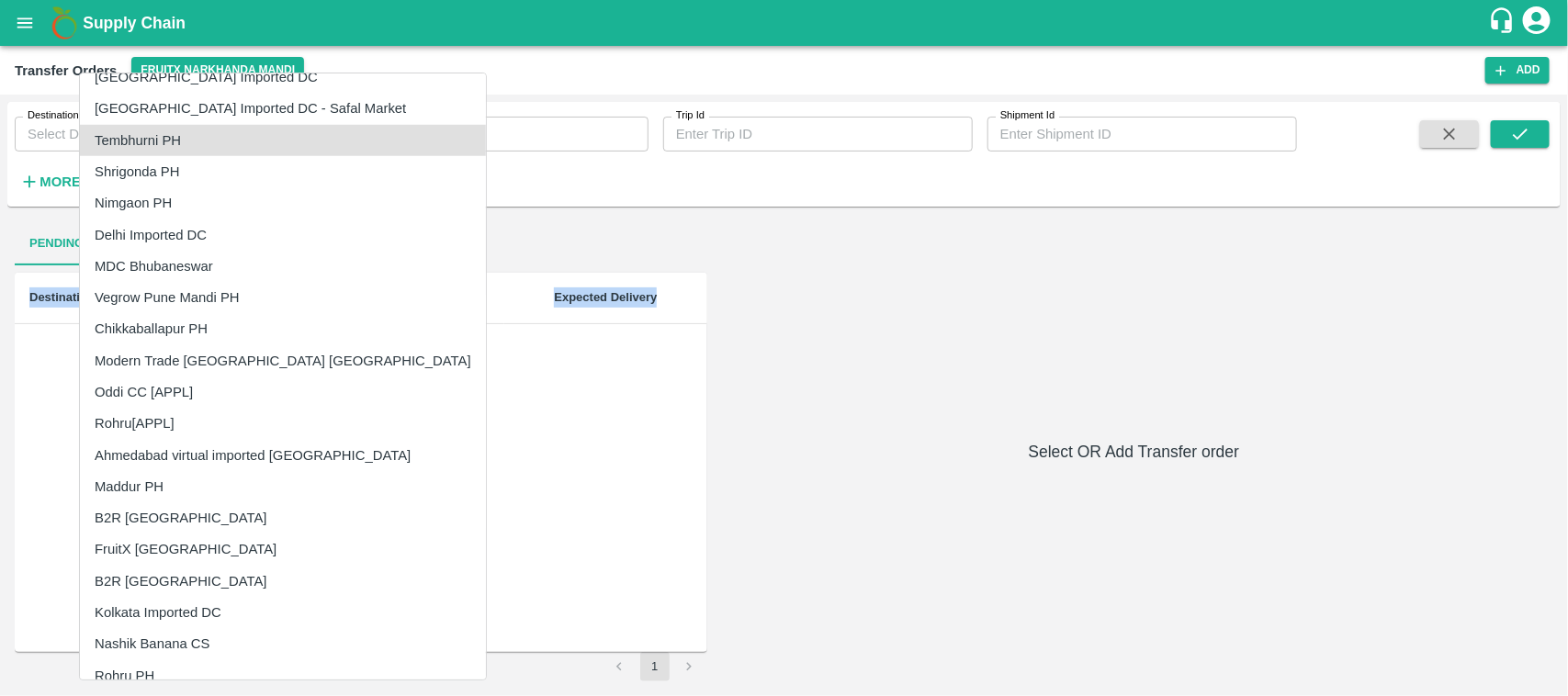
scroll to position [713, 0]
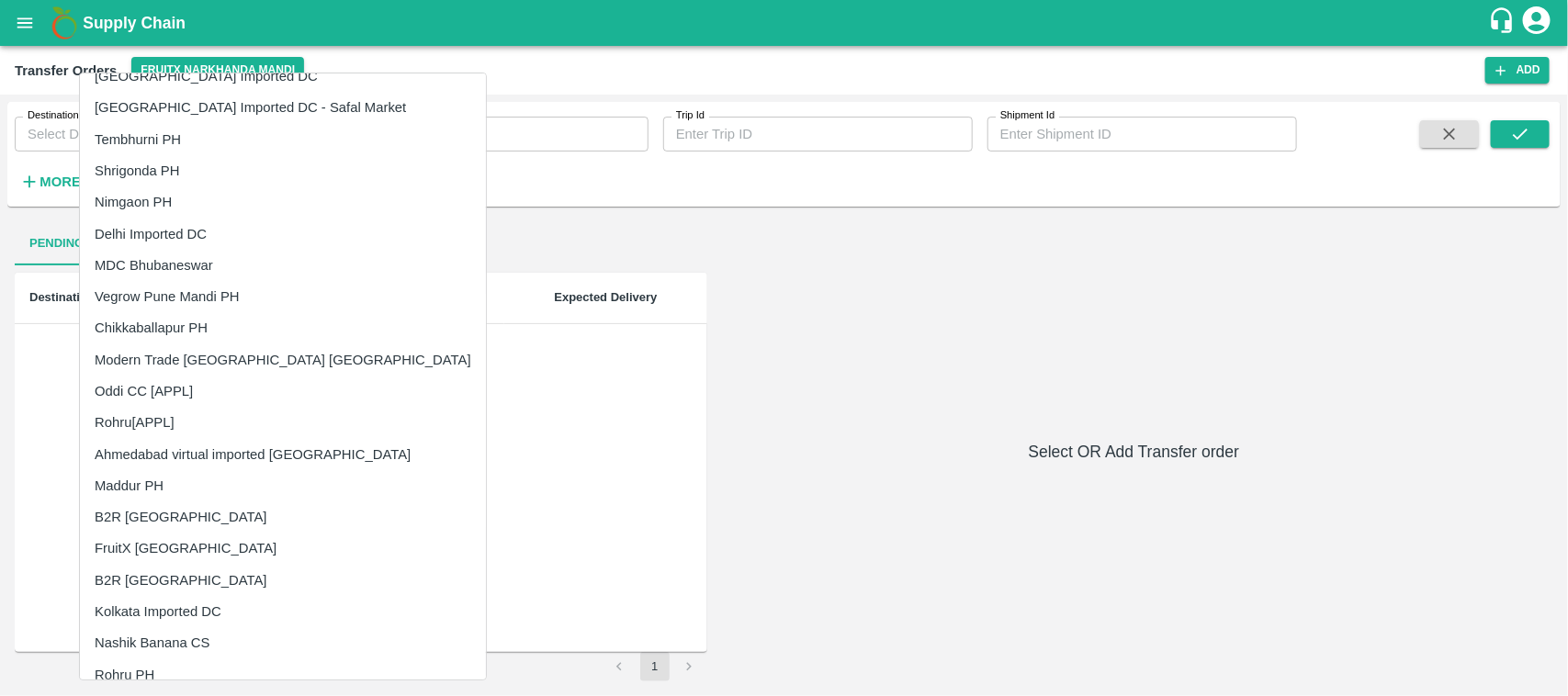
click at [563, 434] on div at bounding box center [784, 348] width 1568 height 696
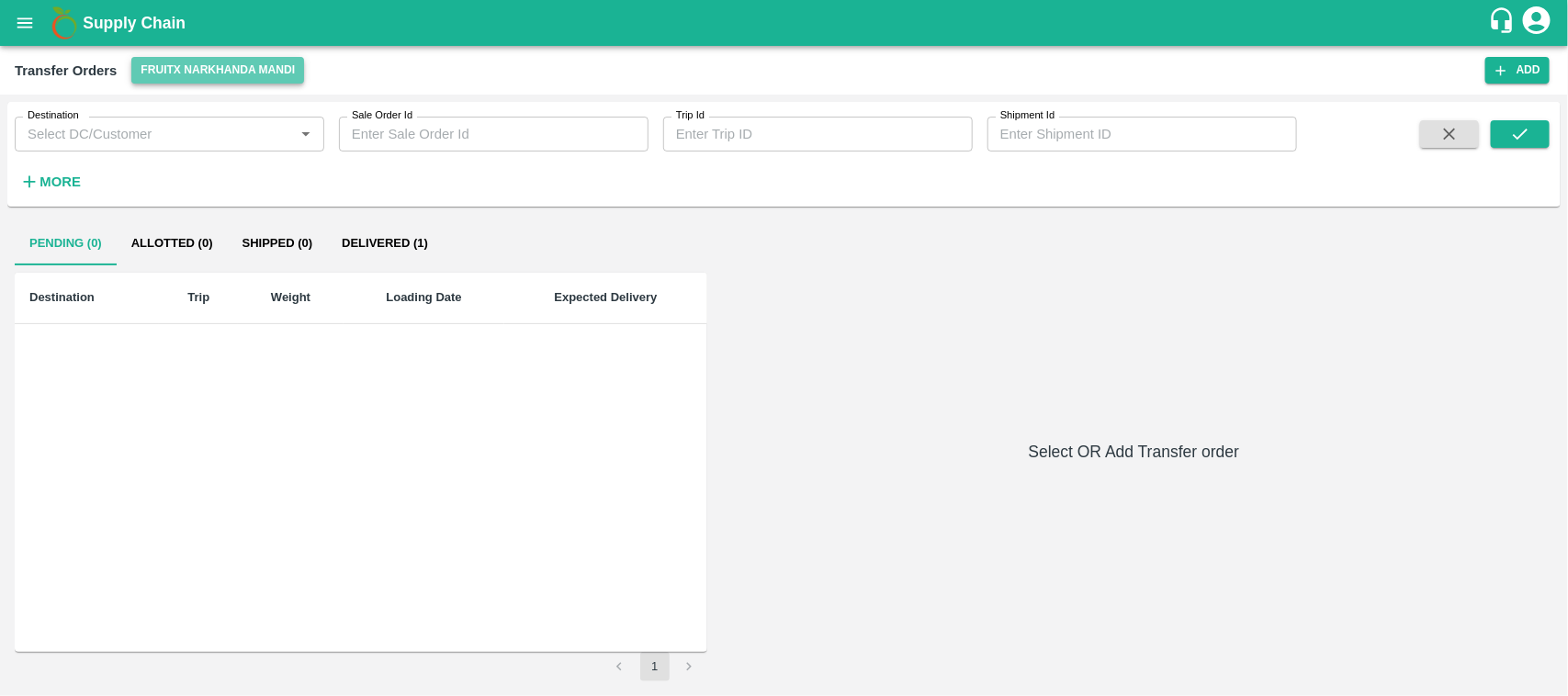
click at [260, 79] on button "FruitX Narkhanda Mandi" at bounding box center [217, 70] width 173 height 27
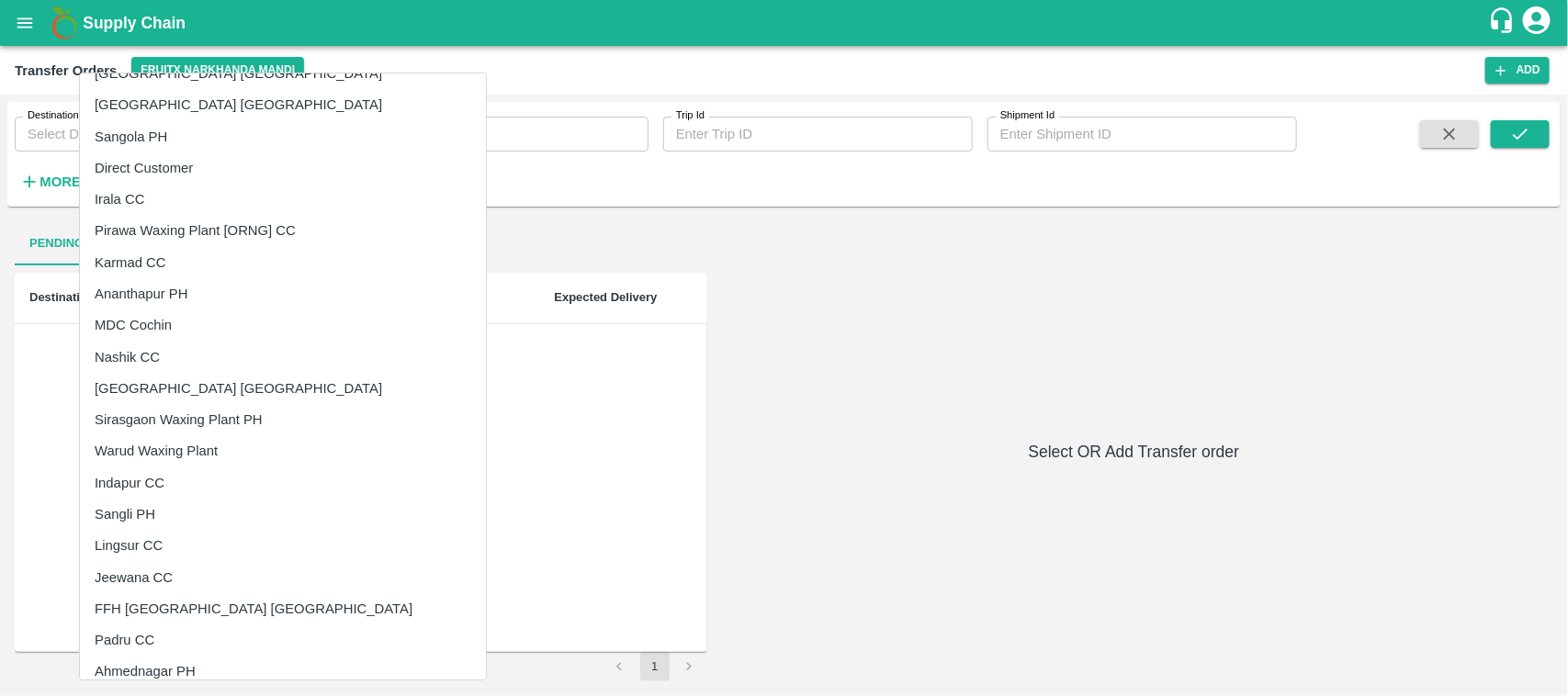
scroll to position [0, 0]
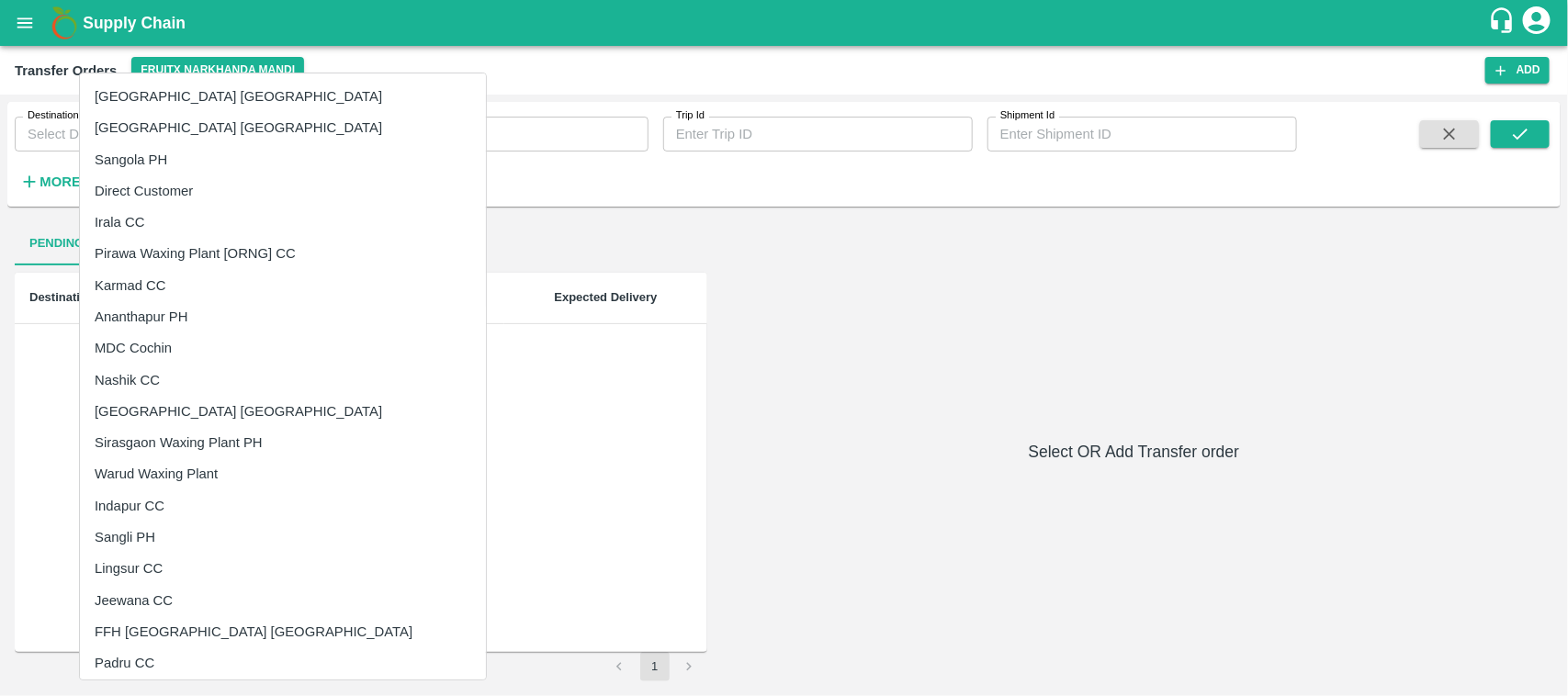
click at [486, 470] on div at bounding box center [784, 348] width 1568 height 696
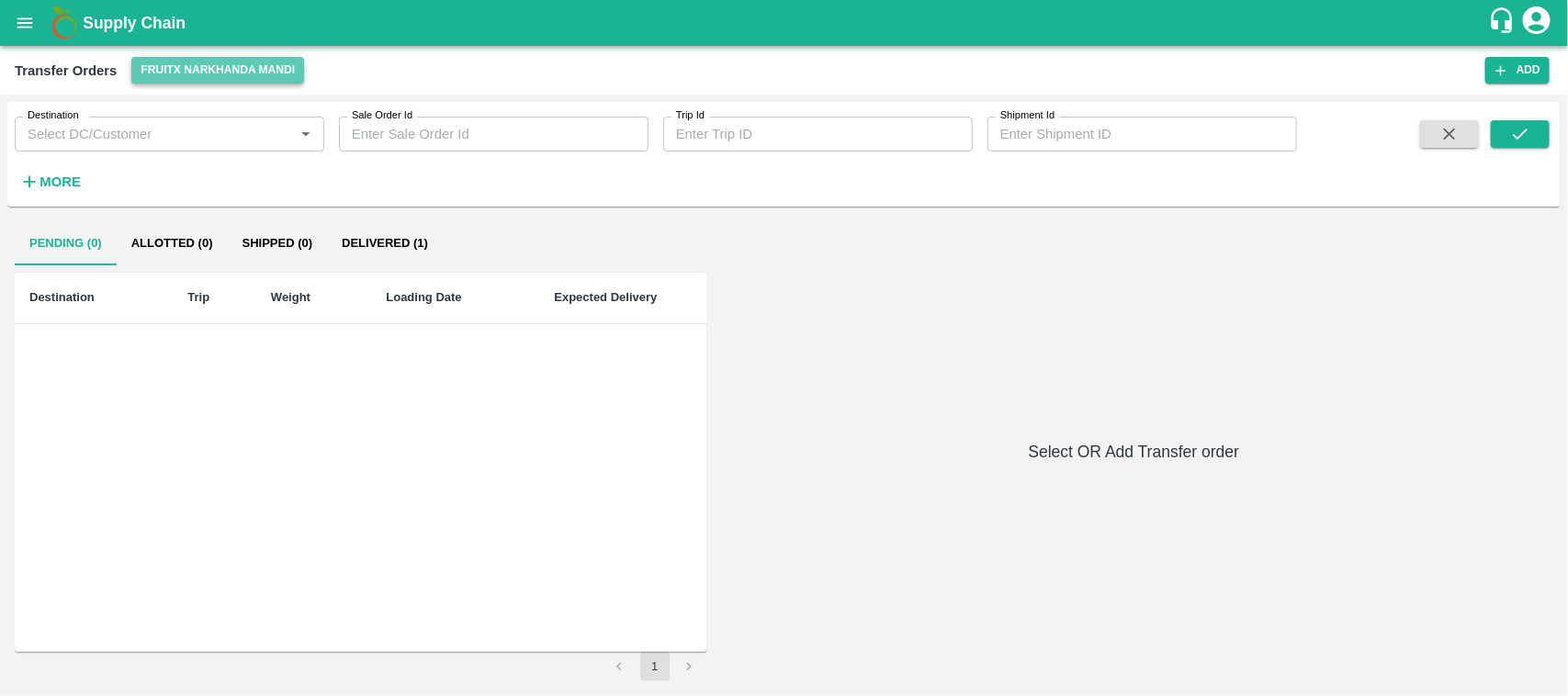
click at [256, 78] on button "FruitX Narkhanda Mandi" at bounding box center [217, 70] width 173 height 27
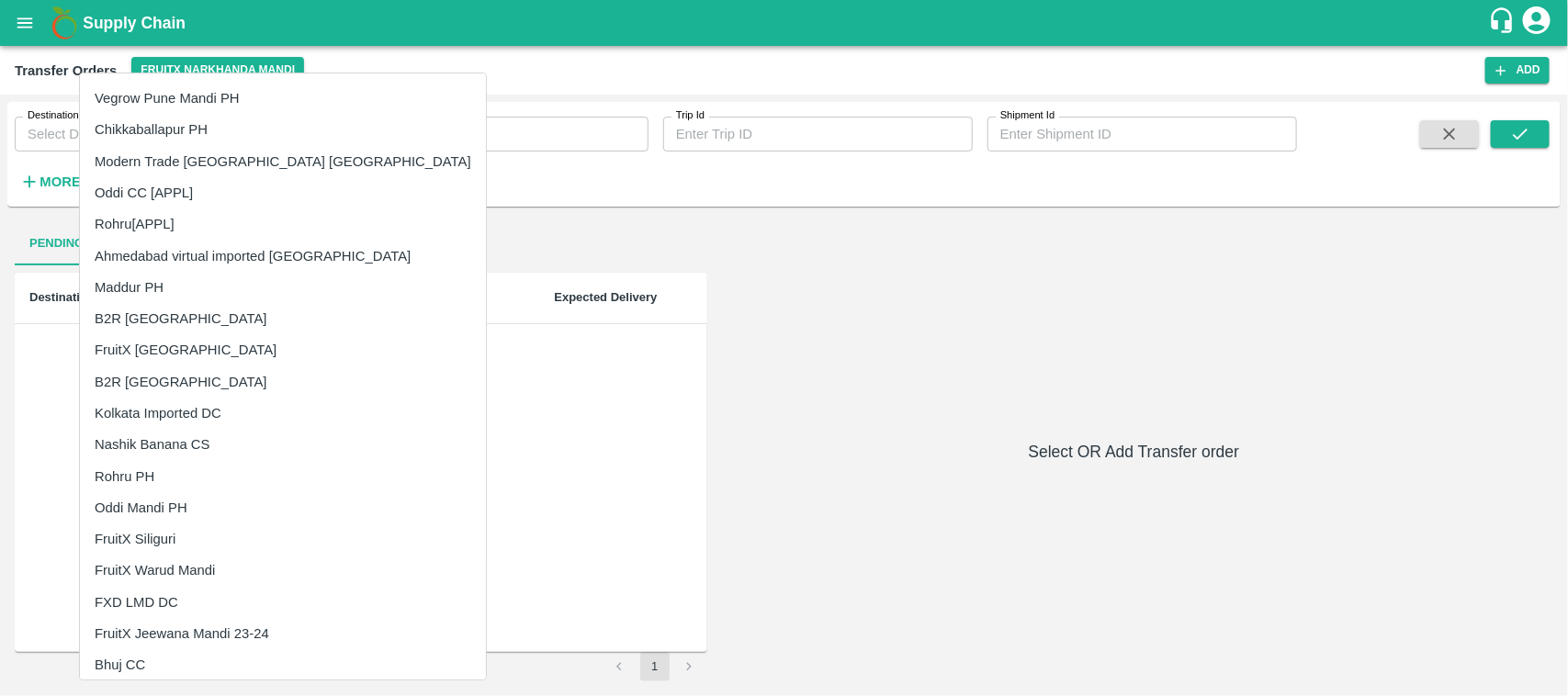
scroll to position [1247, 0]
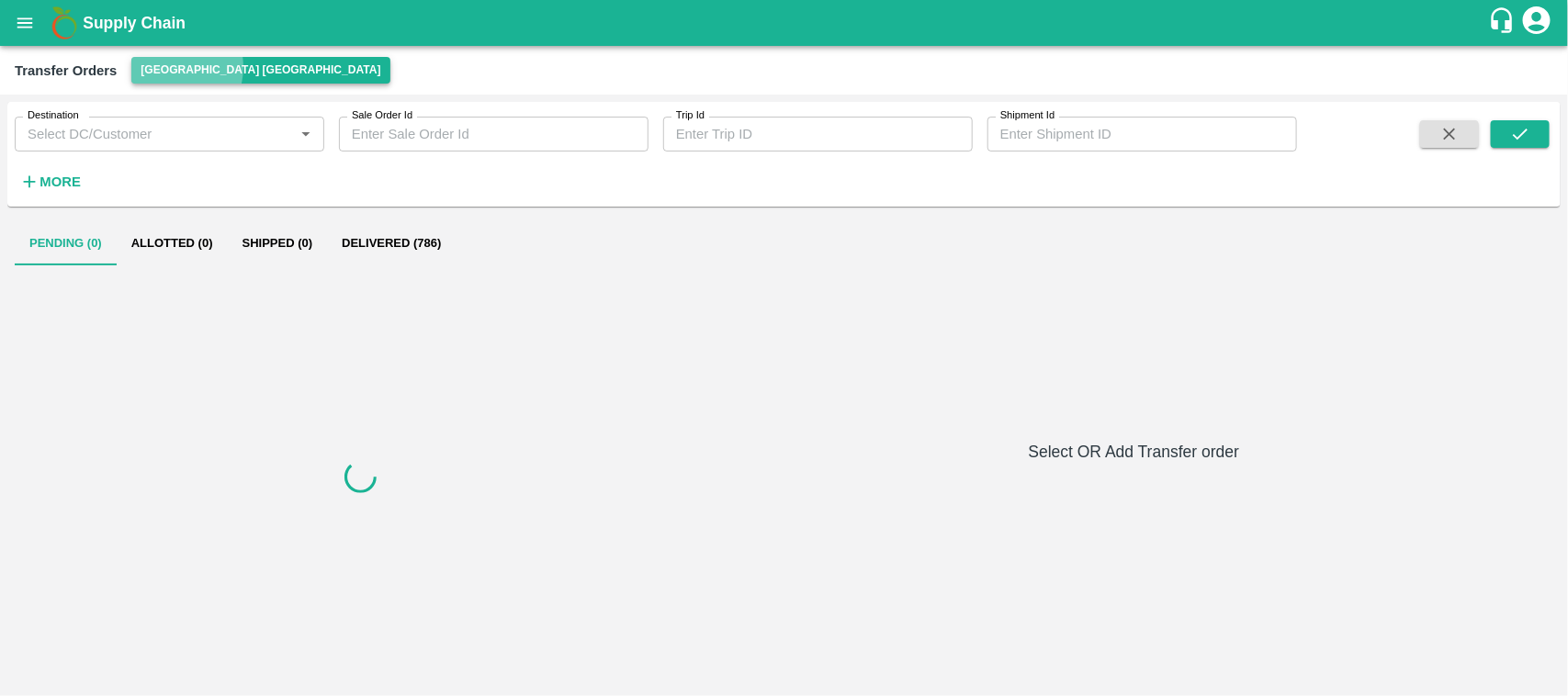
click at [168, 67] on button "[GEOGRAPHIC_DATA] [GEOGRAPHIC_DATA]" at bounding box center [260, 70] width 258 height 27
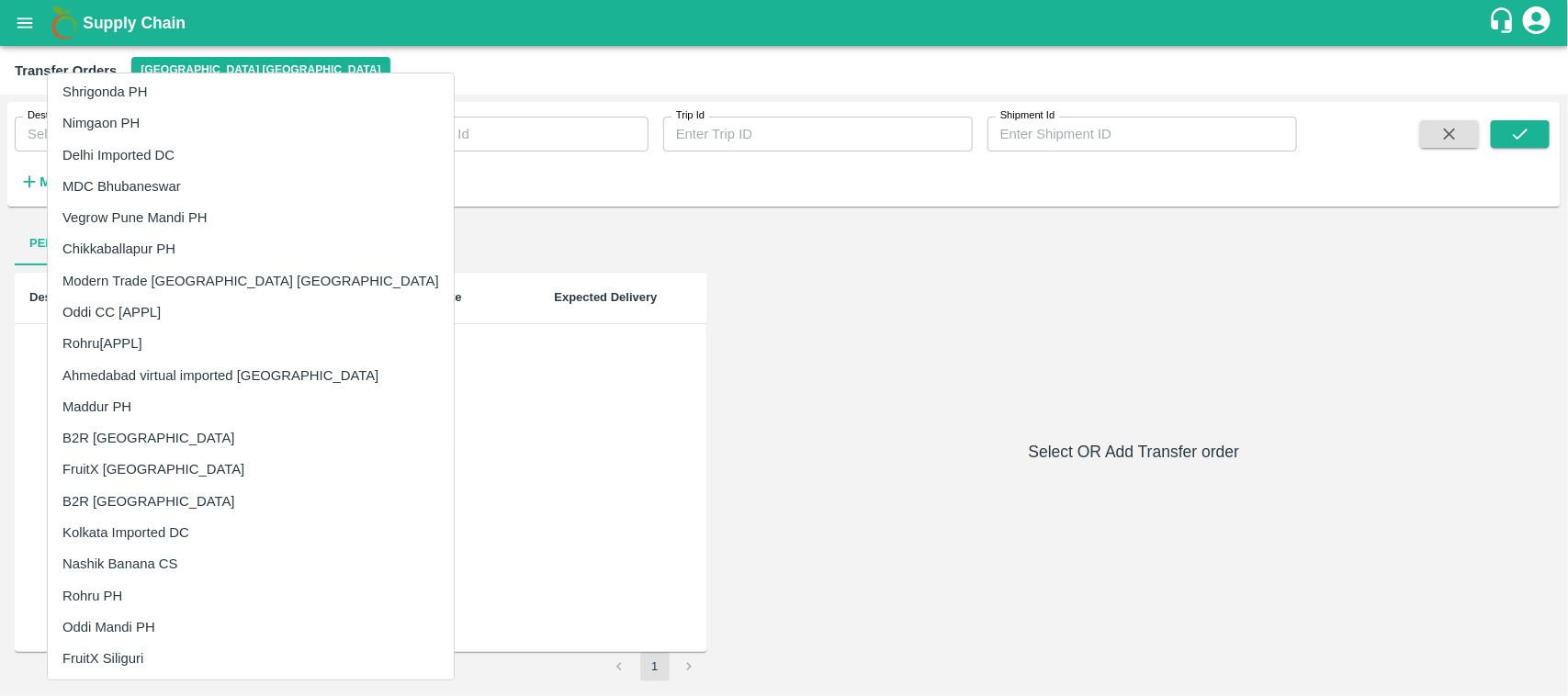
scroll to position [792, 0]
click at [481, 487] on div at bounding box center [784, 348] width 1568 height 696
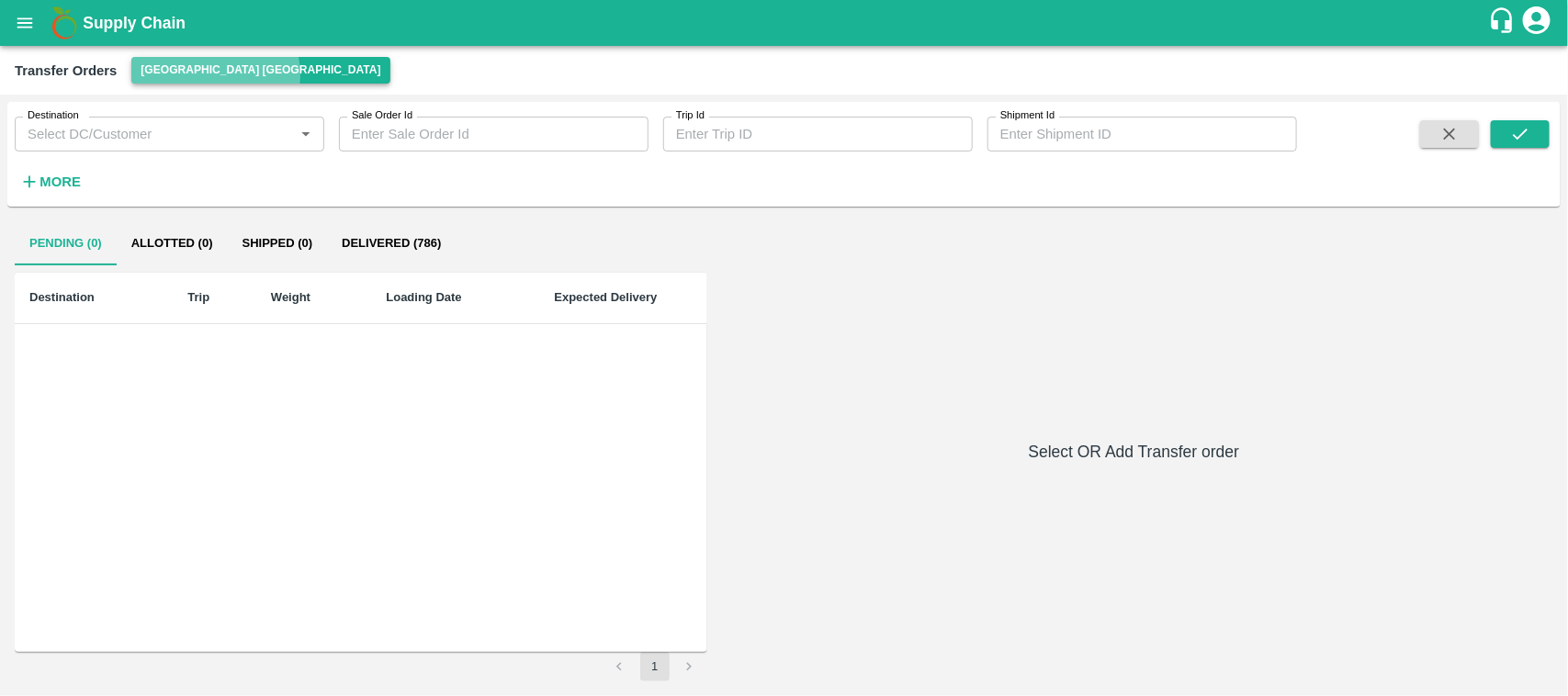
click at [214, 74] on button "[GEOGRAPHIC_DATA] [GEOGRAPHIC_DATA]" at bounding box center [260, 70] width 258 height 27
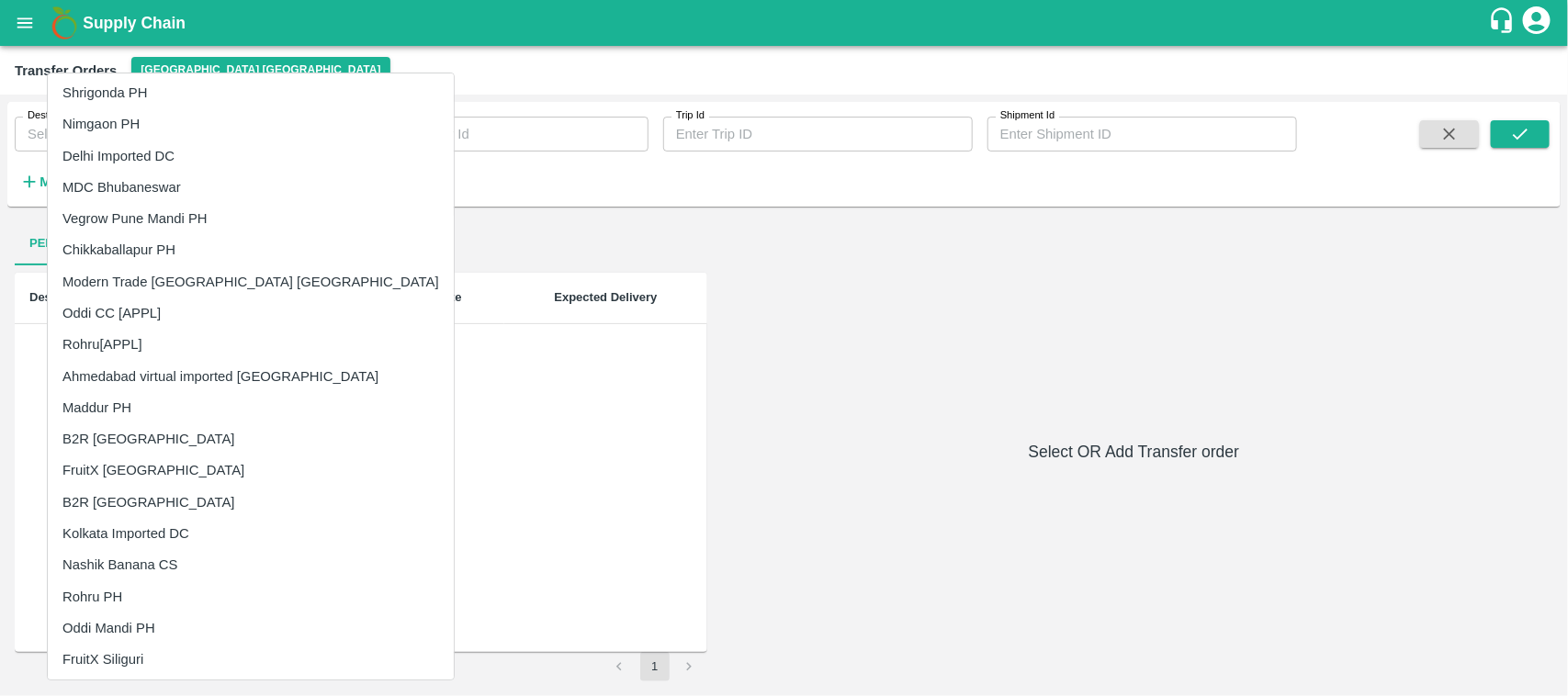
scroll to position [0, 0]
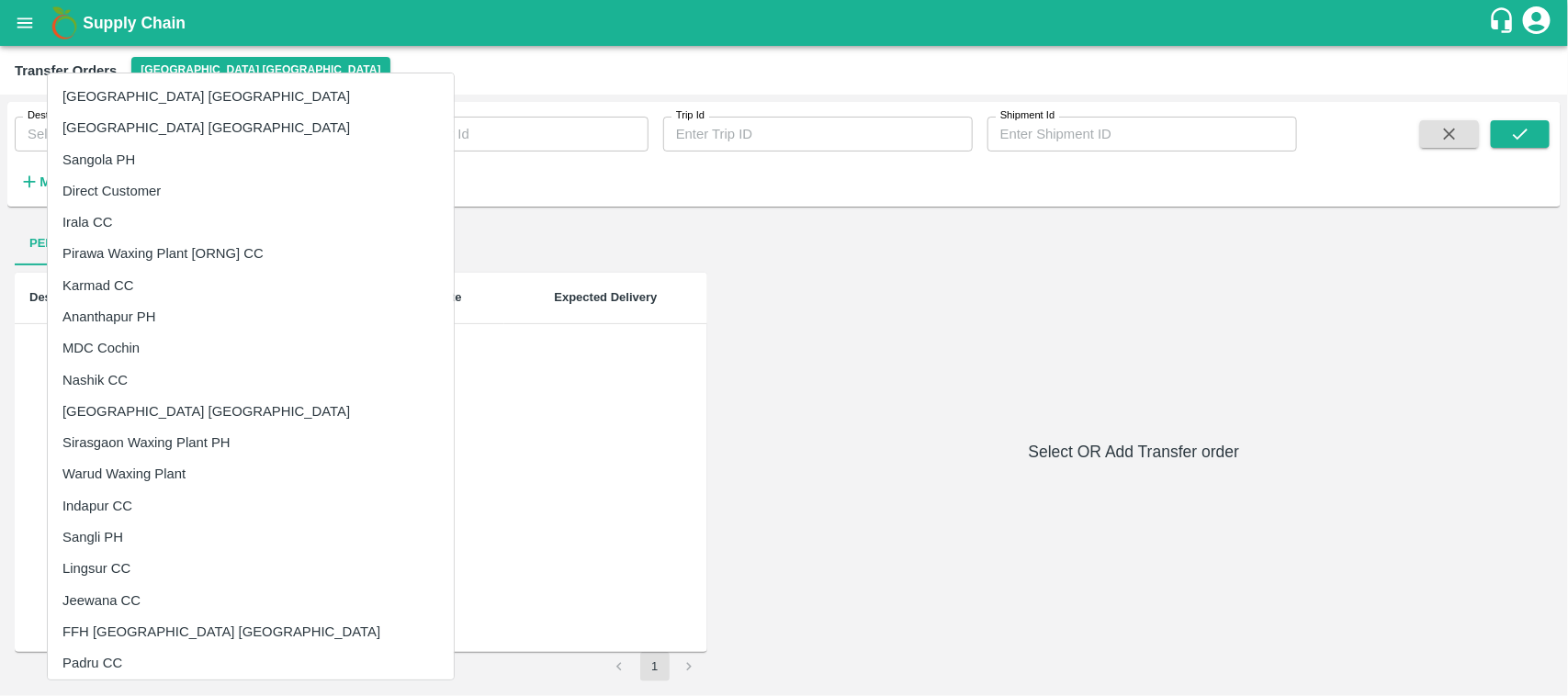
click at [1539, 29] on div at bounding box center [784, 348] width 1568 height 696
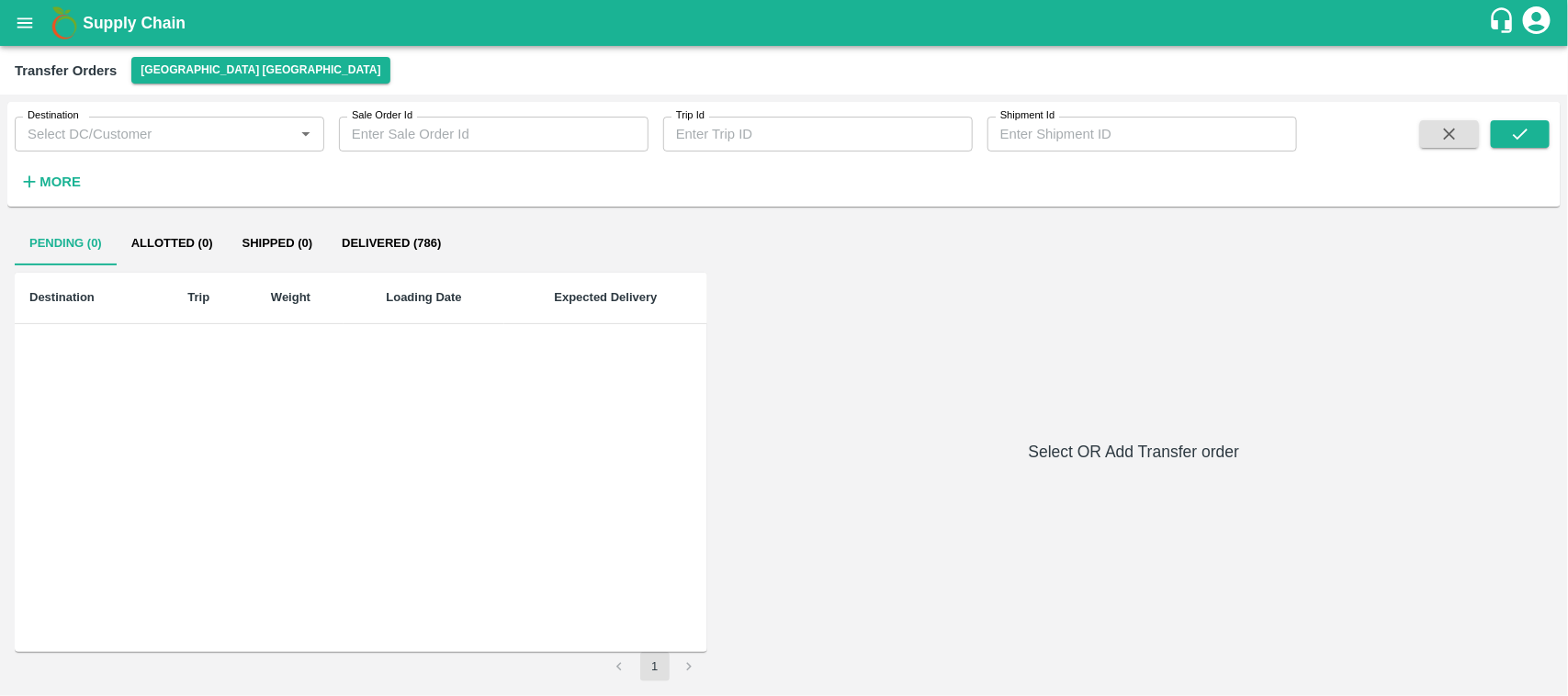
click at [1539, 28] on icon "account of current user" at bounding box center [1536, 20] width 33 height 33
click at [1527, 16] on div at bounding box center [784, 348] width 1568 height 696
click at [1535, 1] on div "Supply Chain" at bounding box center [784, 23] width 1568 height 46
click at [1549, 21] on icon "account of current user" at bounding box center [1536, 20] width 28 height 28
click at [1447, 88] on li "Logout" at bounding box center [1485, 98] width 142 height 31
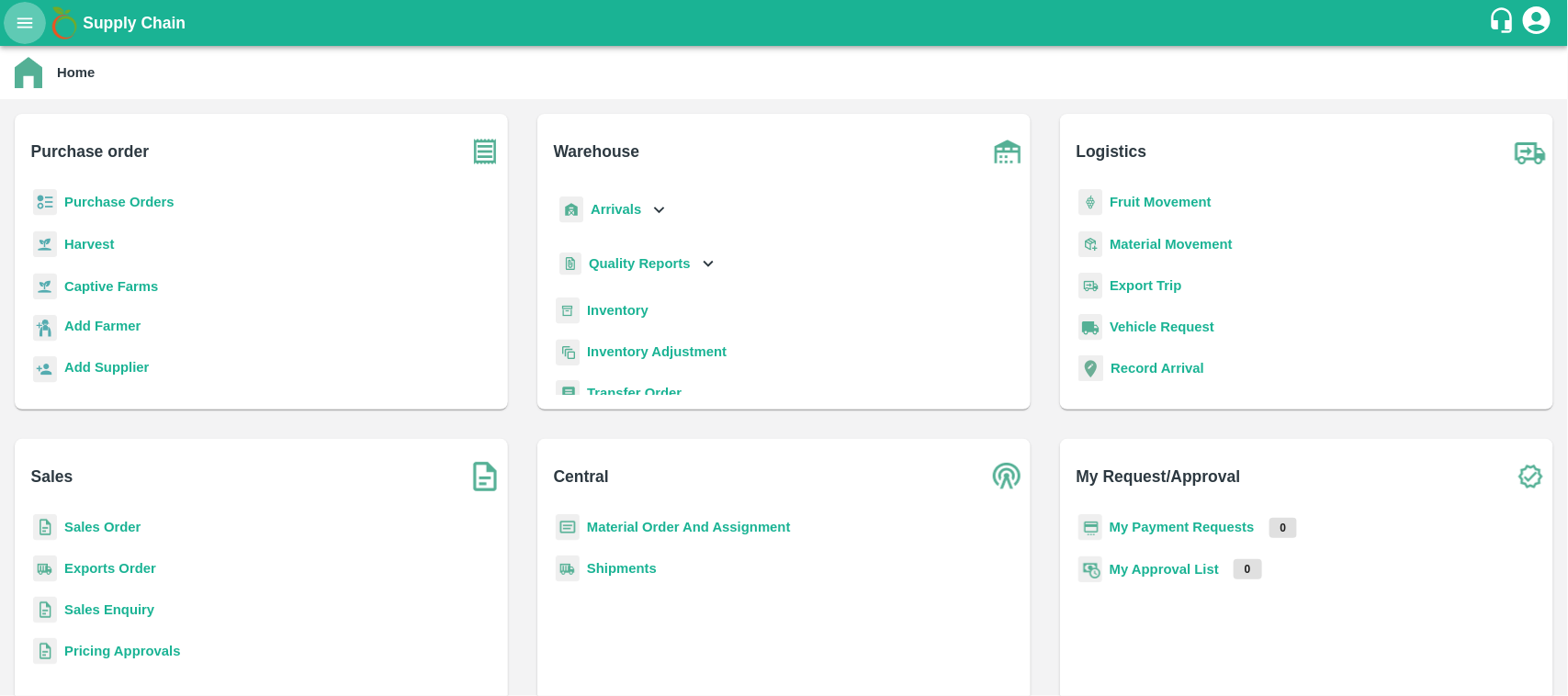
click at [29, 29] on icon "open drawer" at bounding box center [24, 22] width 20 height 20
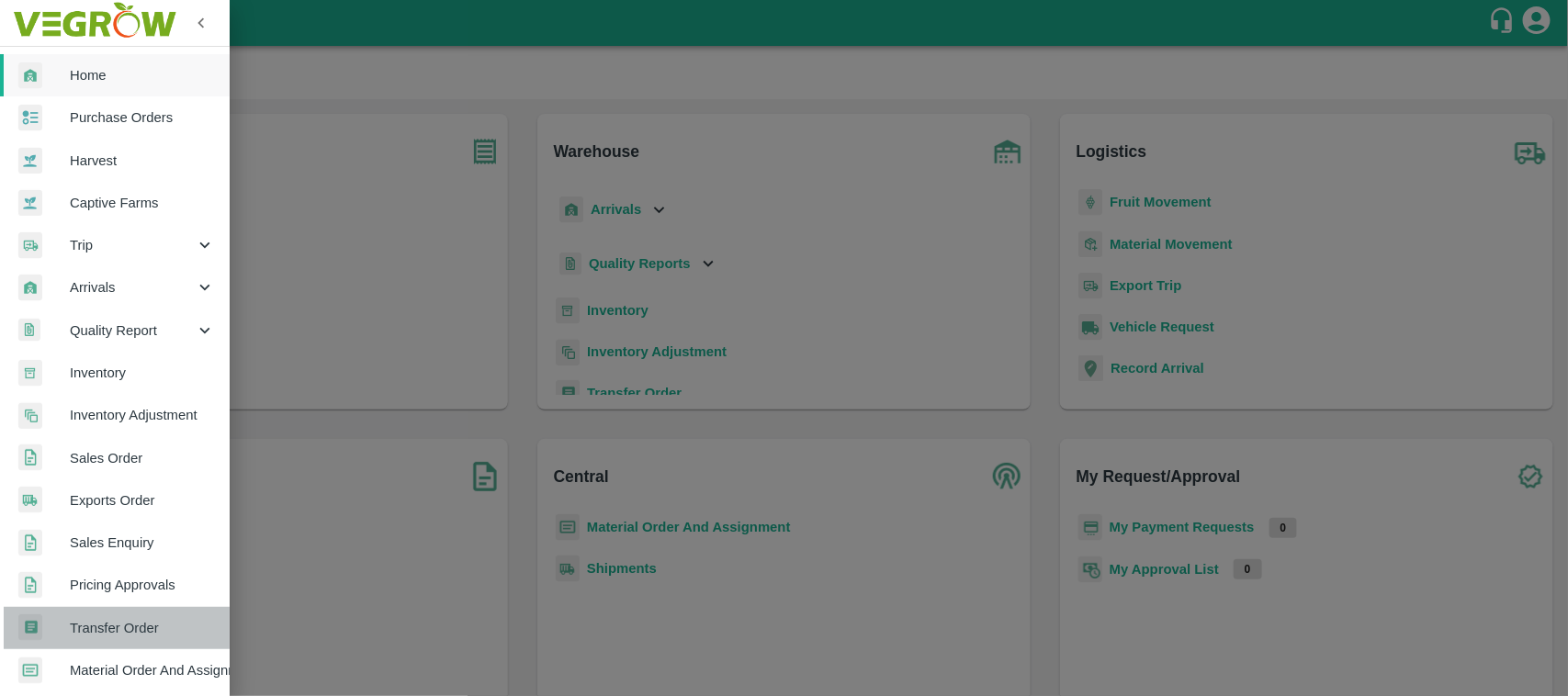
click at [128, 632] on span "Transfer Order" at bounding box center [142, 628] width 145 height 20
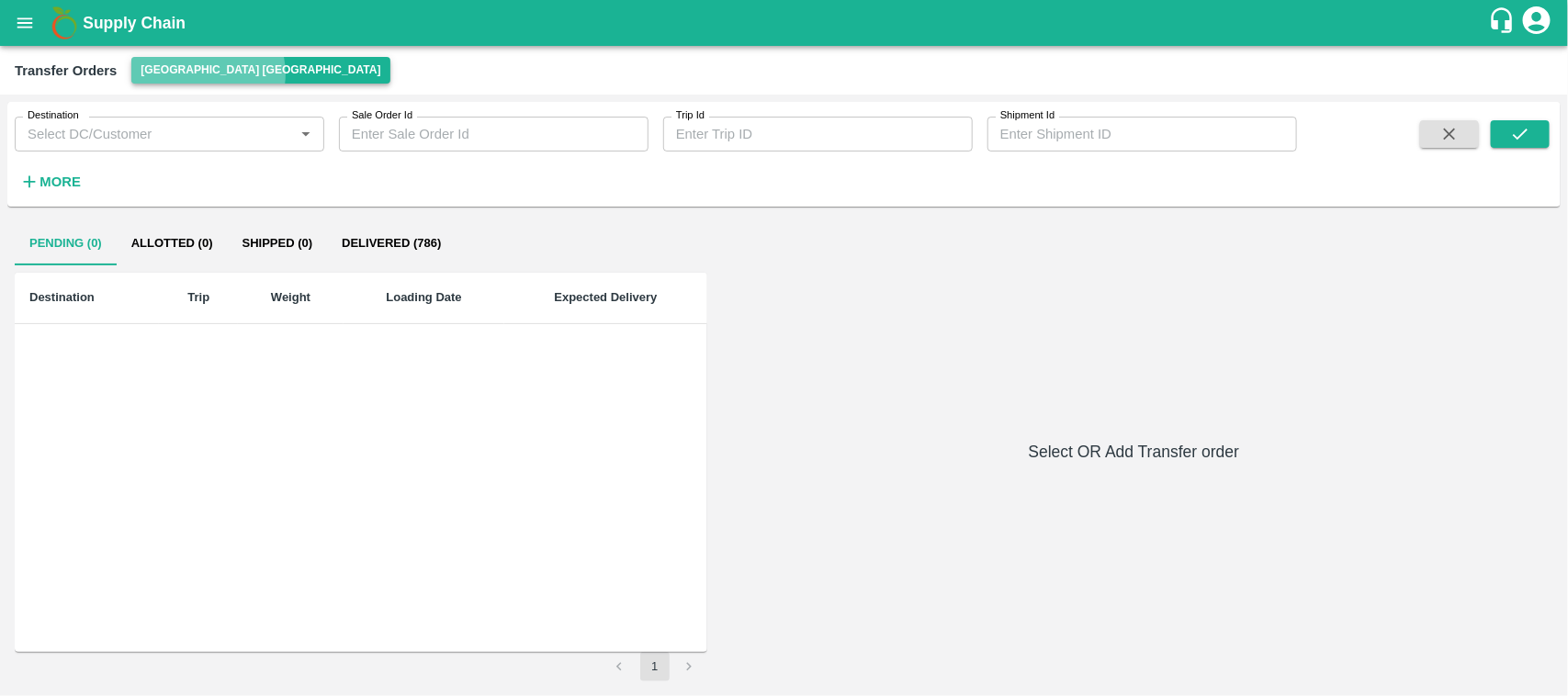
click at [206, 73] on button "[GEOGRAPHIC_DATA] [GEOGRAPHIC_DATA]" at bounding box center [260, 70] width 258 height 27
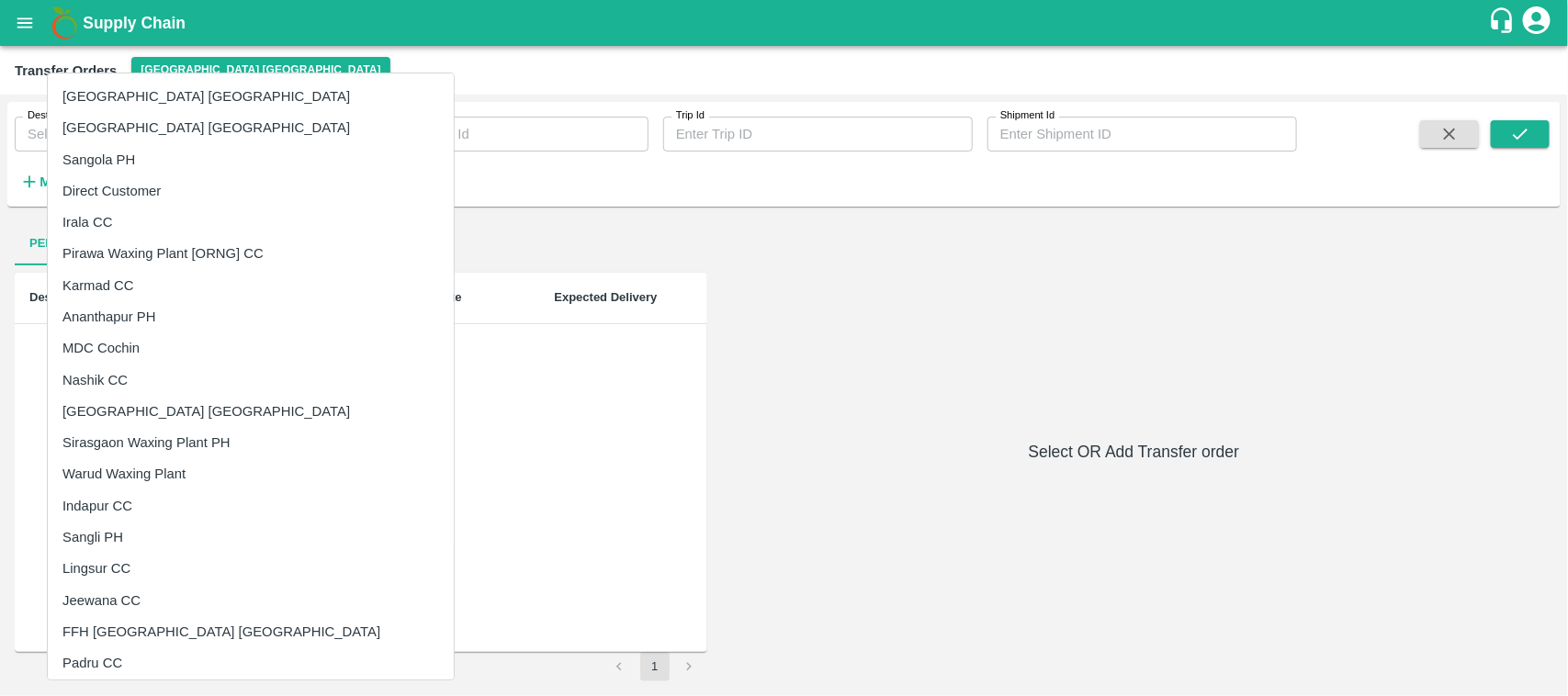
click at [856, 292] on div at bounding box center [784, 348] width 1568 height 696
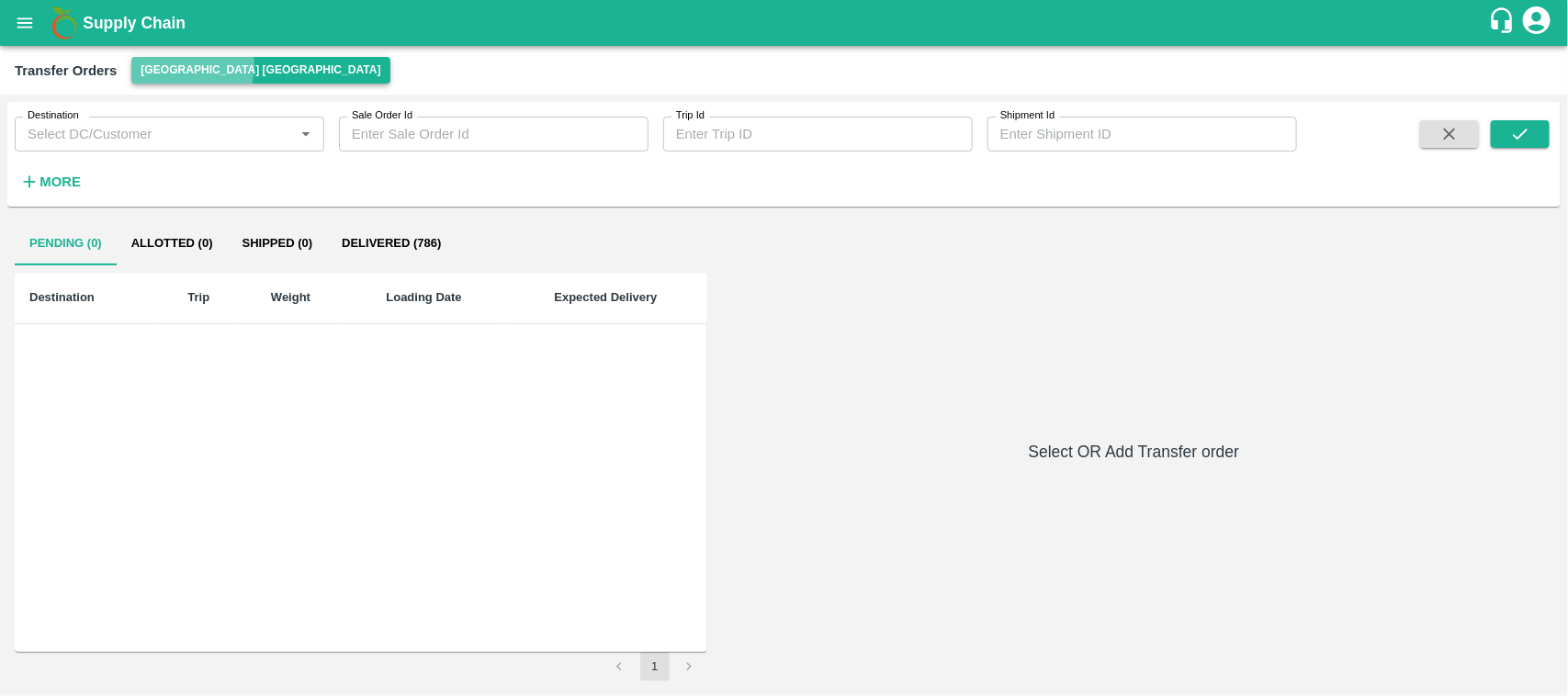
click at [191, 67] on button "[GEOGRAPHIC_DATA] [GEOGRAPHIC_DATA]" at bounding box center [260, 70] width 258 height 27
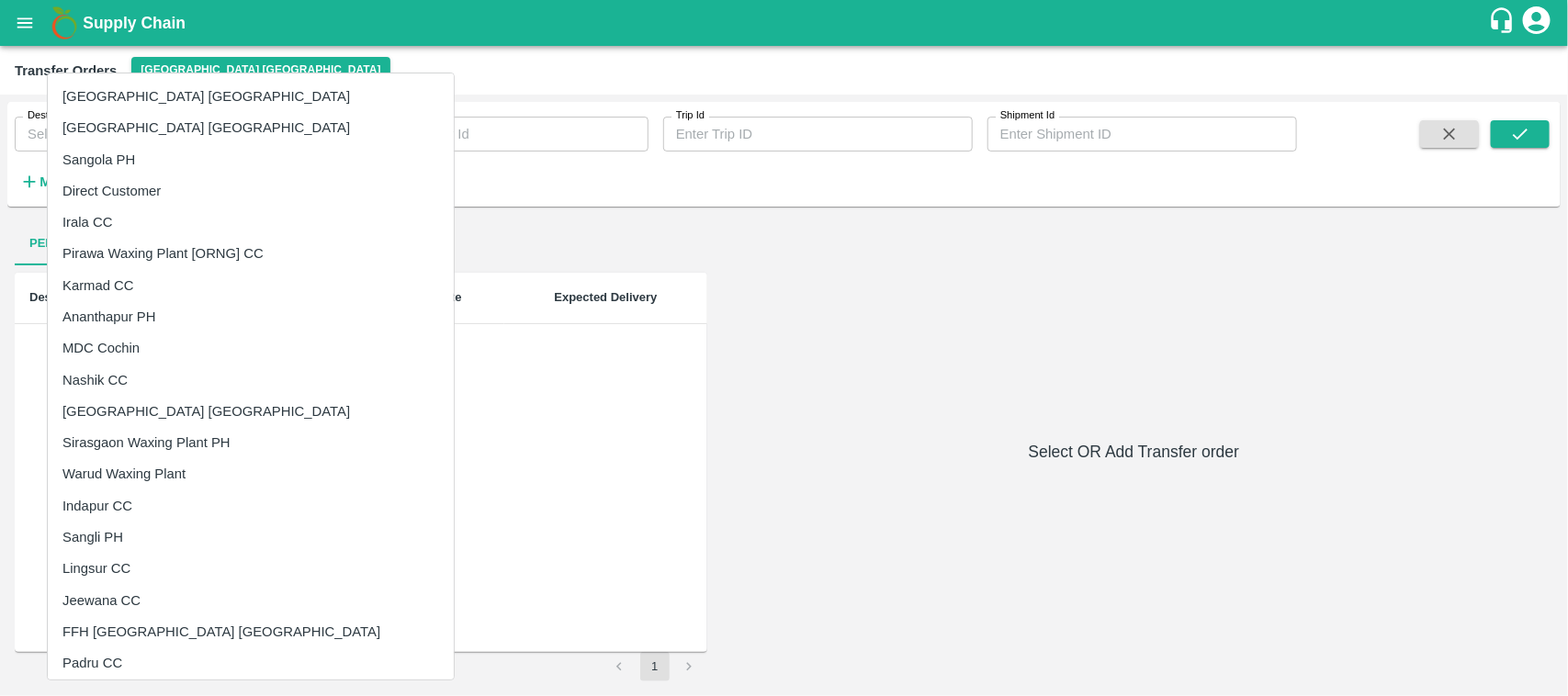
click at [1061, 271] on div at bounding box center [784, 348] width 1568 height 696
